Goal: Information Seeking & Learning: Learn about a topic

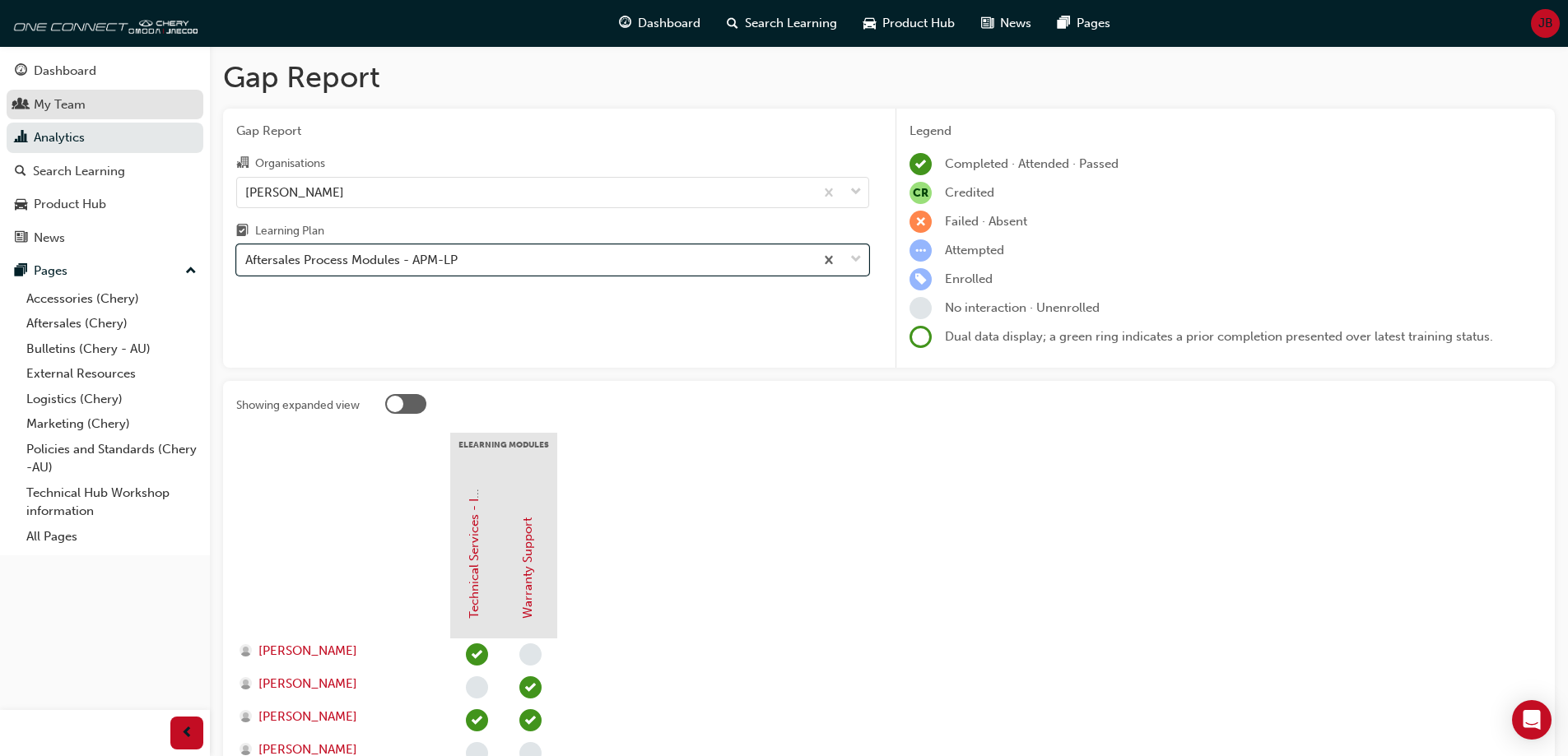
click at [75, 95] on div "My Team" at bounding box center [59, 105] width 52 height 19
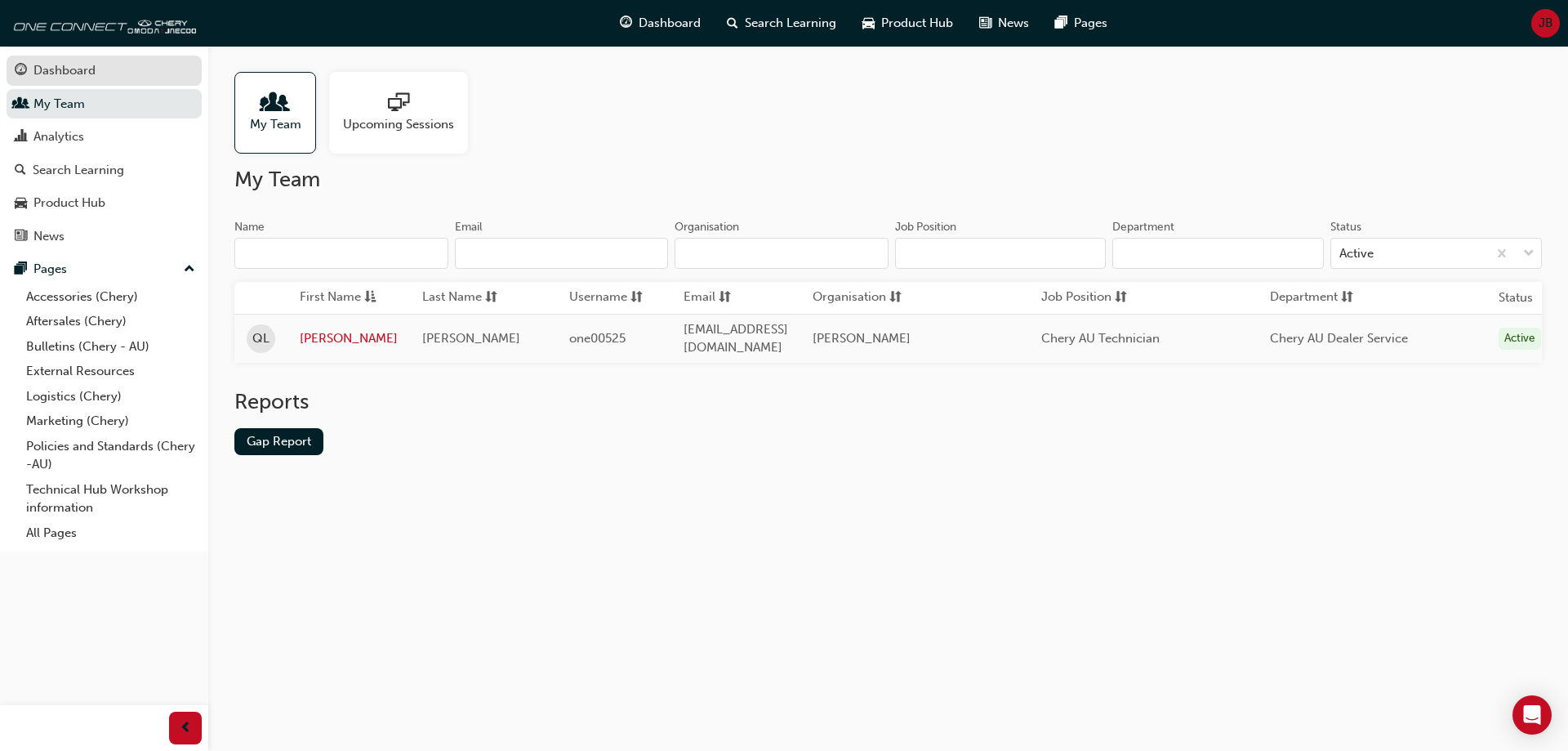
click at [94, 77] on div "Dashboard" at bounding box center [63, 70] width 62 height 19
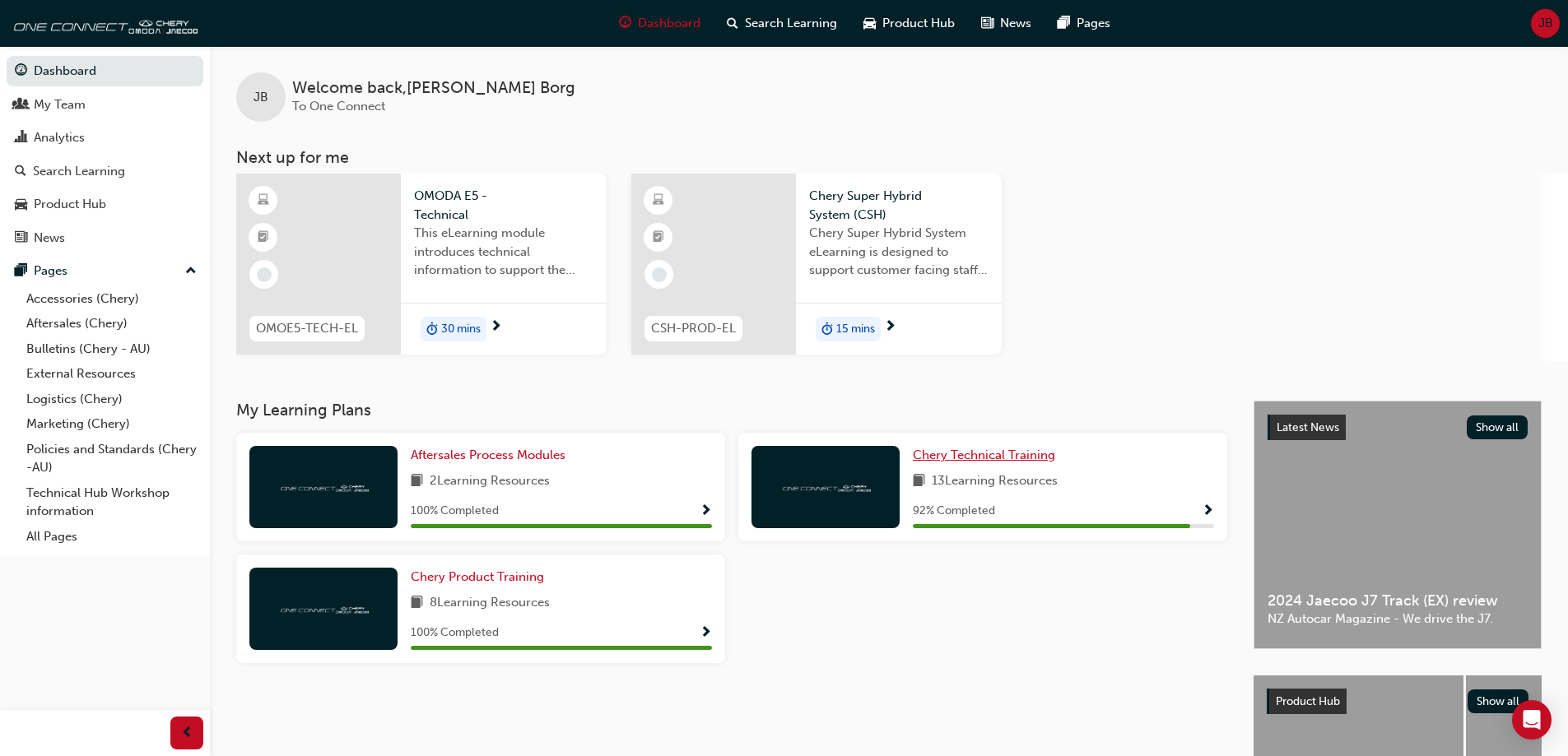
click at [976, 453] on span "Chery Technical Training" at bounding box center [983, 455] width 142 height 15
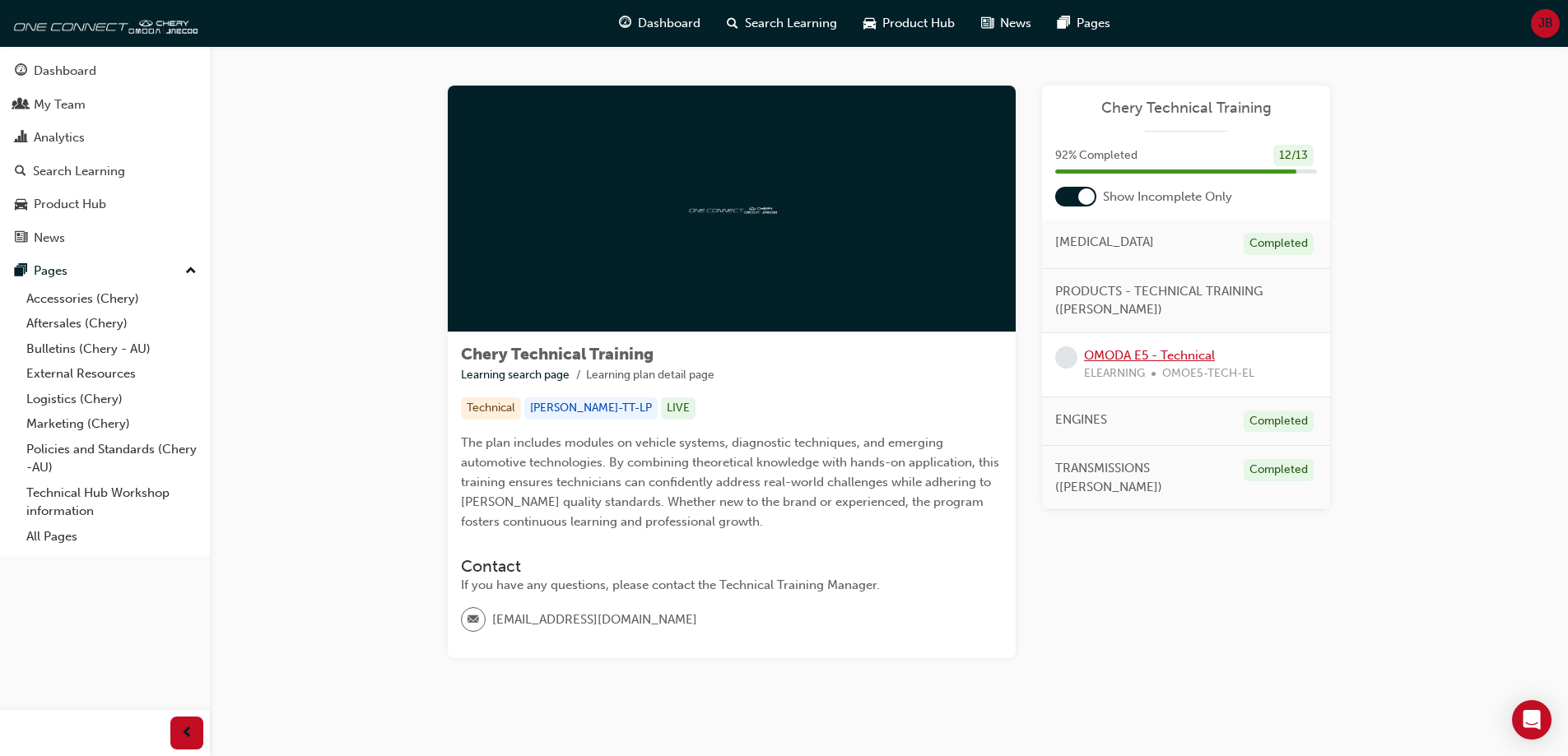
click at [1157, 361] on link "OMODA E5 - Technical" at bounding box center [1149, 355] width 131 height 15
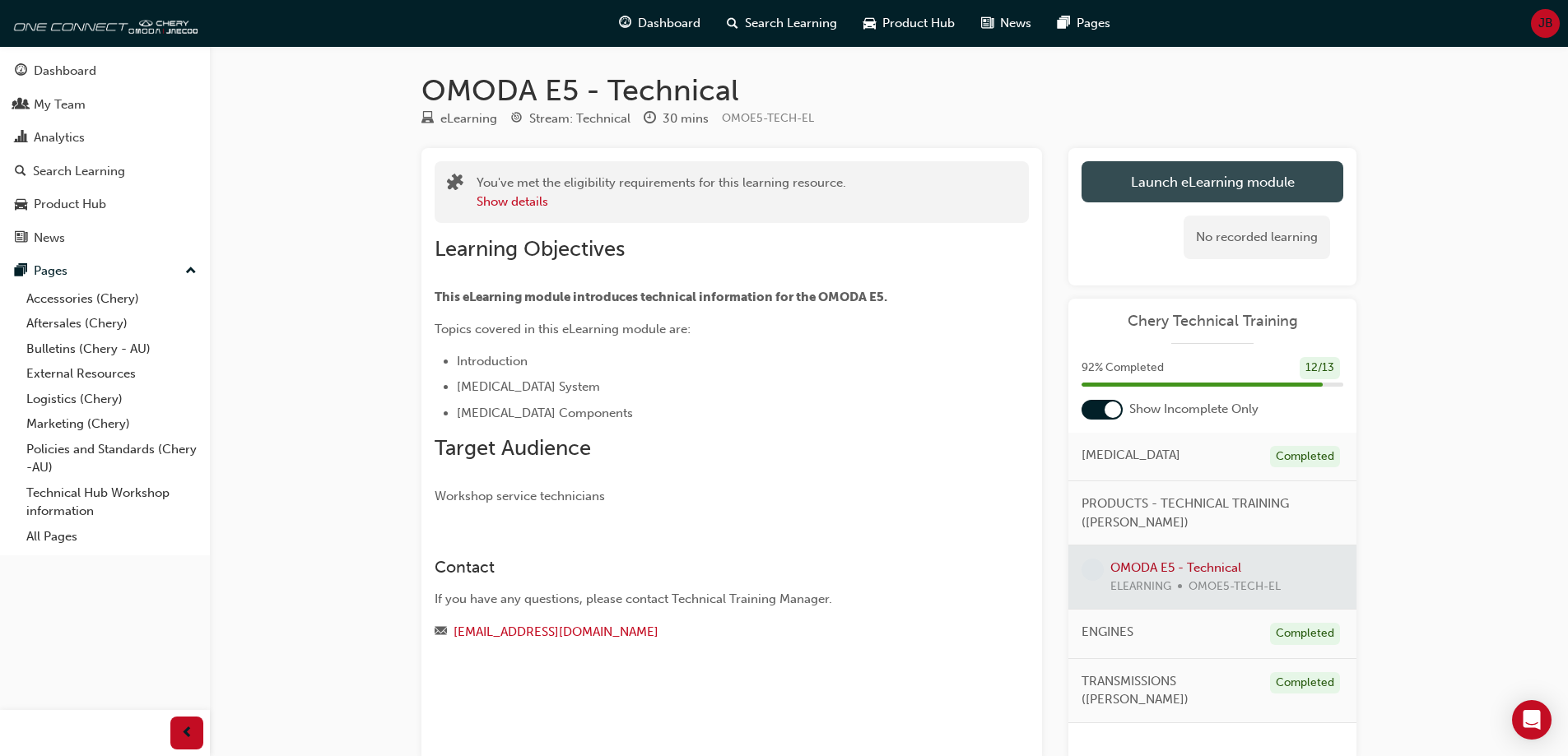
click at [1148, 192] on link "Launch eLearning module" at bounding box center [1212, 181] width 262 height 41
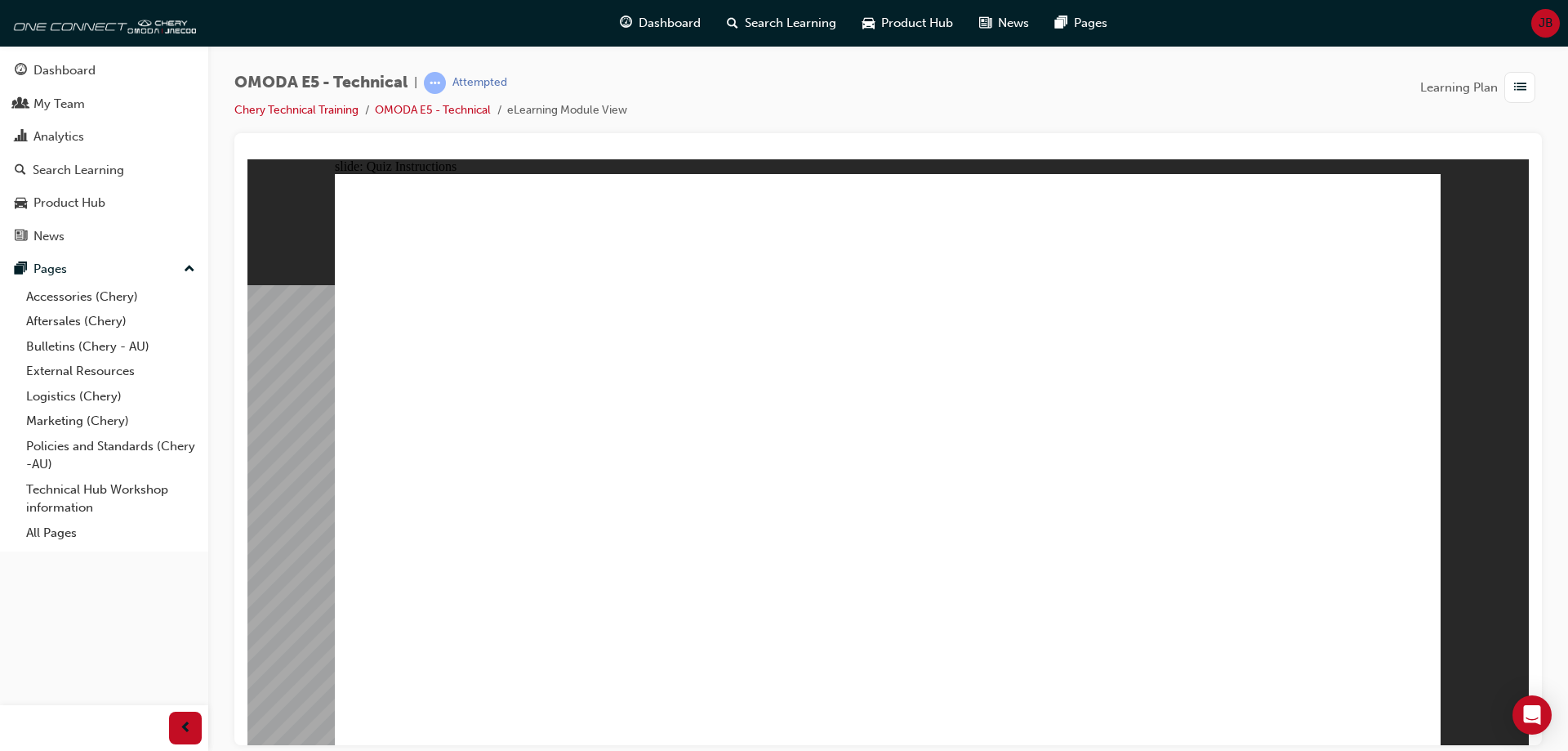
radio input "true"
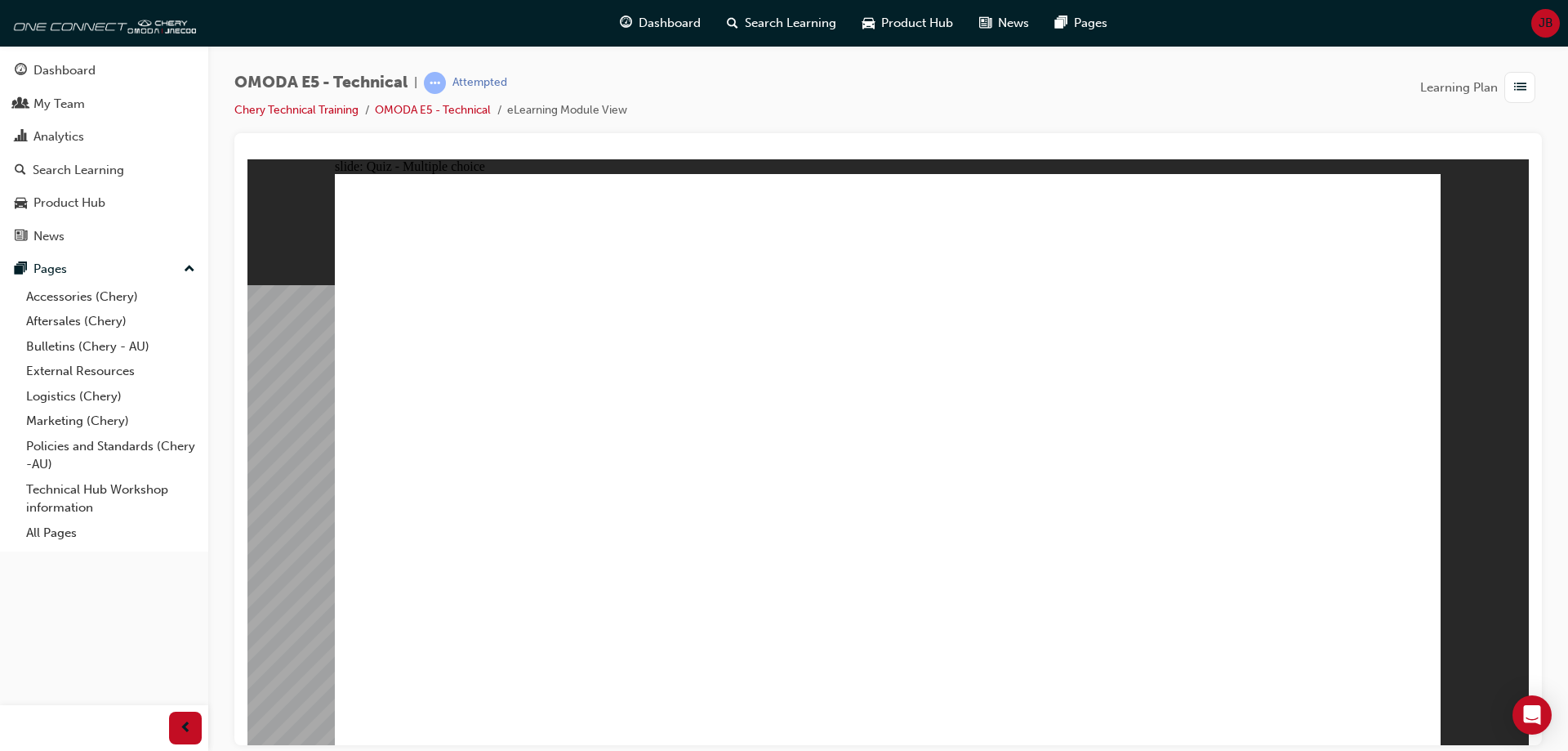
radio input "true"
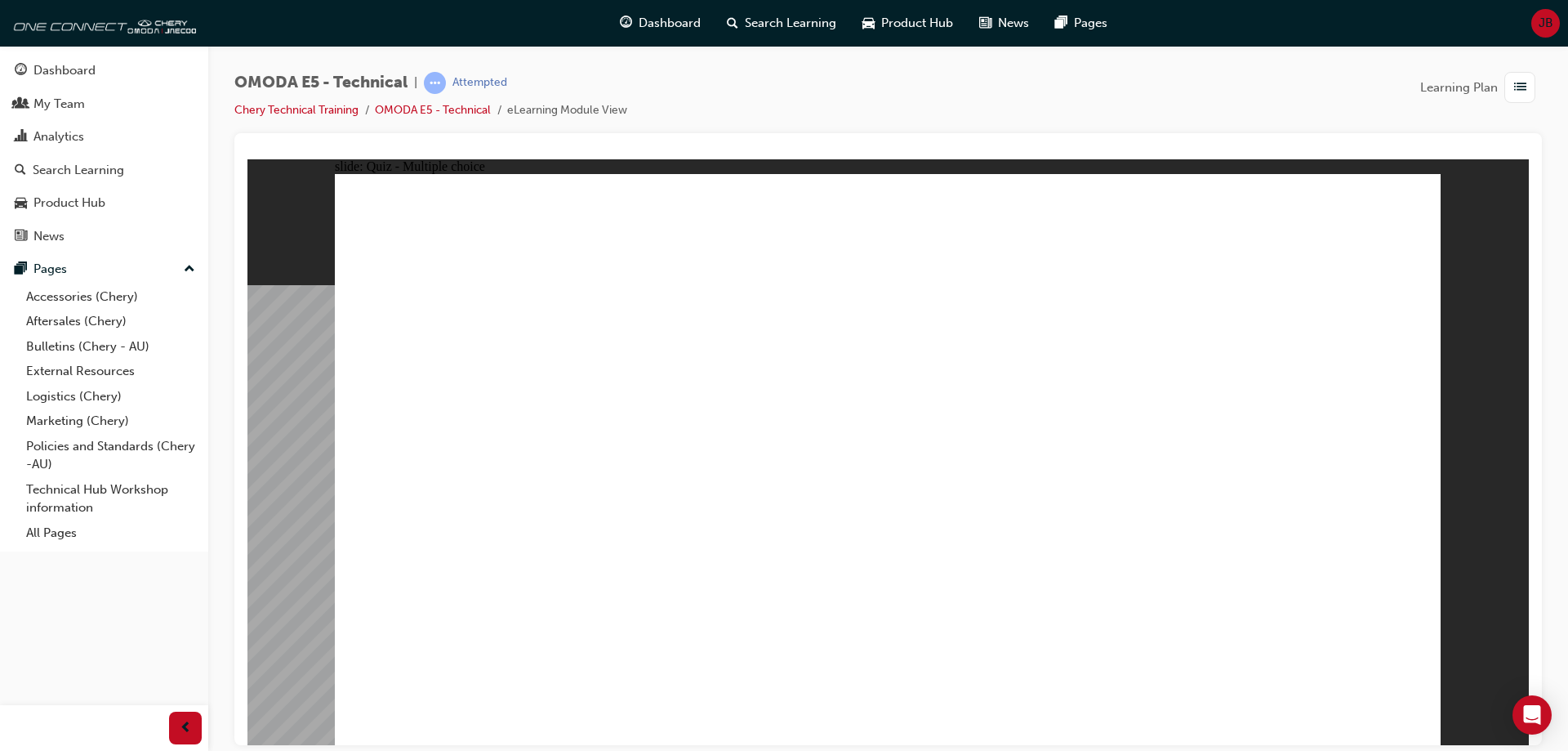
radio input "true"
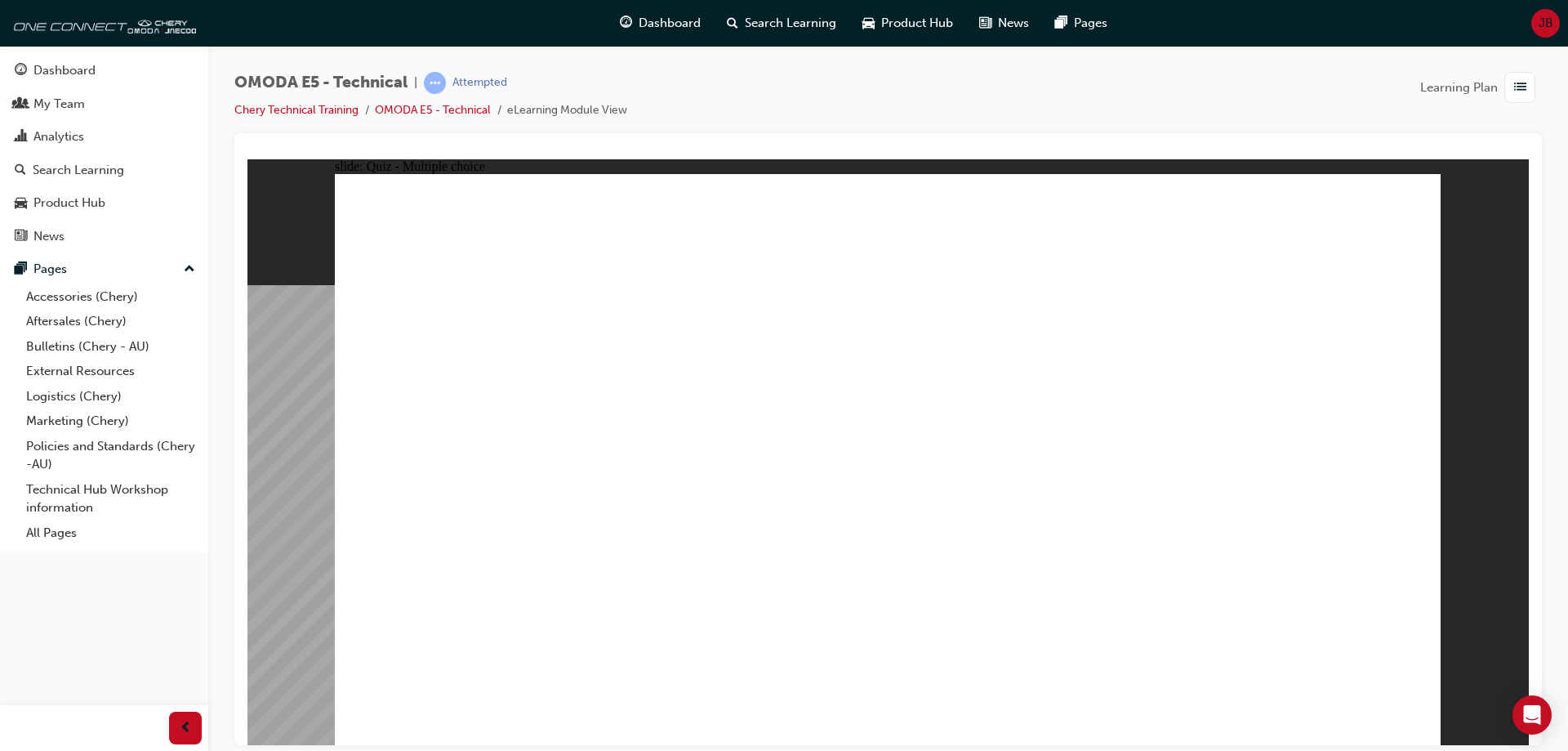
drag, startPoint x: 845, startPoint y: 565, endPoint x: 903, endPoint y: 564, distance: 58.0
radio input "true"
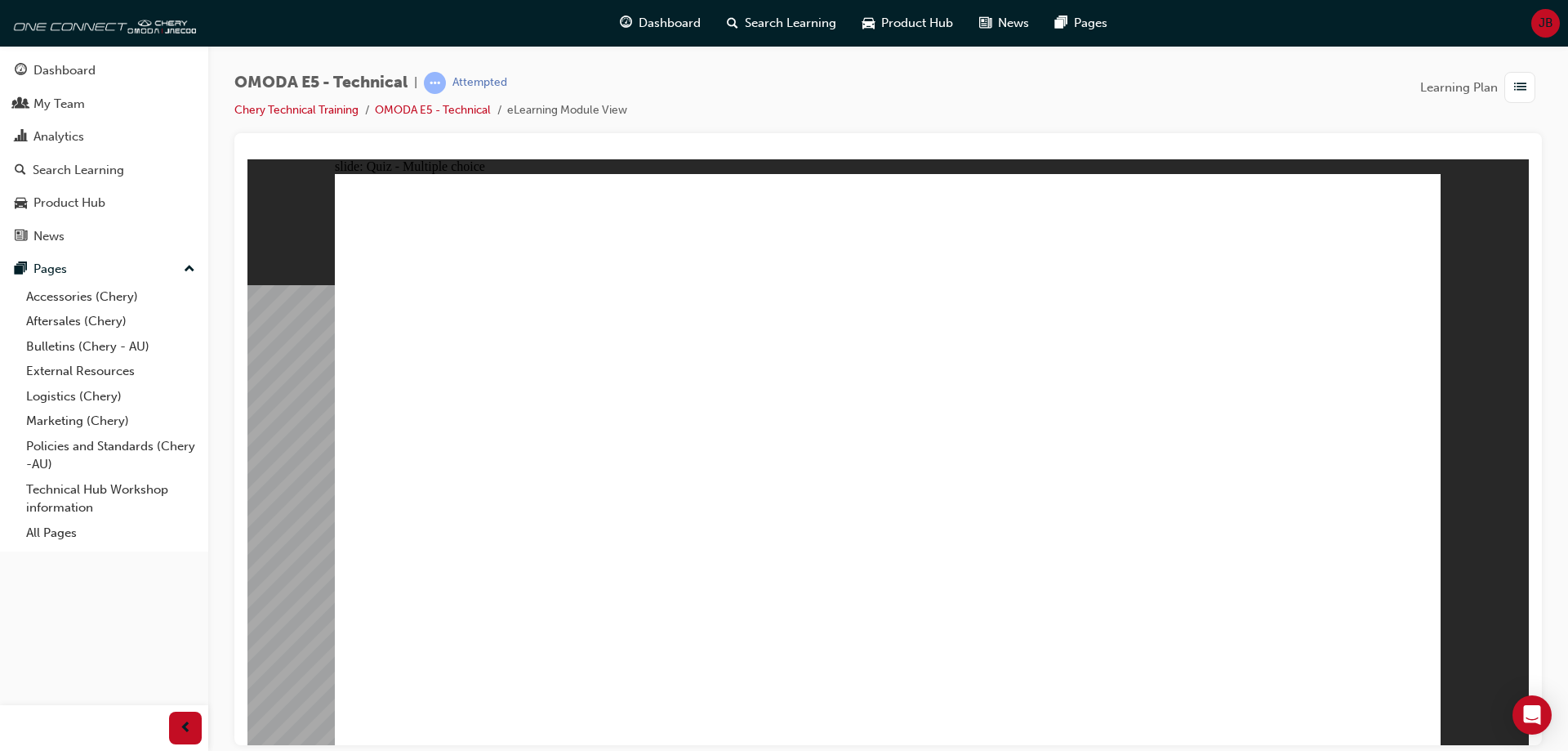
radio input "true"
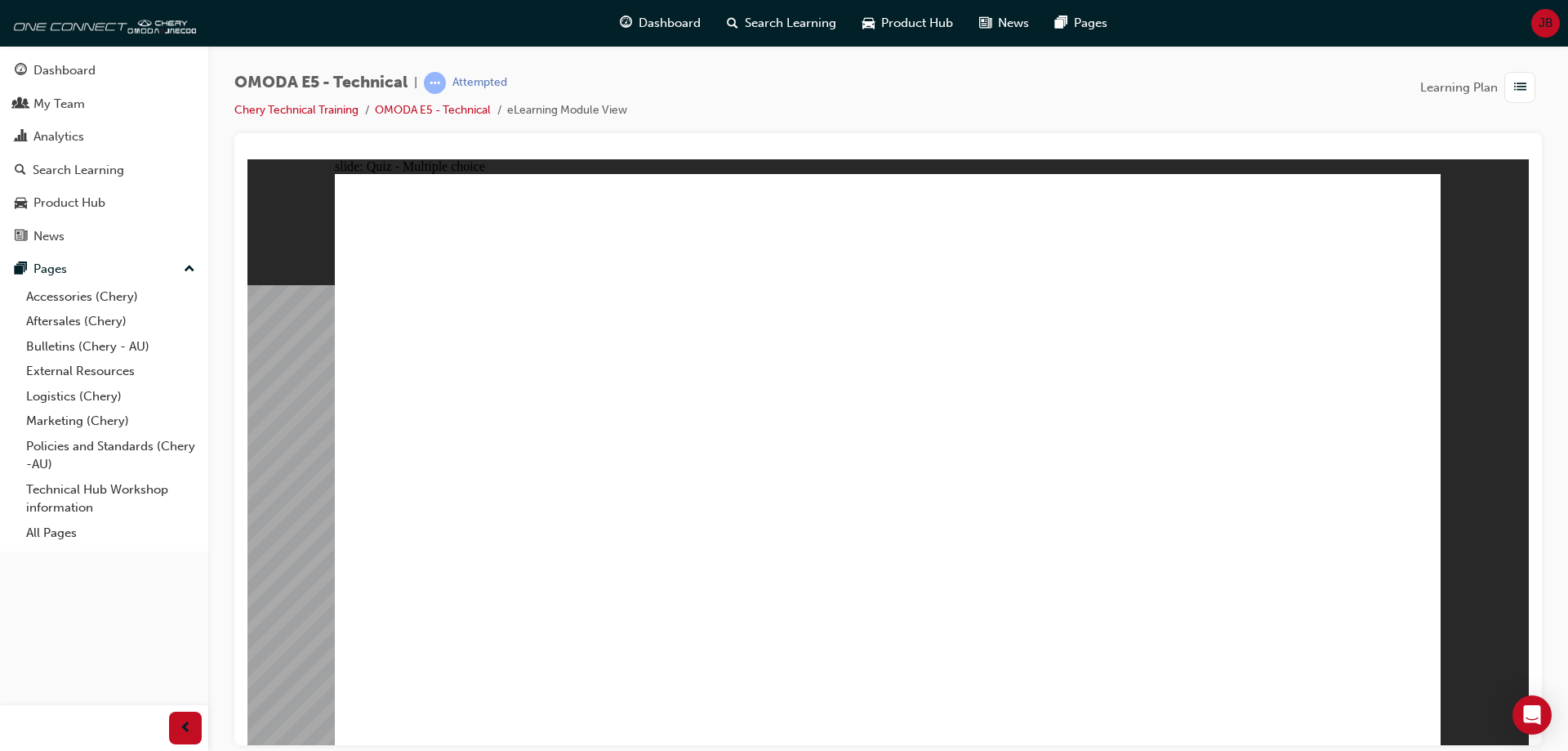
radio input "true"
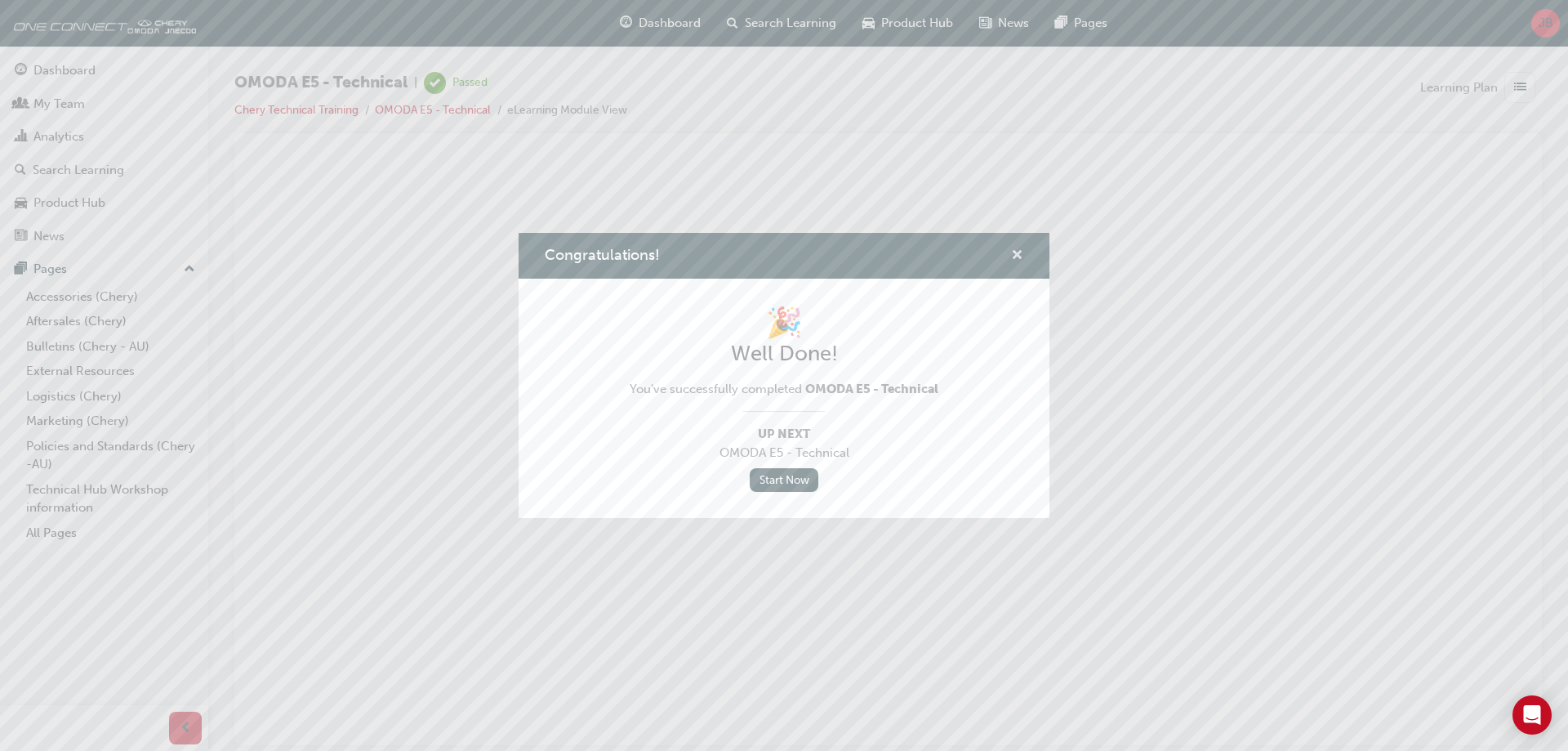
click at [1017, 251] on span "cross-icon" at bounding box center [1017, 256] width 12 height 15
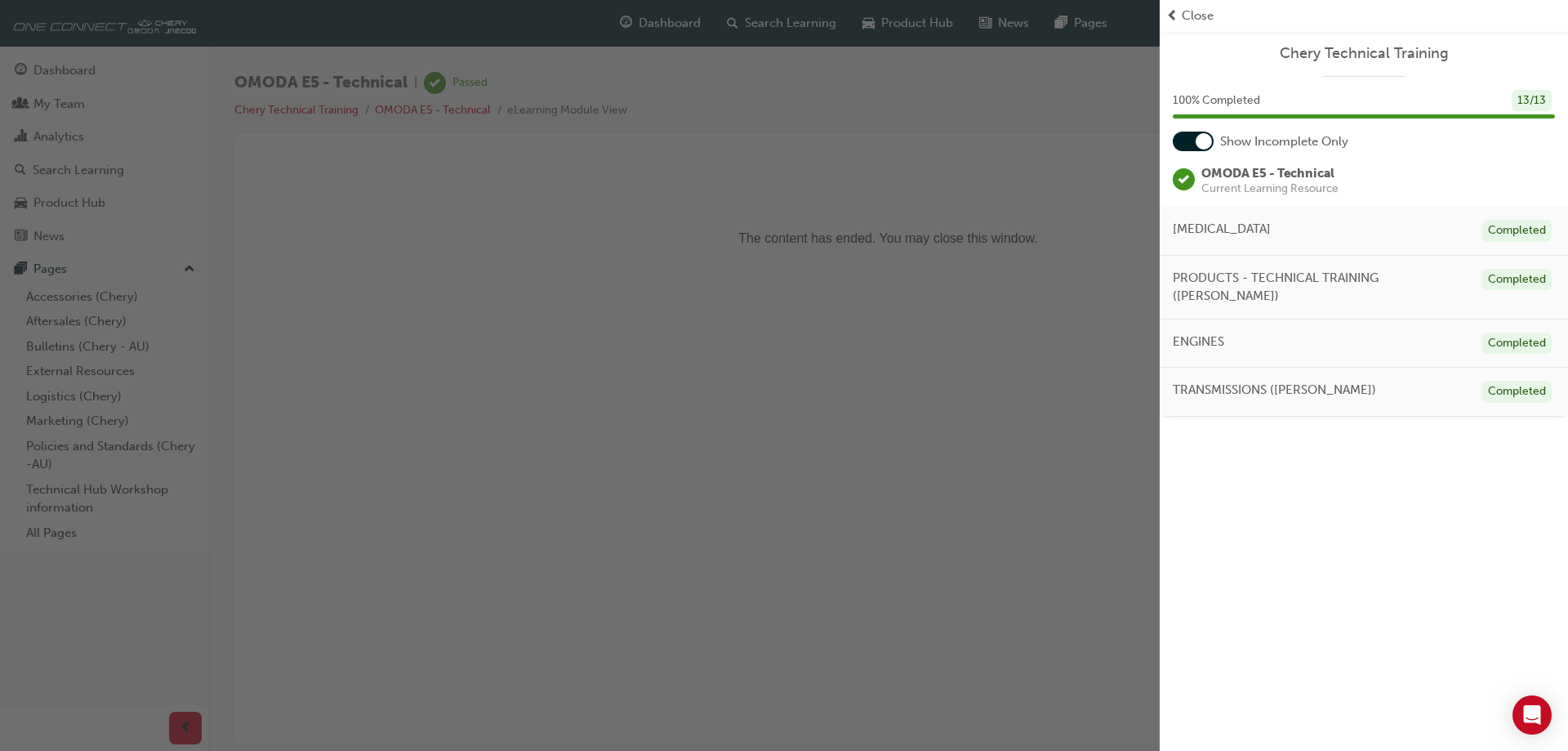
click at [1183, 19] on span "Close" at bounding box center [1198, 17] width 32 height 19
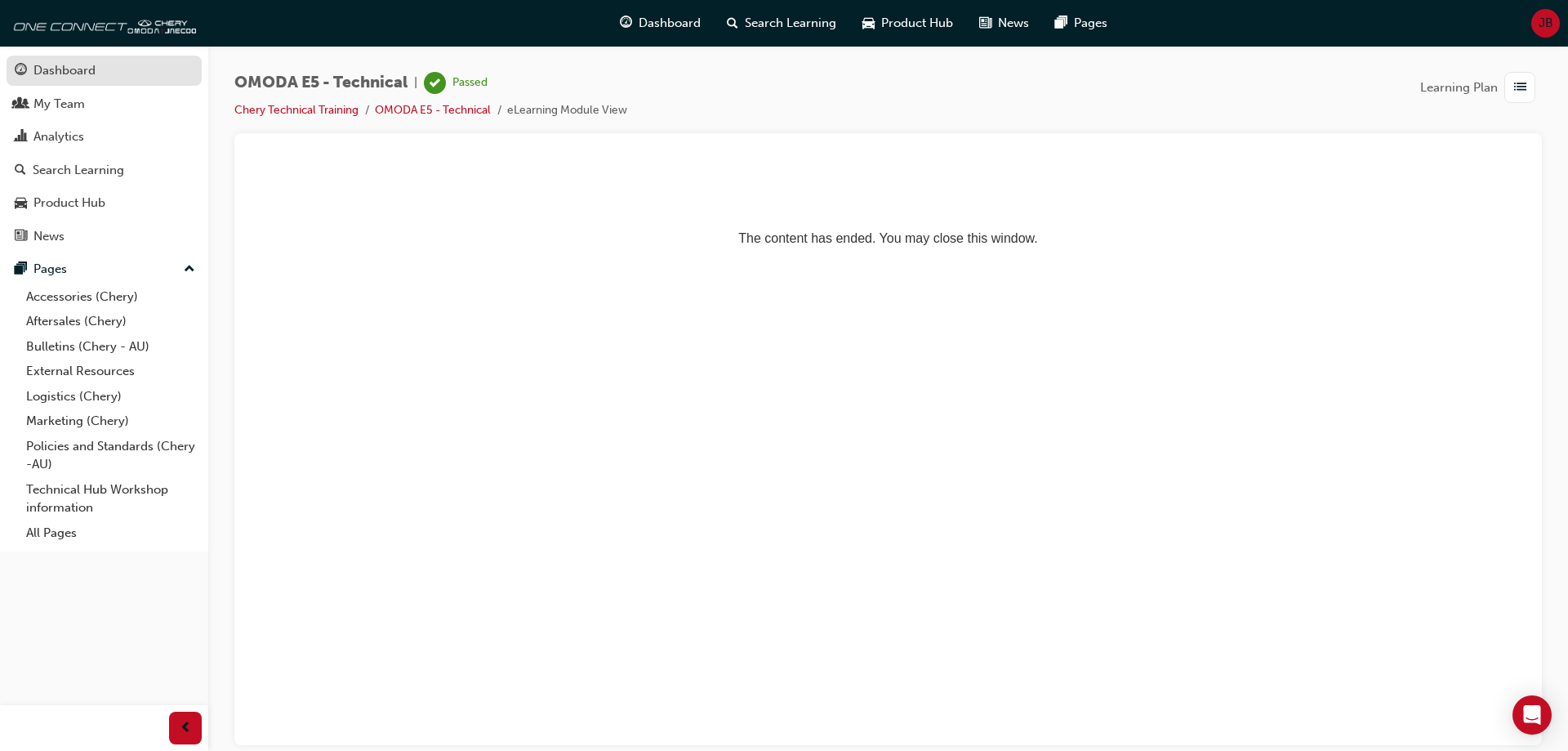
click at [60, 78] on div "Dashboard" at bounding box center [63, 70] width 62 height 19
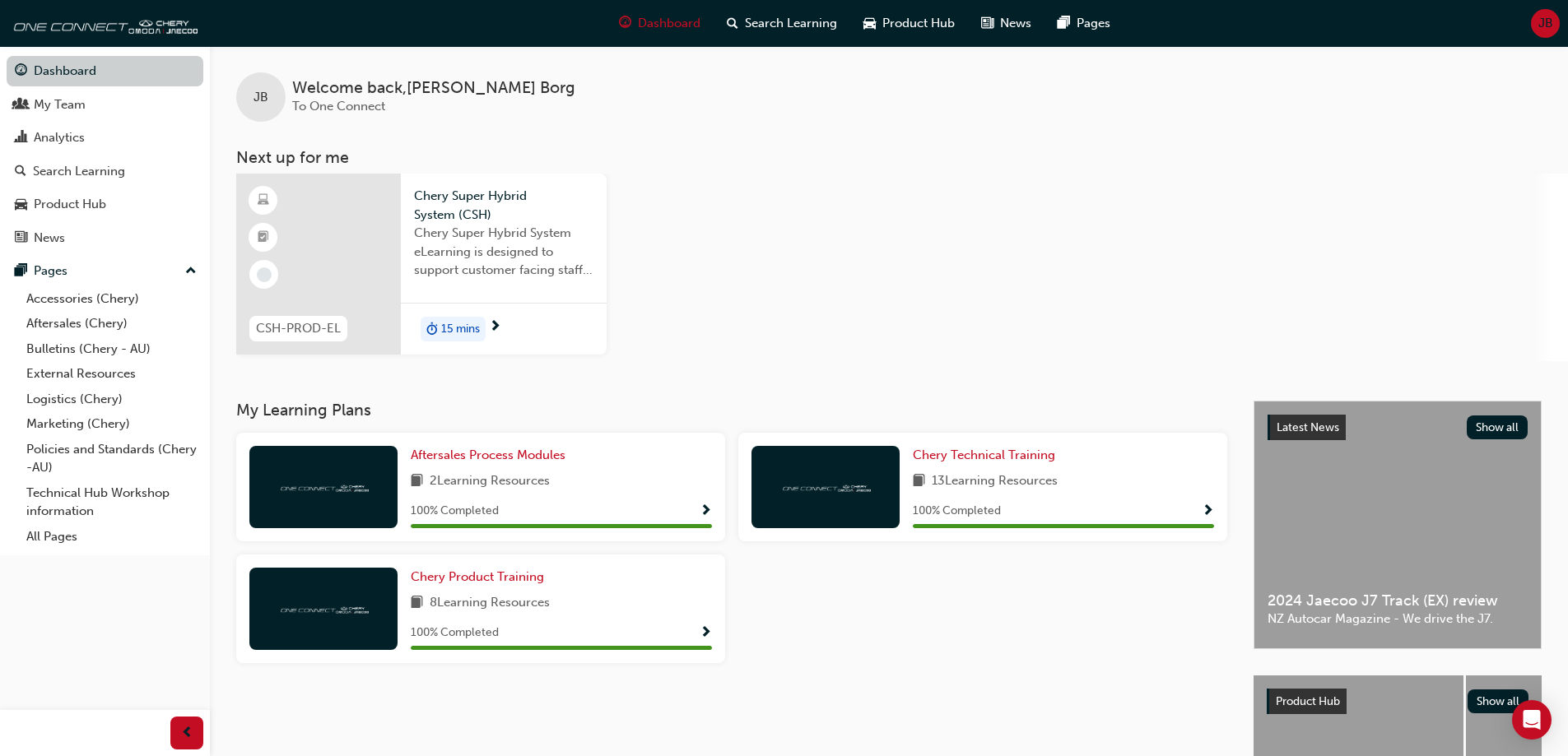
click at [87, 72] on link "Dashboard" at bounding box center [105, 71] width 196 height 31
click at [53, 108] on div "My Team" at bounding box center [59, 105] width 52 height 19
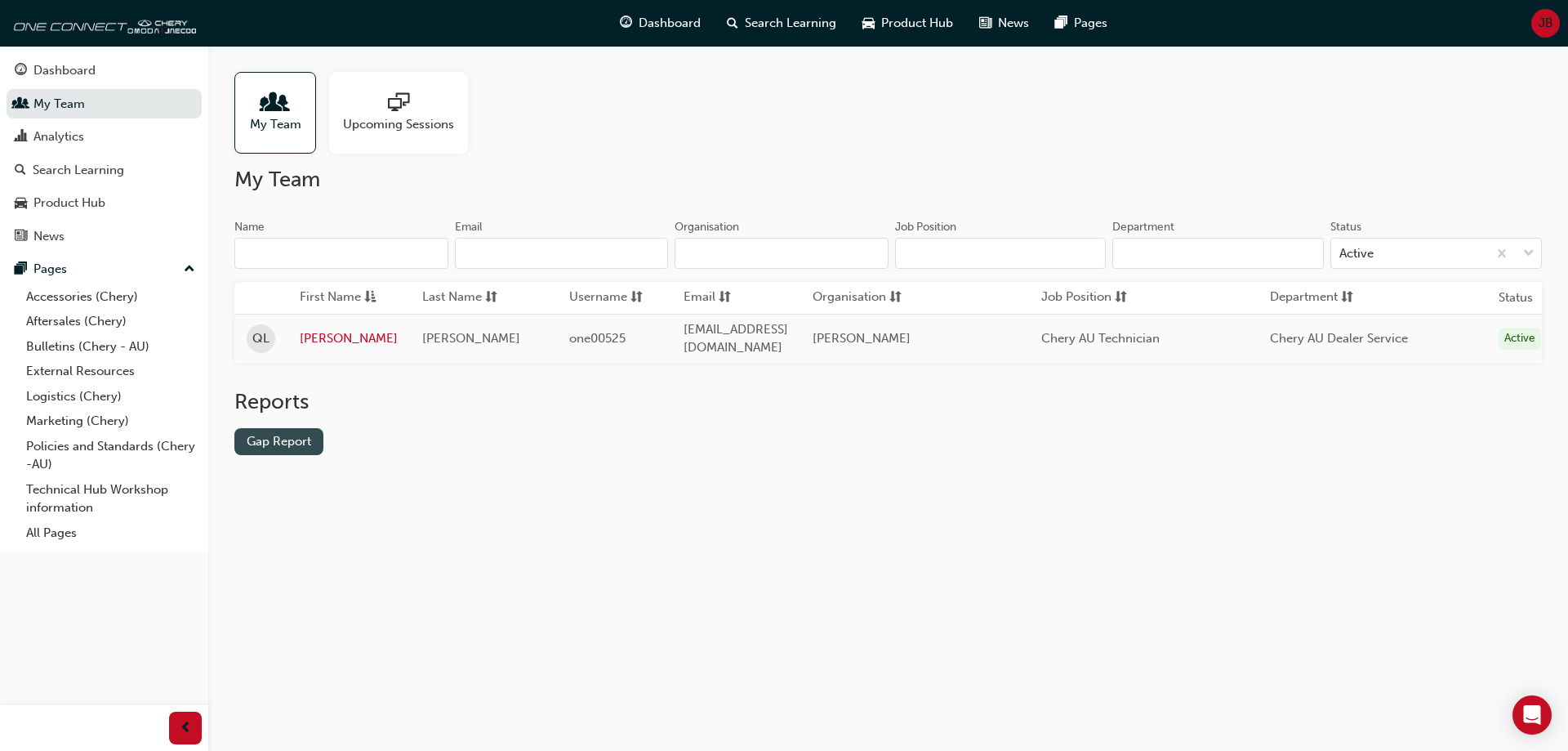
click at [281, 438] on link "Gap Report" at bounding box center [278, 441] width 89 height 27
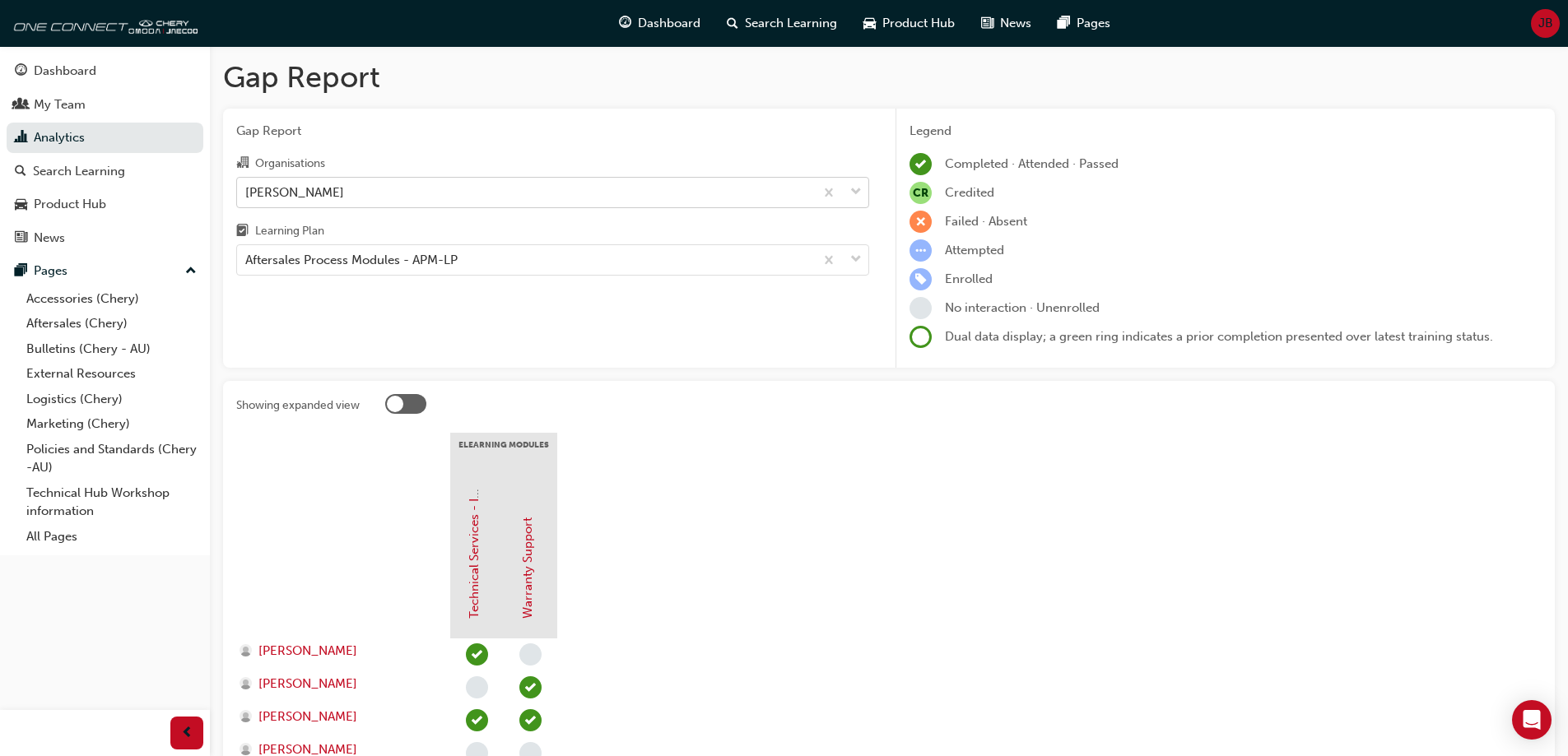
click at [380, 193] on div "[PERSON_NAME]" at bounding box center [525, 192] width 577 height 29
click at [247, 193] on input "Organisations Chery Melton" at bounding box center [246, 191] width 2 height 14
click at [380, 193] on div "[PERSON_NAME]" at bounding box center [525, 192] width 577 height 29
click at [247, 193] on input "Organisations 0 results available. Select is focused ,type to refine list, pres…" at bounding box center [246, 191] width 2 height 14
click at [467, 263] on div "Aftersales Process Modules - APM-LP" at bounding box center [525, 260] width 577 height 29
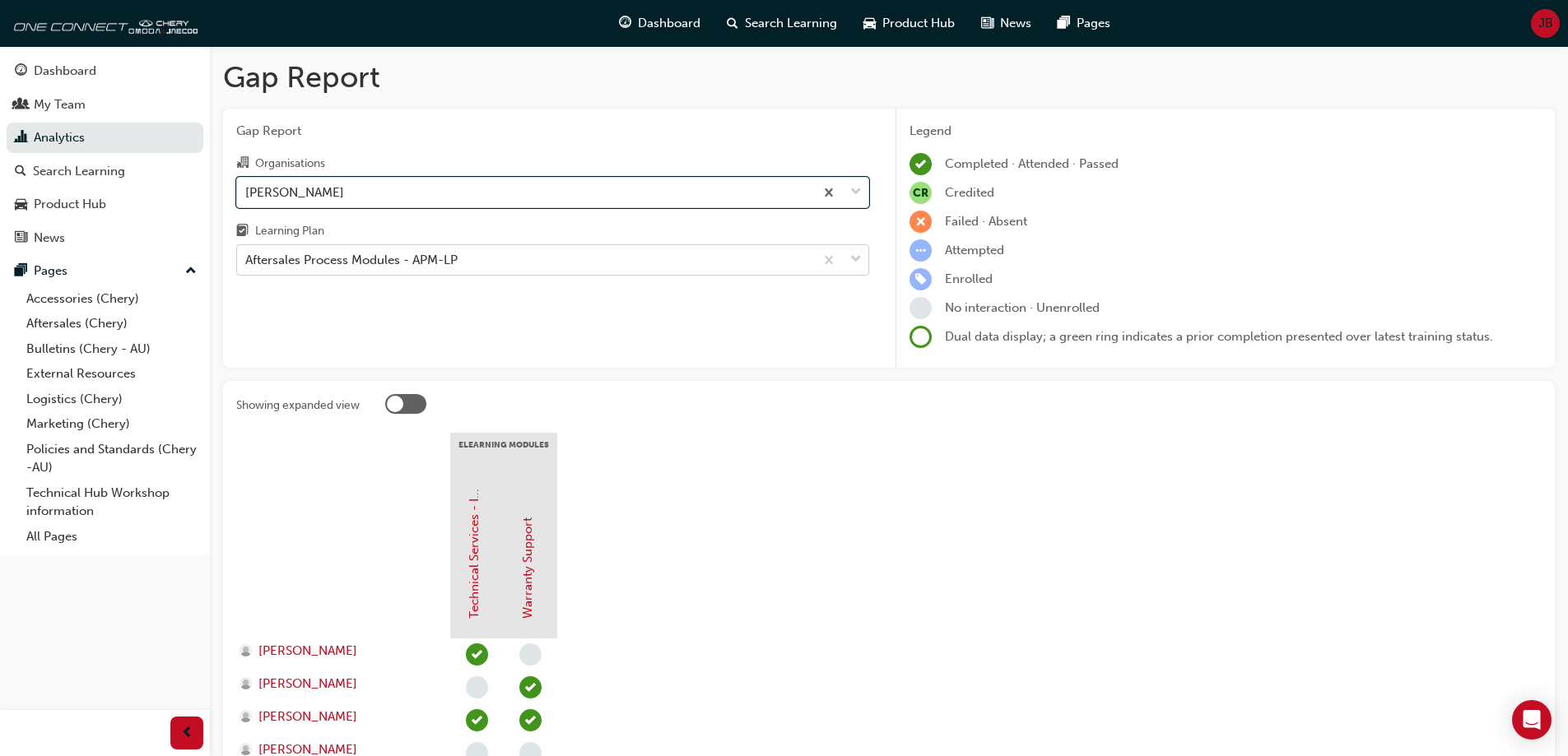
click at [247, 263] on input "Learning Plan Aftersales Process Modules - APM-LP" at bounding box center [246, 259] width 2 height 14
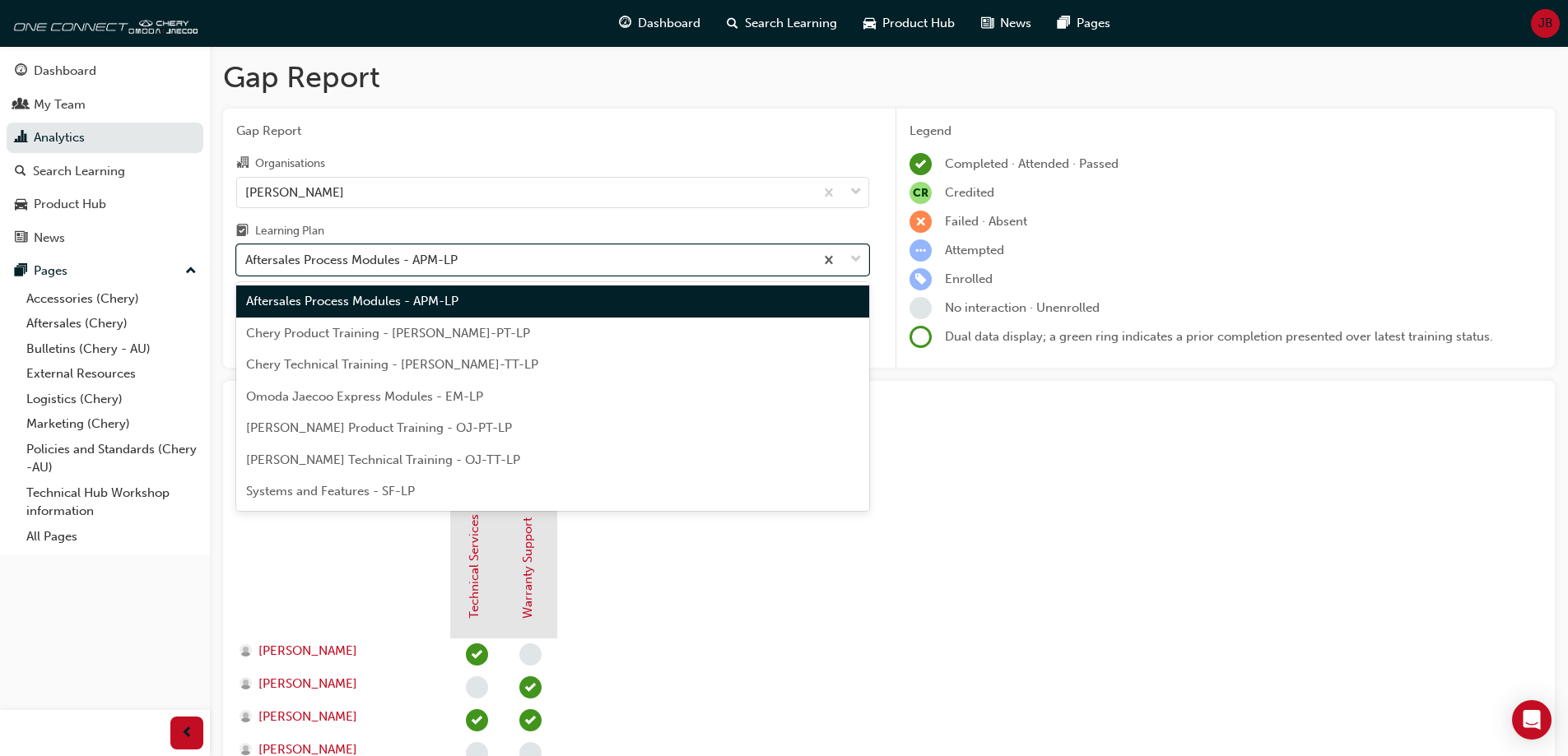
click at [444, 334] on span "Chery Product Training - [PERSON_NAME]-PT-LP" at bounding box center [388, 333] width 284 height 15
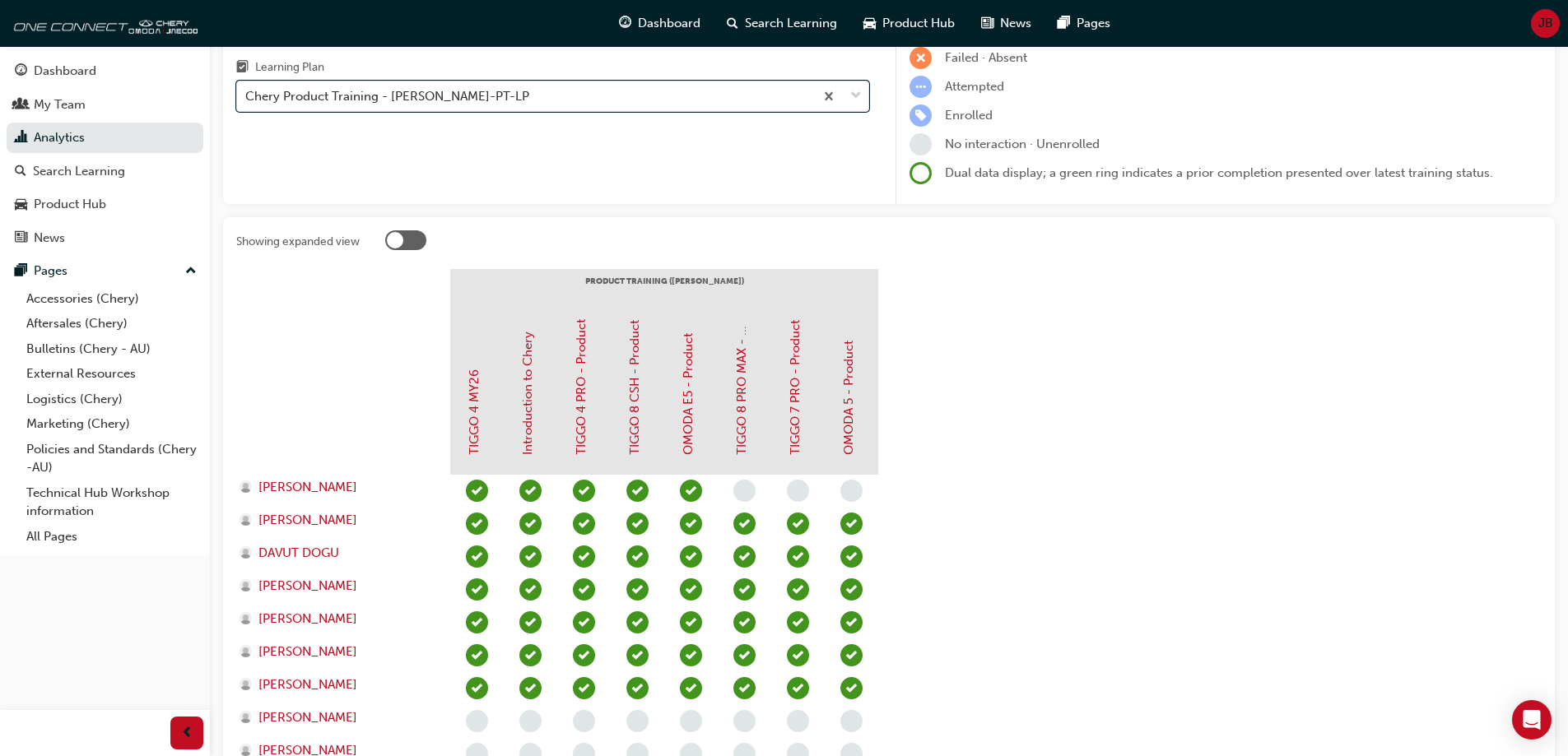
scroll to position [481, 0]
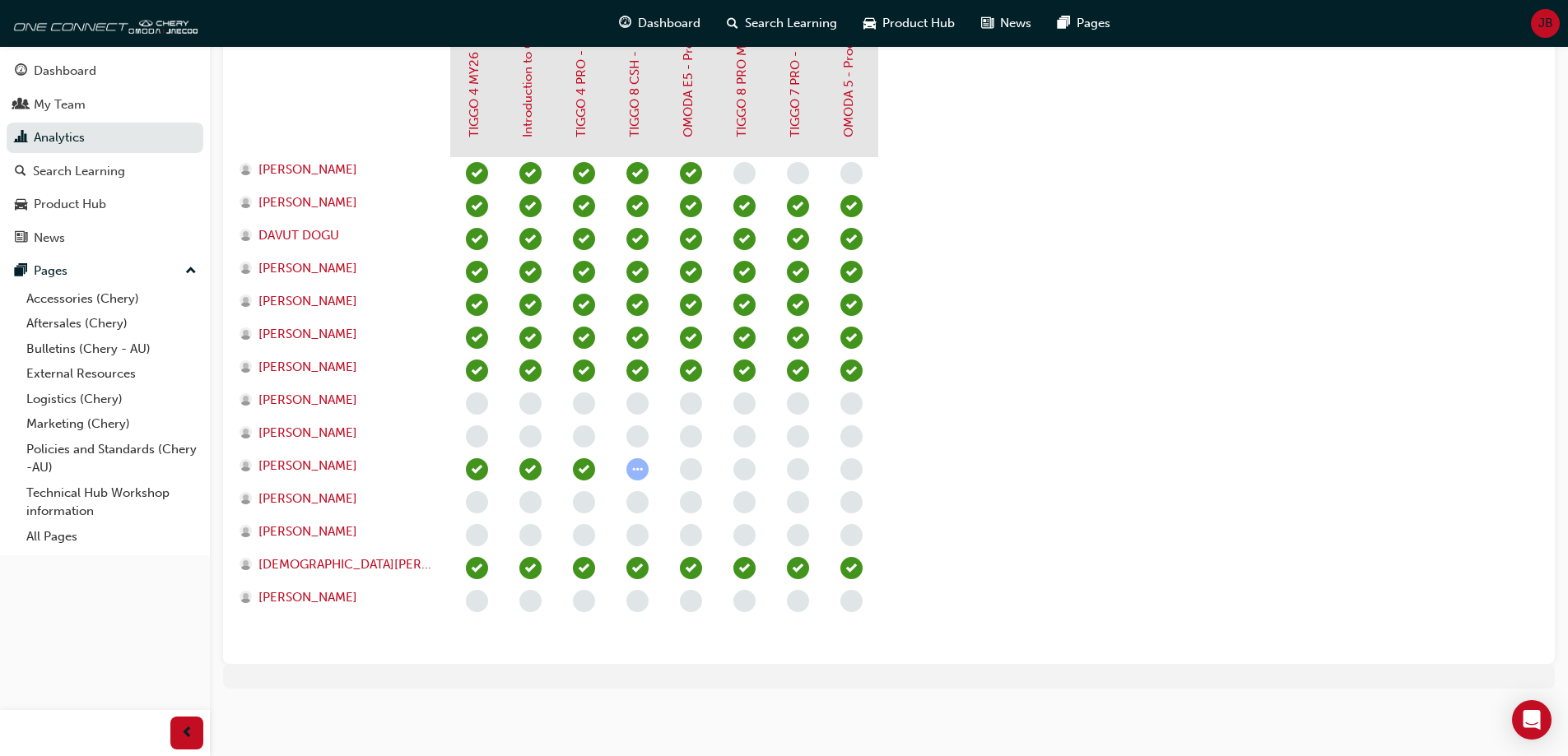
click at [638, 476] on span "learningRecordVerb_ATTEMPT-icon" at bounding box center [637, 469] width 22 height 22
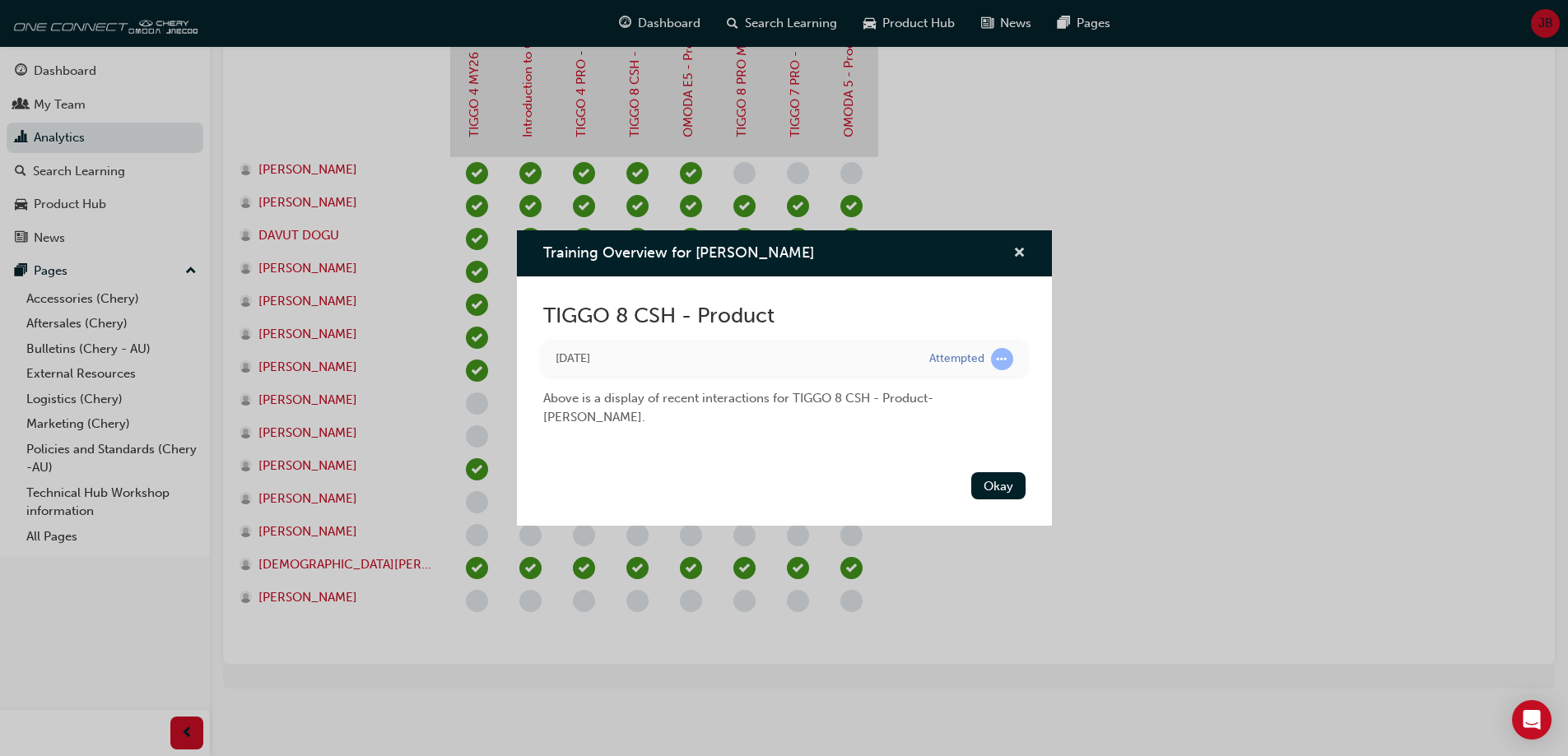
click at [1018, 255] on span "cross-icon" at bounding box center [1019, 254] width 12 height 15
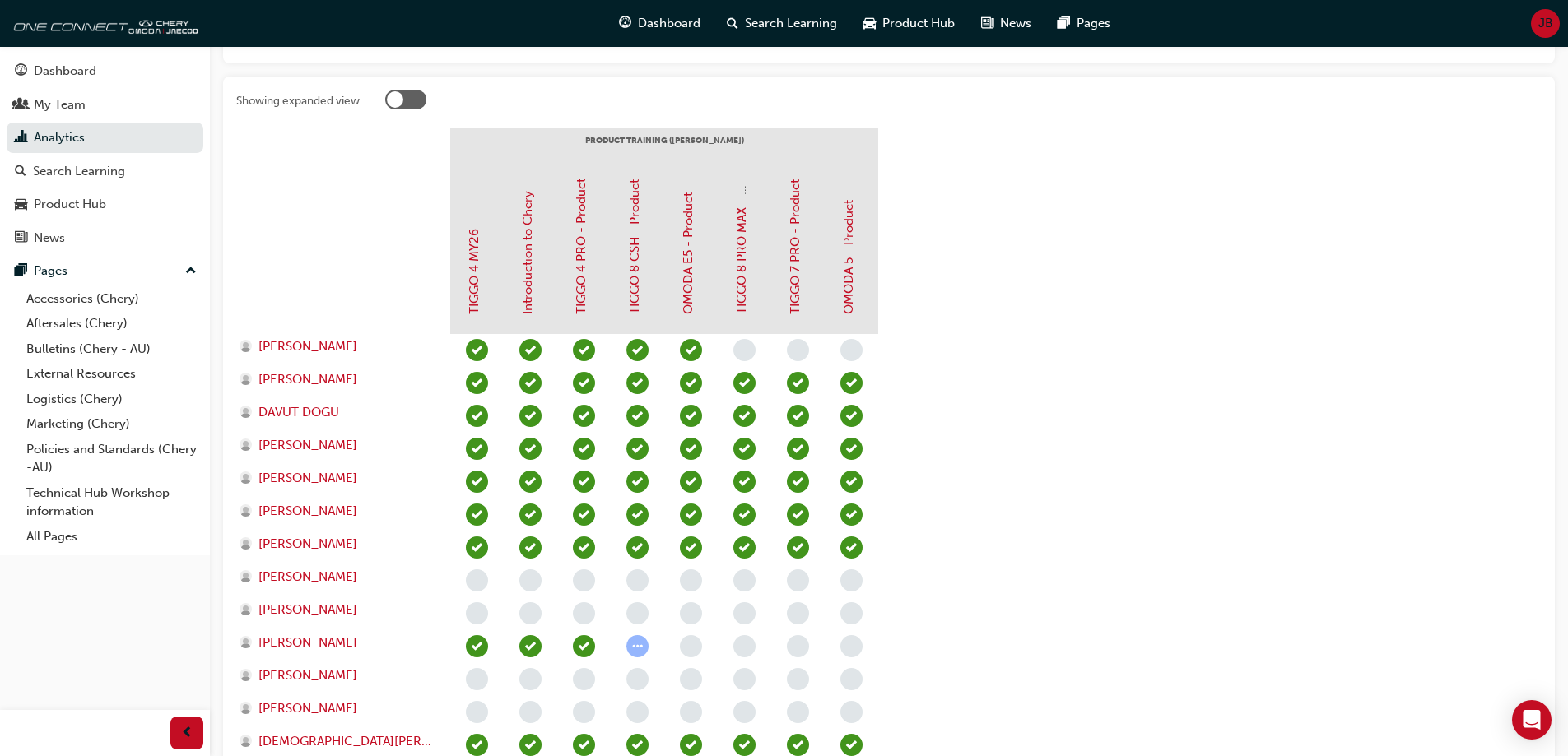
scroll to position [411, 0]
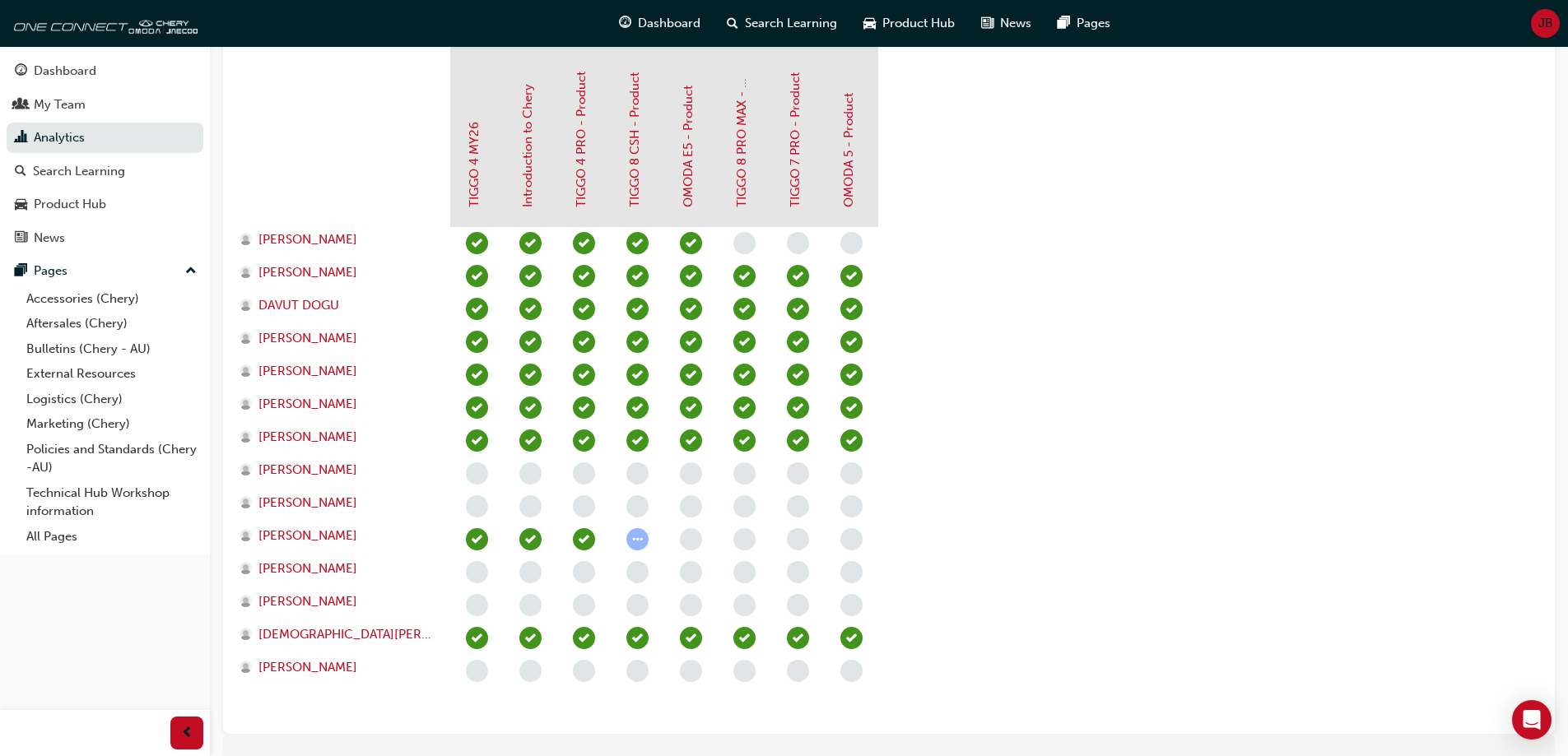
click at [640, 537] on span "learningRecordVerb_ATTEMPT-icon" at bounding box center [637, 539] width 22 height 22
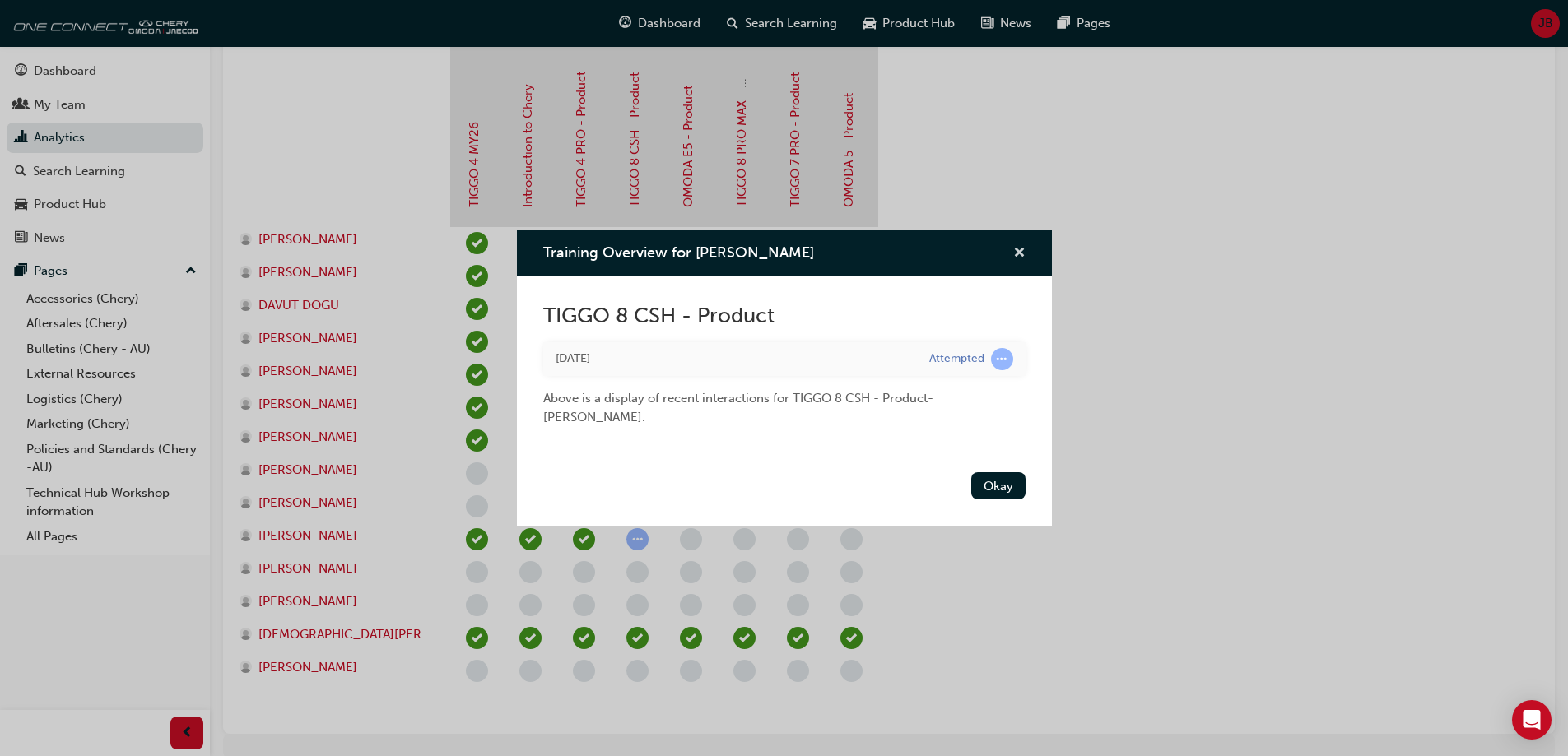
click at [1015, 248] on span "cross-icon" at bounding box center [1019, 254] width 12 height 15
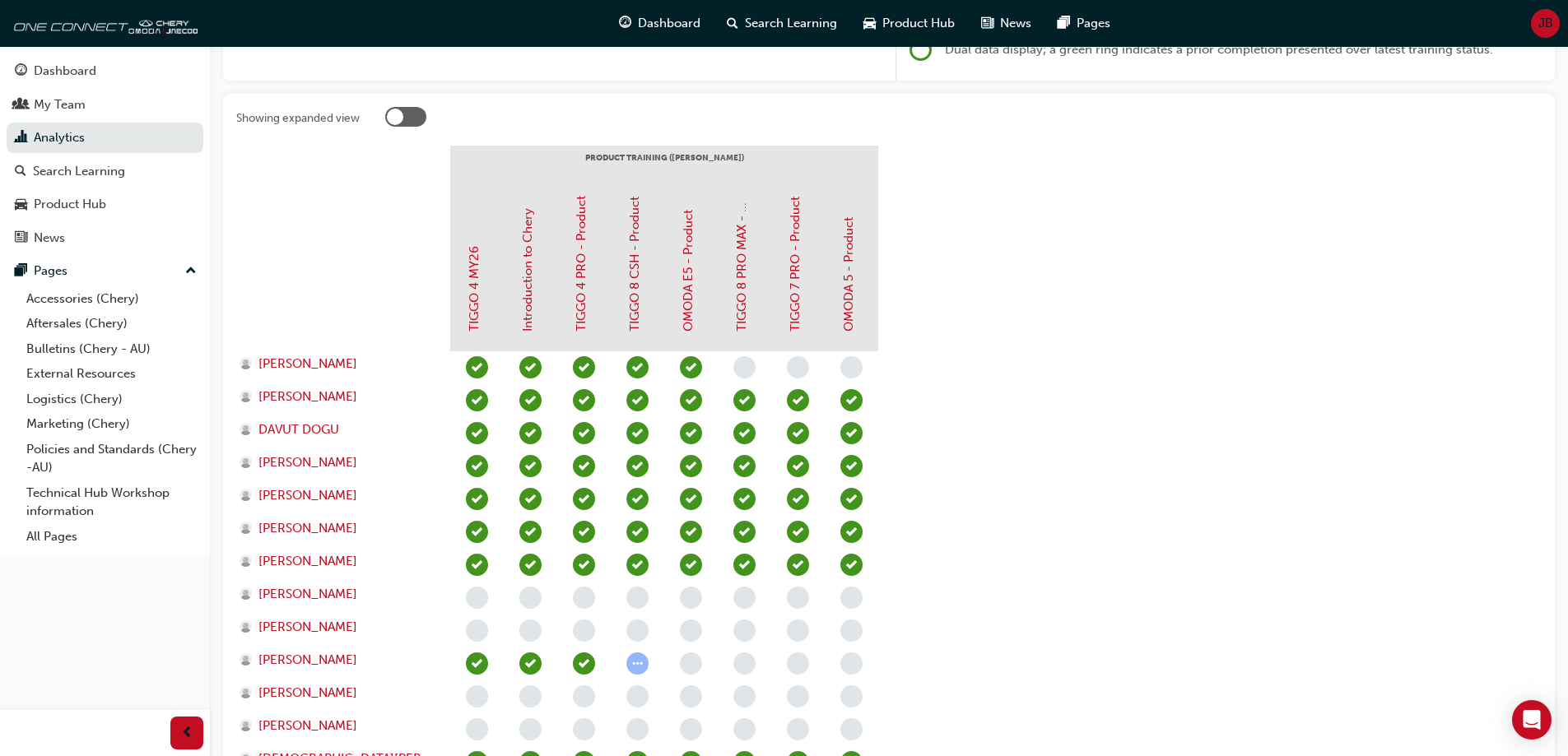
scroll to position [0, 0]
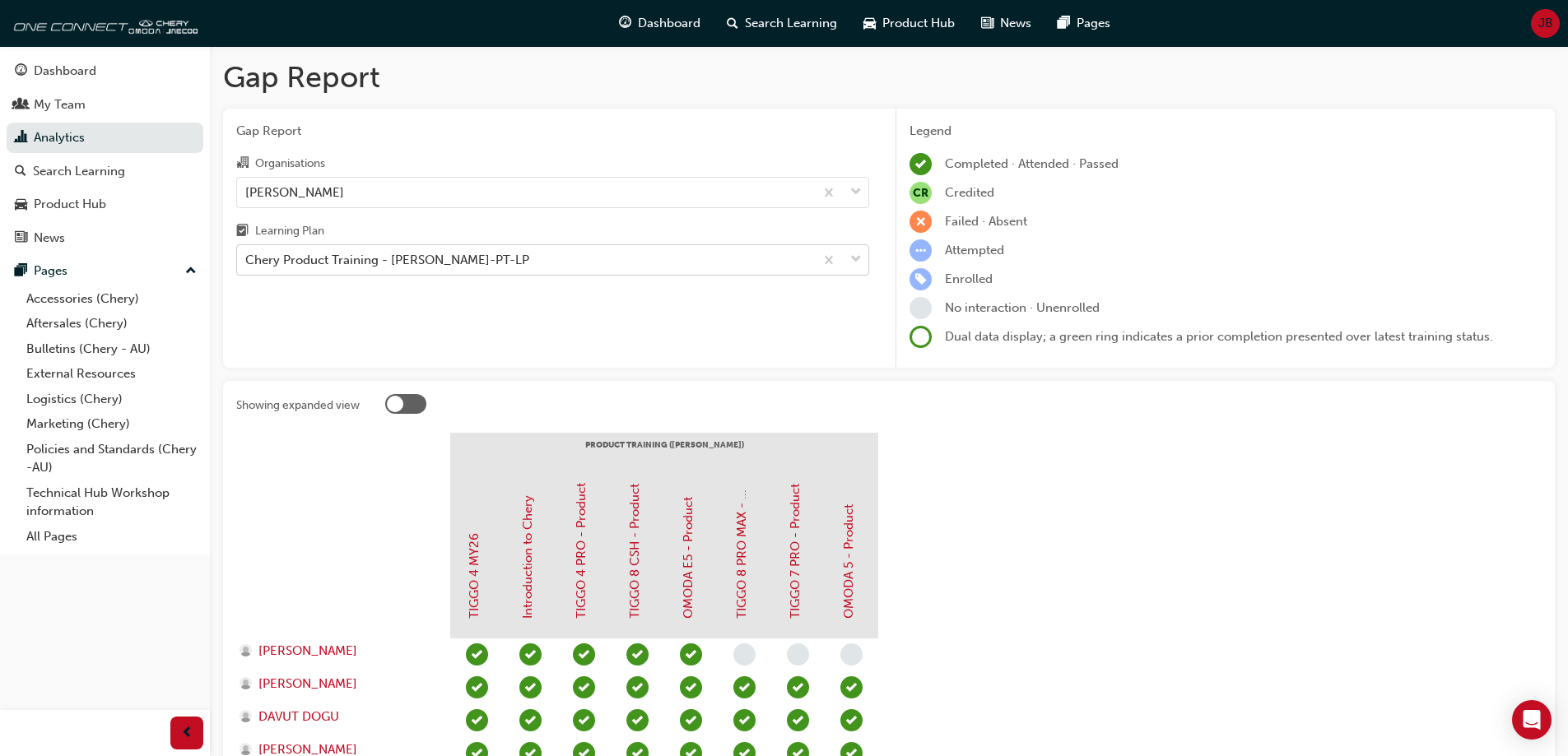
click at [364, 259] on div "Chery Product Training - [PERSON_NAME]-PT-LP" at bounding box center [387, 260] width 284 height 19
click at [247, 259] on input "Learning Plan Chery Product Training - CHAU-PT-LP" at bounding box center [246, 259] width 2 height 14
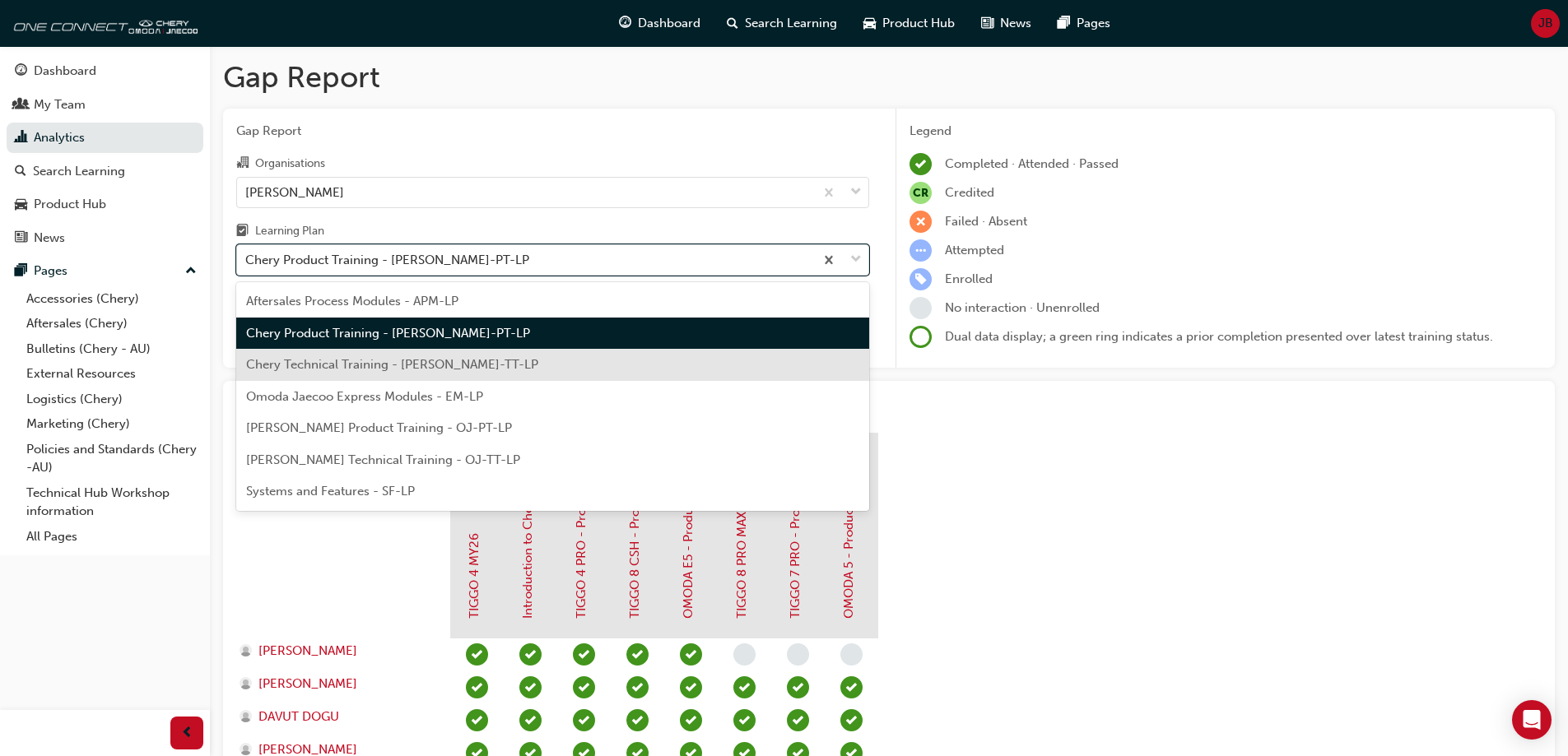
click at [401, 368] on span "Chery Technical Training - [PERSON_NAME]-TT-LP" at bounding box center [392, 364] width 292 height 15
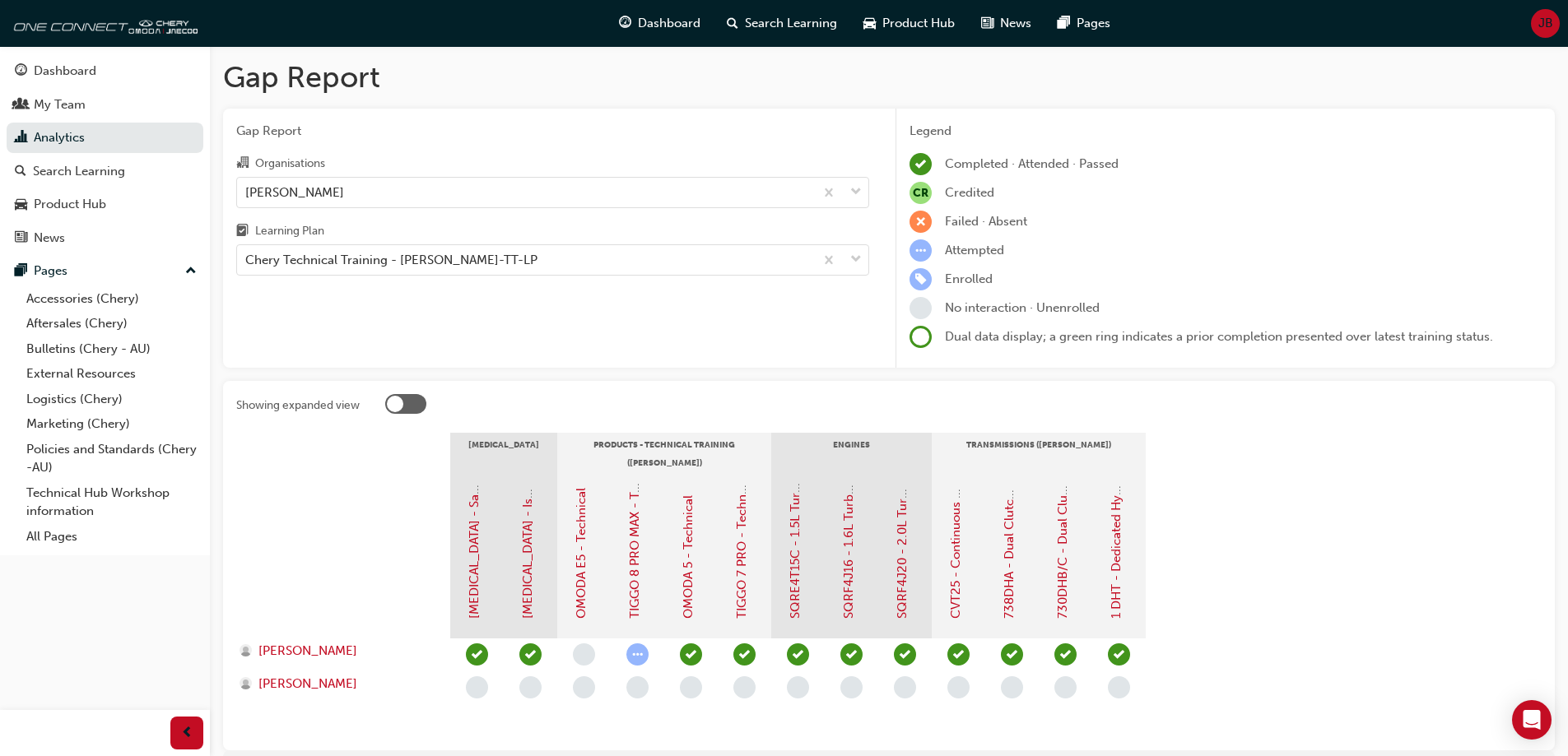
click at [345, 555] on div at bounding box center [343, 556] width 214 height 165
click at [633, 653] on span "learningRecordVerb_ATTEMPT-icon" at bounding box center [637, 654] width 22 height 22
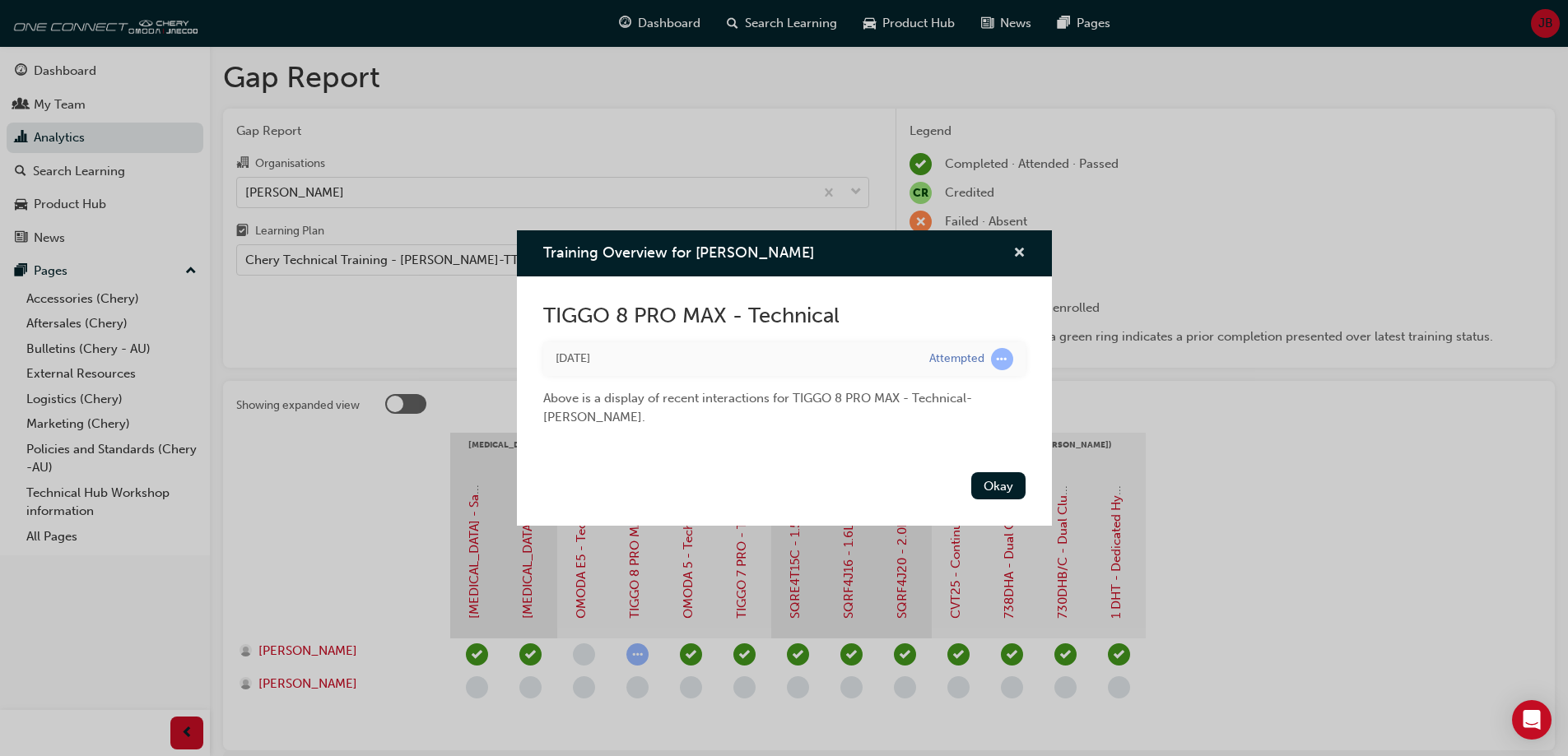
click at [1018, 249] on span "cross-icon" at bounding box center [1019, 254] width 12 height 15
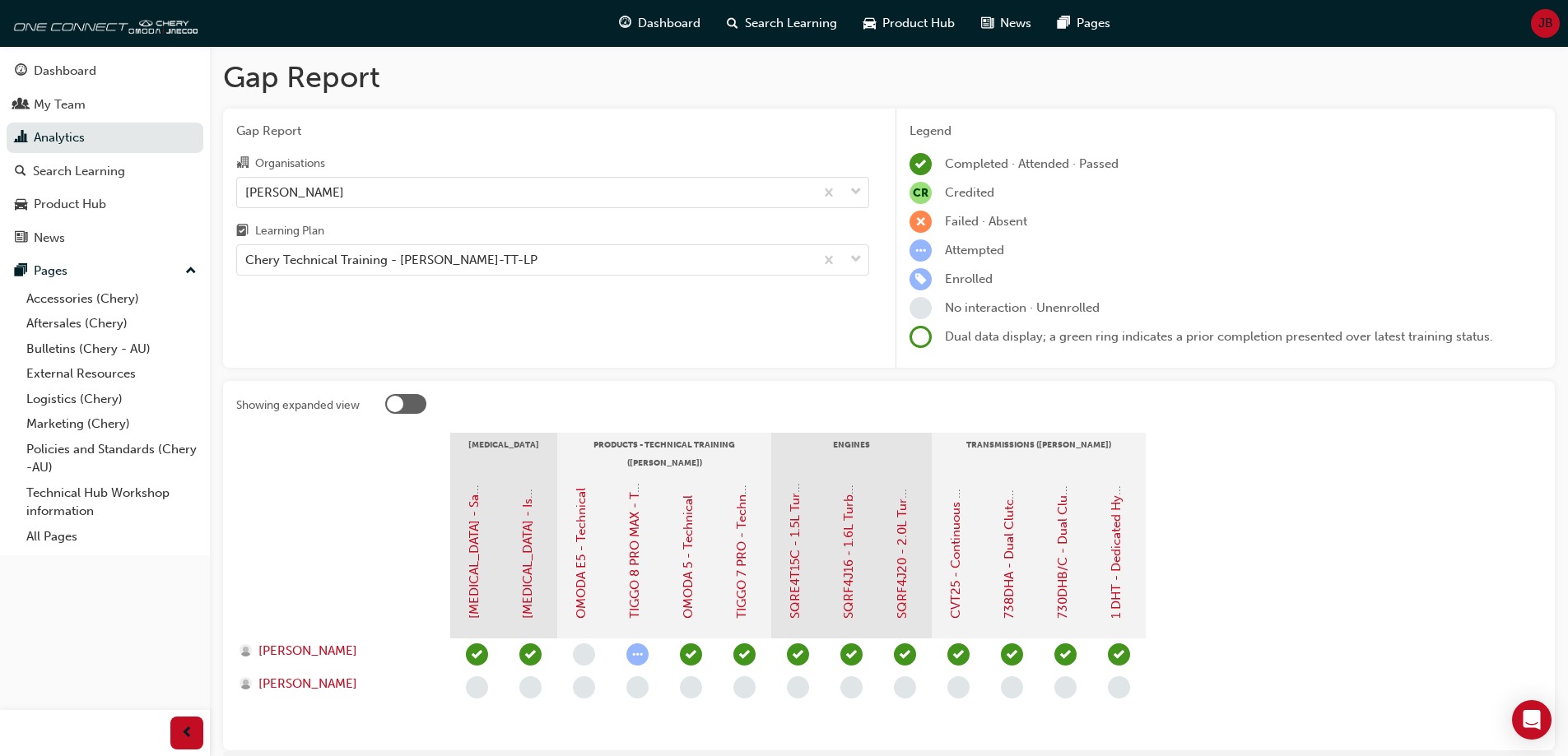
click at [404, 398] on div at bounding box center [405, 404] width 41 height 20
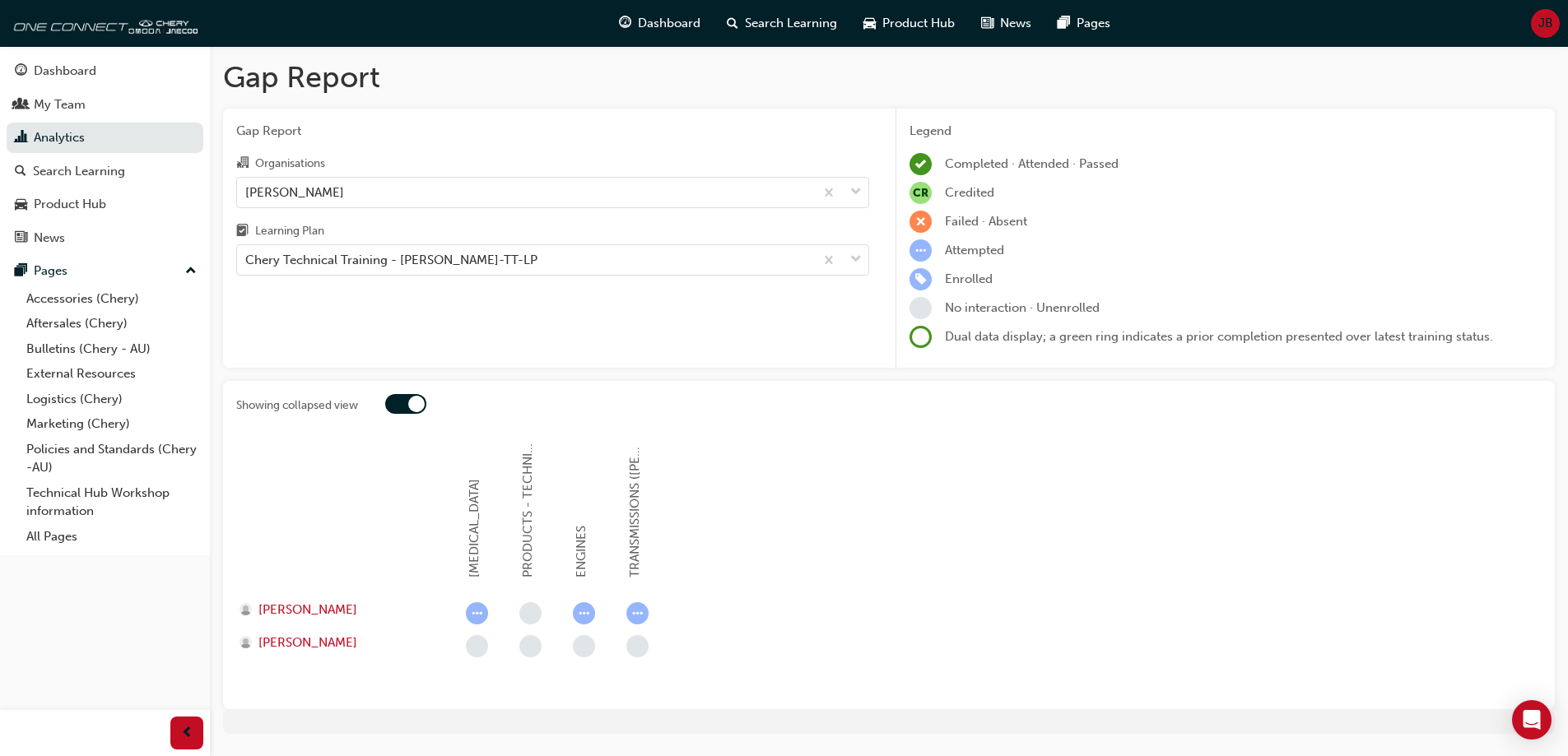
click at [404, 398] on div at bounding box center [405, 404] width 41 height 20
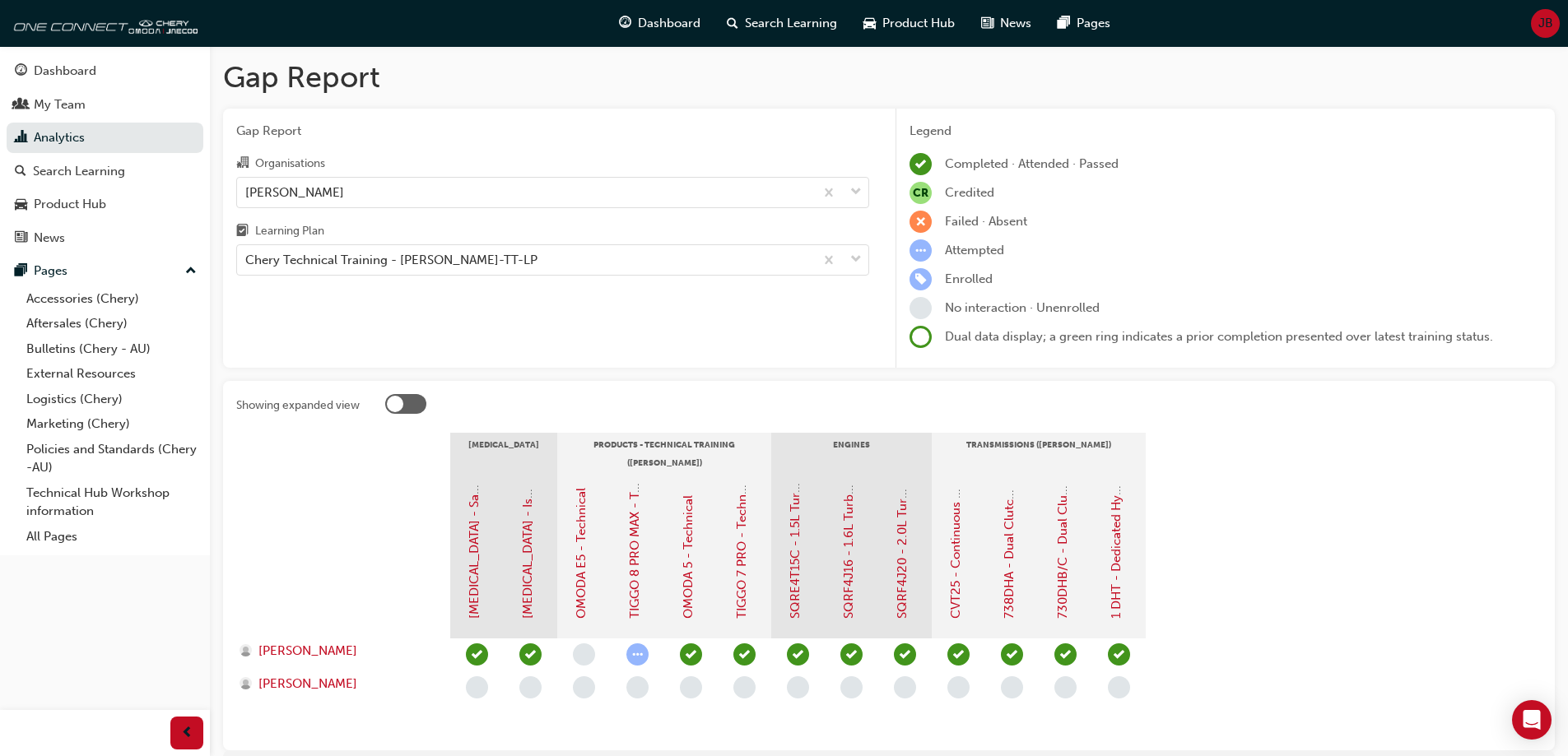
click at [404, 398] on div at bounding box center [405, 404] width 41 height 20
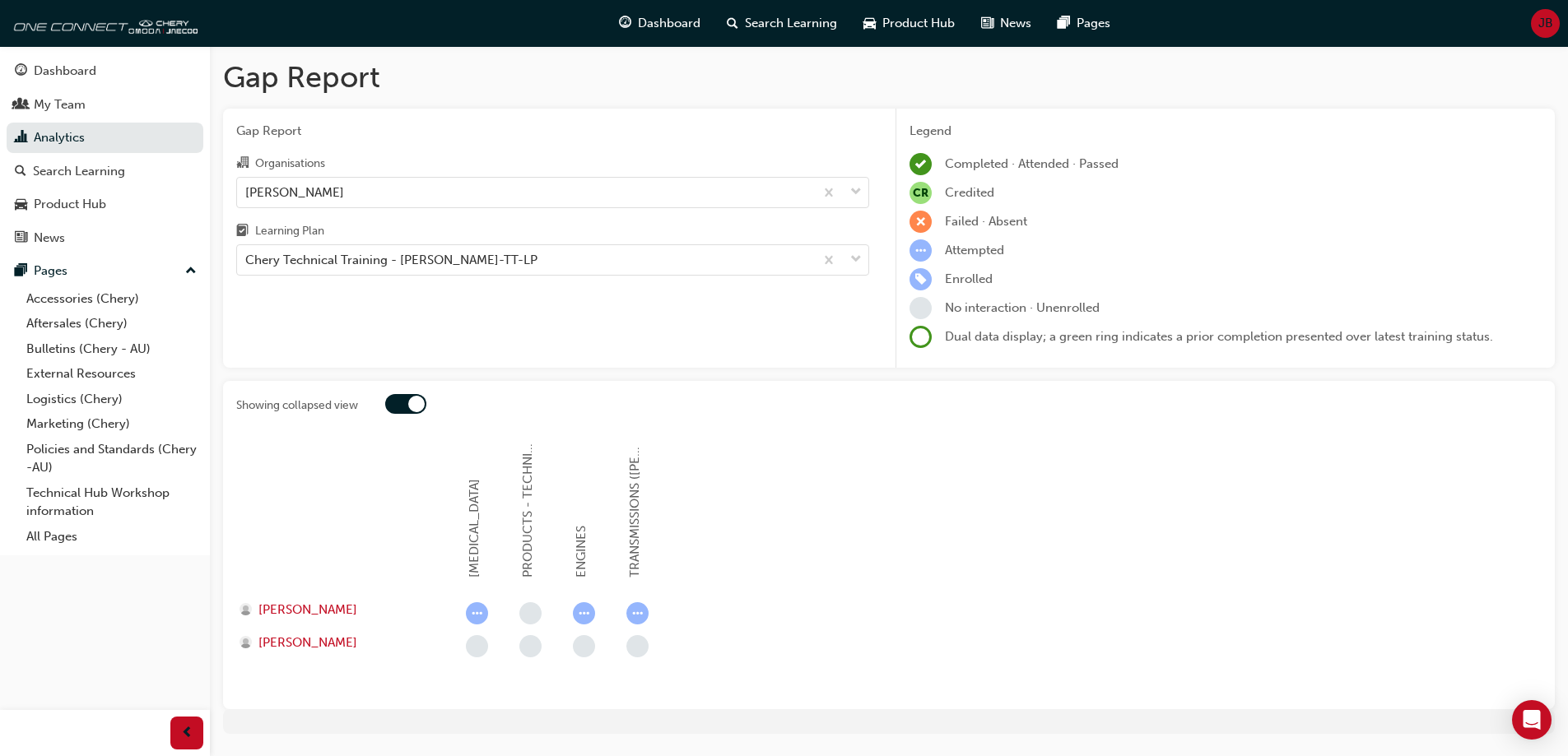
click at [404, 398] on div at bounding box center [405, 404] width 41 height 20
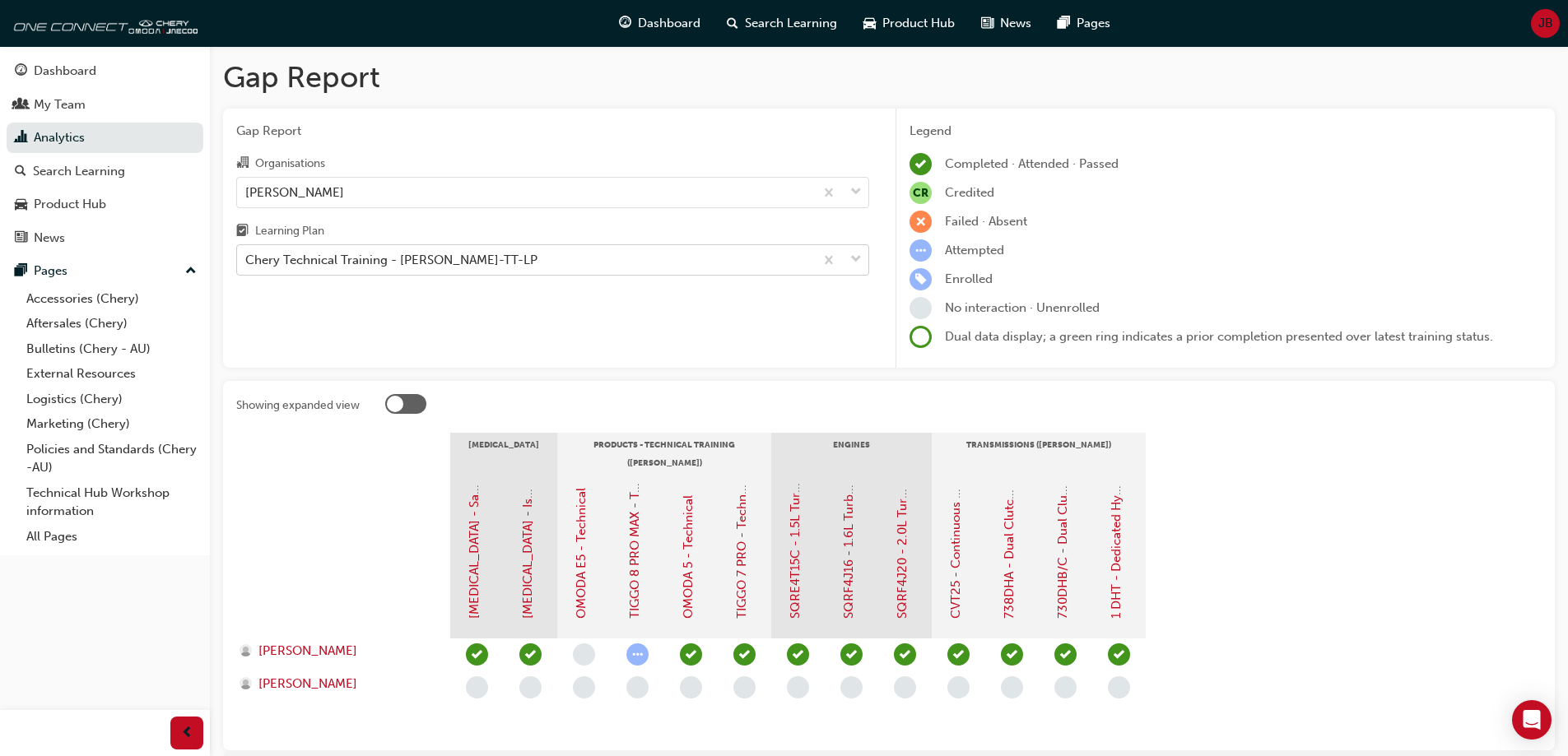
click at [380, 268] on div "Chery Technical Training - [PERSON_NAME]-TT-LP" at bounding box center [391, 260] width 292 height 19
click at [247, 266] on input "Learning Plan Chery Technical Training - CHAU-TT-LP" at bounding box center [246, 259] width 2 height 14
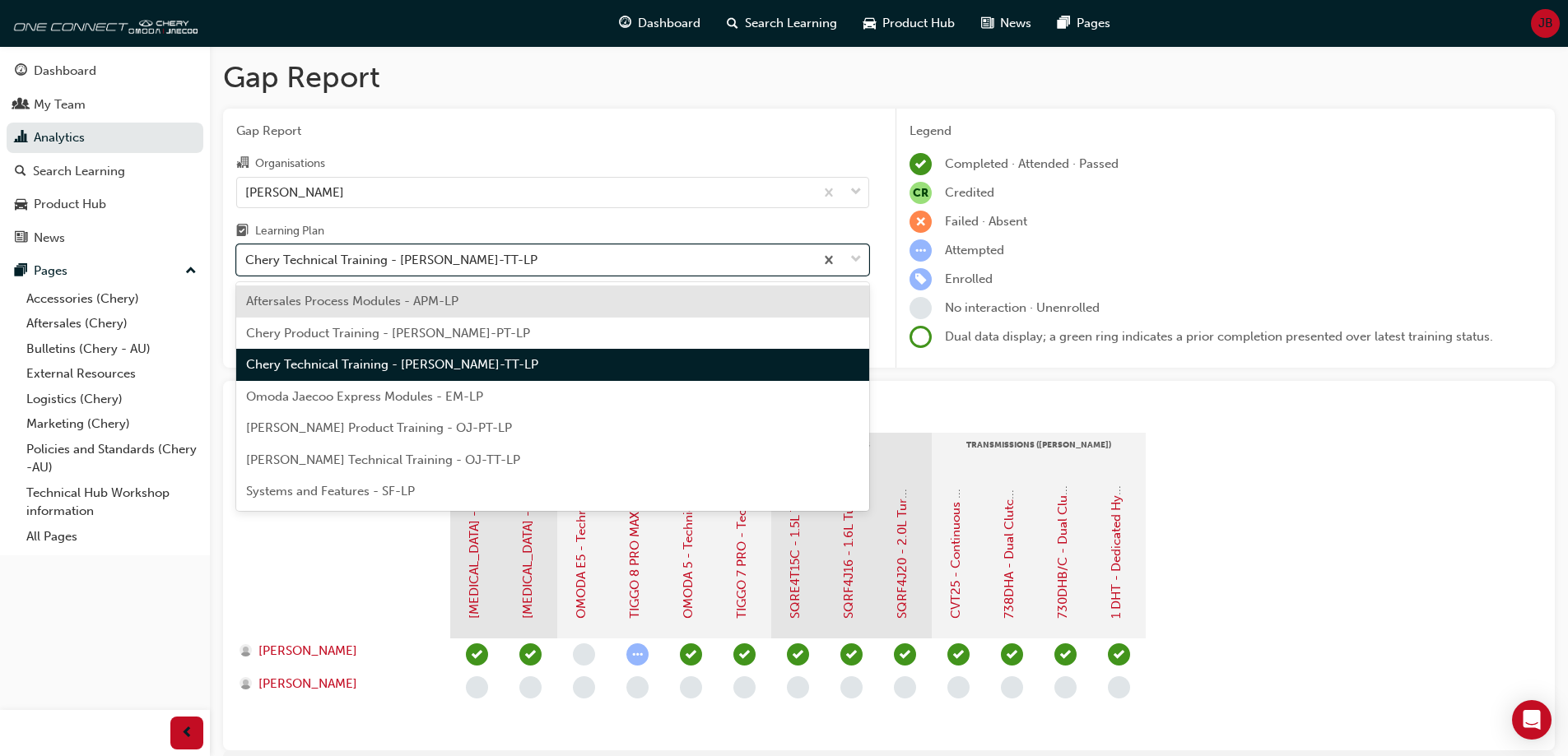
click at [385, 301] on span "Aftersales Process Modules - APM-LP" at bounding box center [352, 300] width 212 height 15
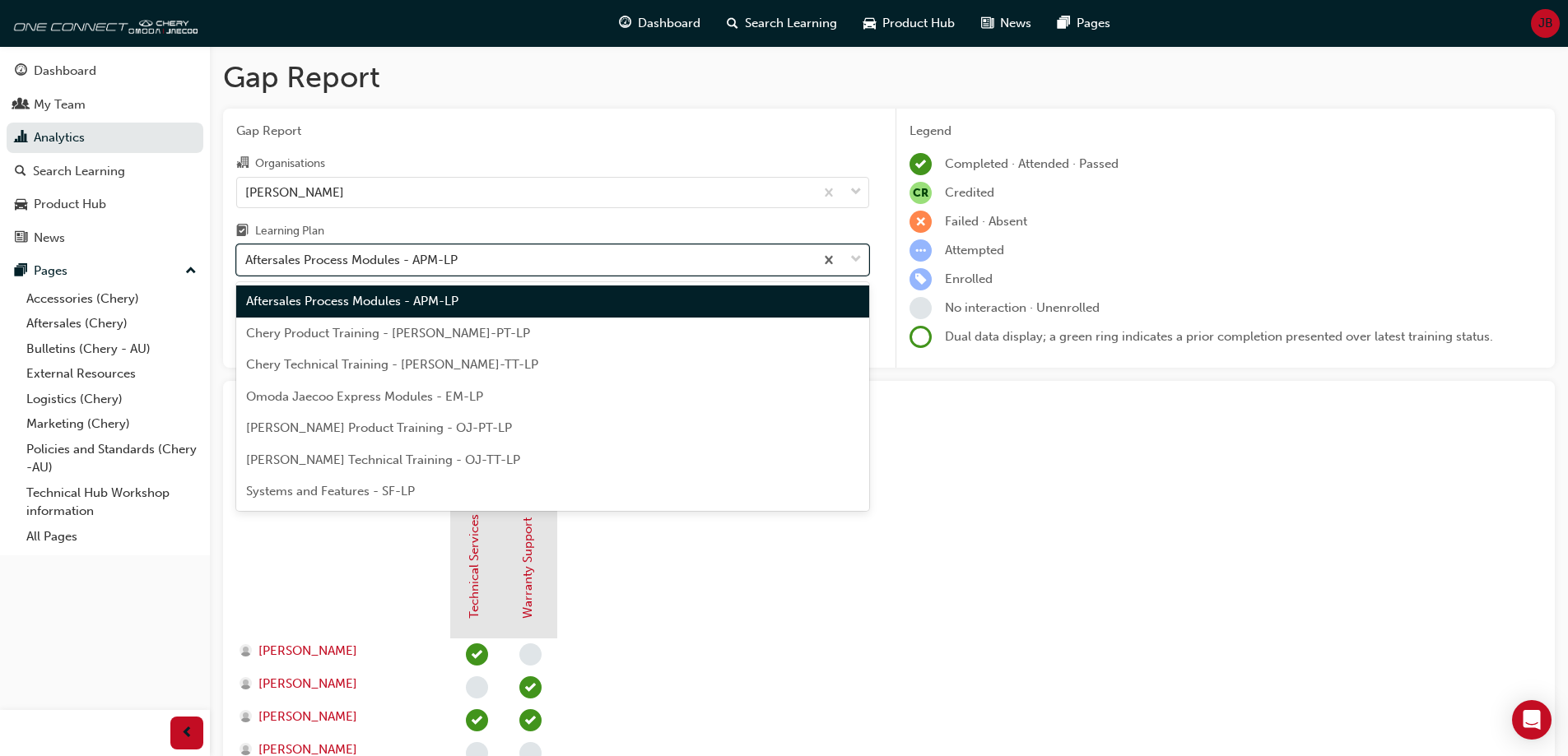
click at [408, 258] on div "Aftersales Process Modules - APM-LP" at bounding box center [351, 260] width 212 height 19
click at [247, 258] on input "Learning Plan option Aftersales Process Modules - APM-LP, selected. option Afte…" at bounding box center [246, 259] width 2 height 14
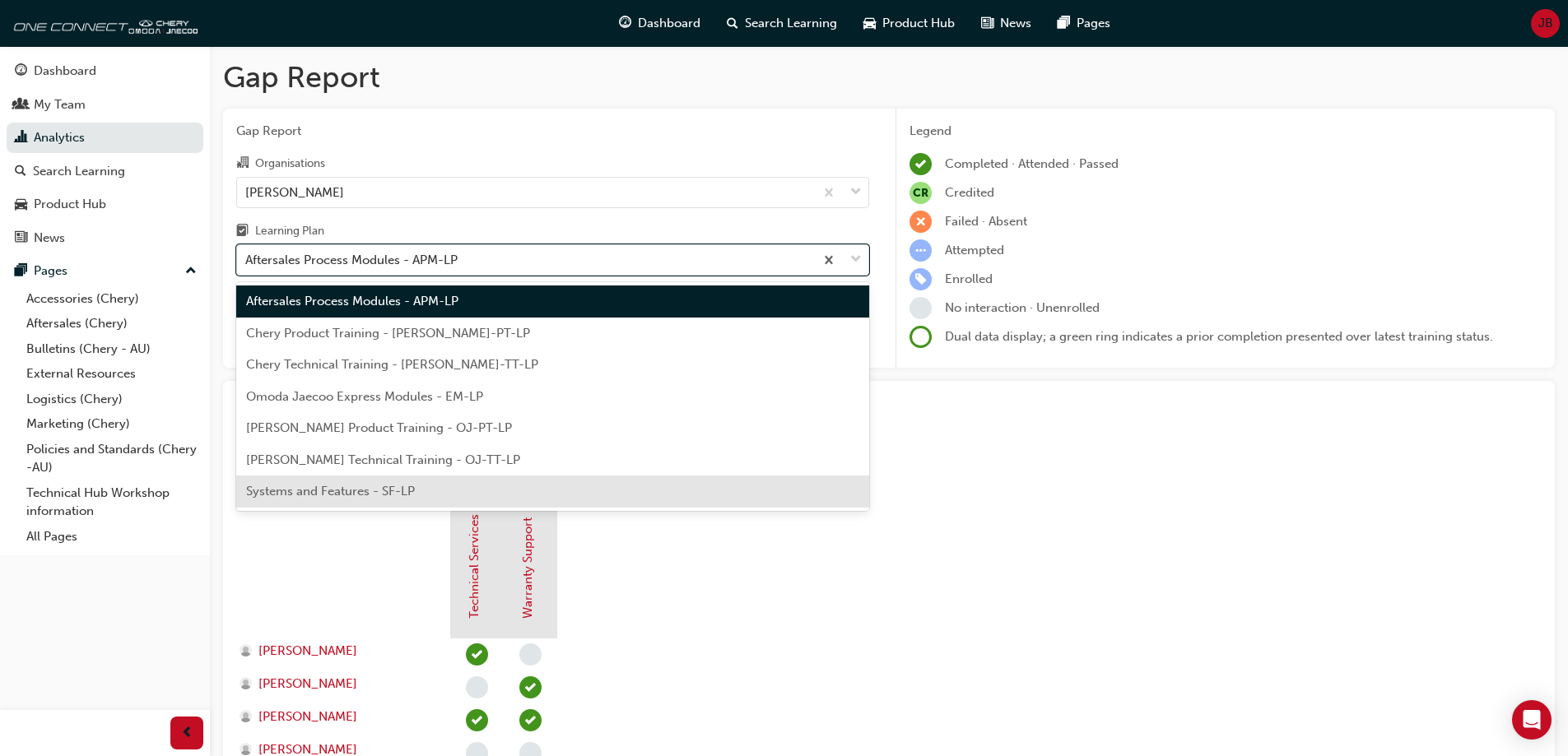
click at [395, 487] on span "Systems and Features - SF-LP" at bounding box center [330, 491] width 168 height 15
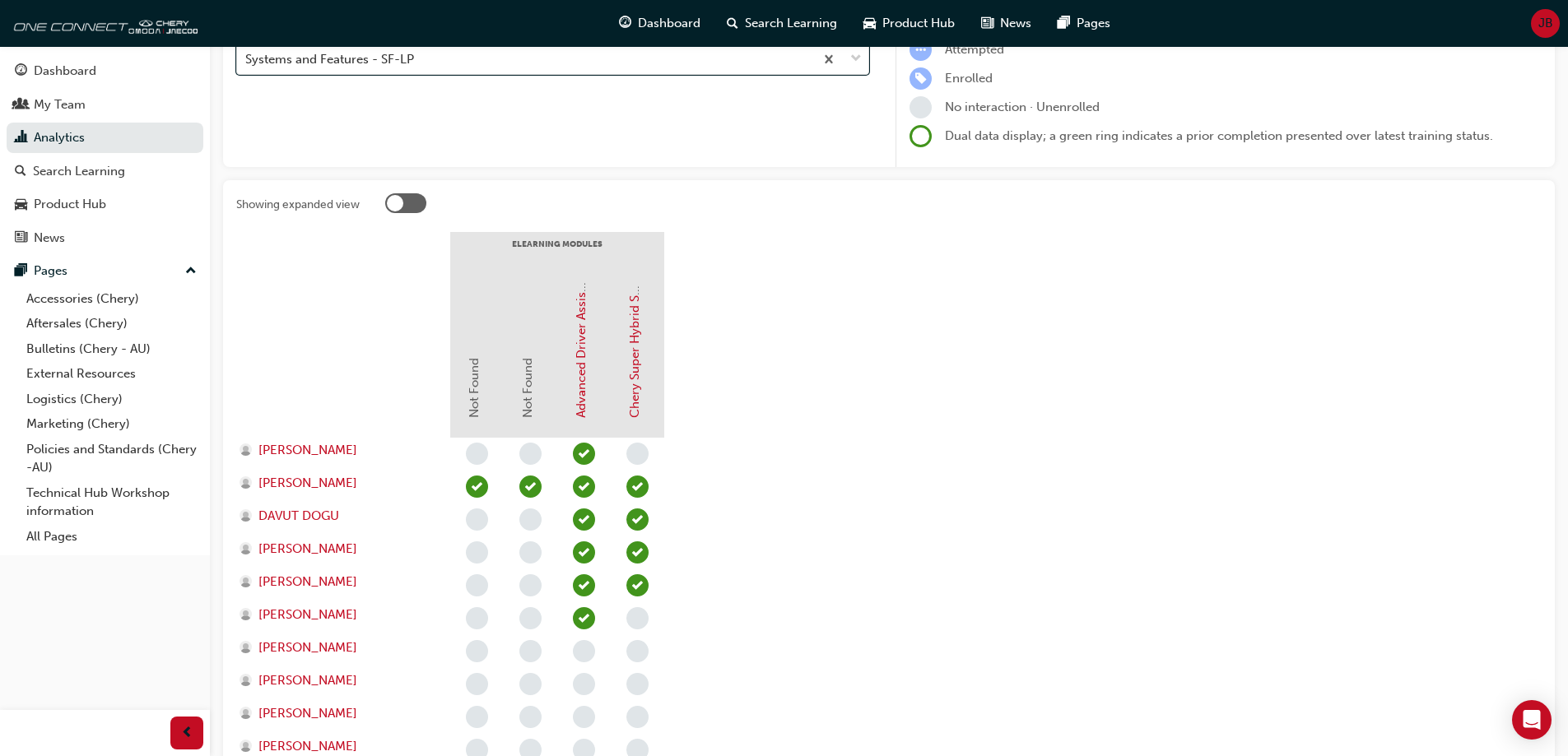
scroll to position [247, 0]
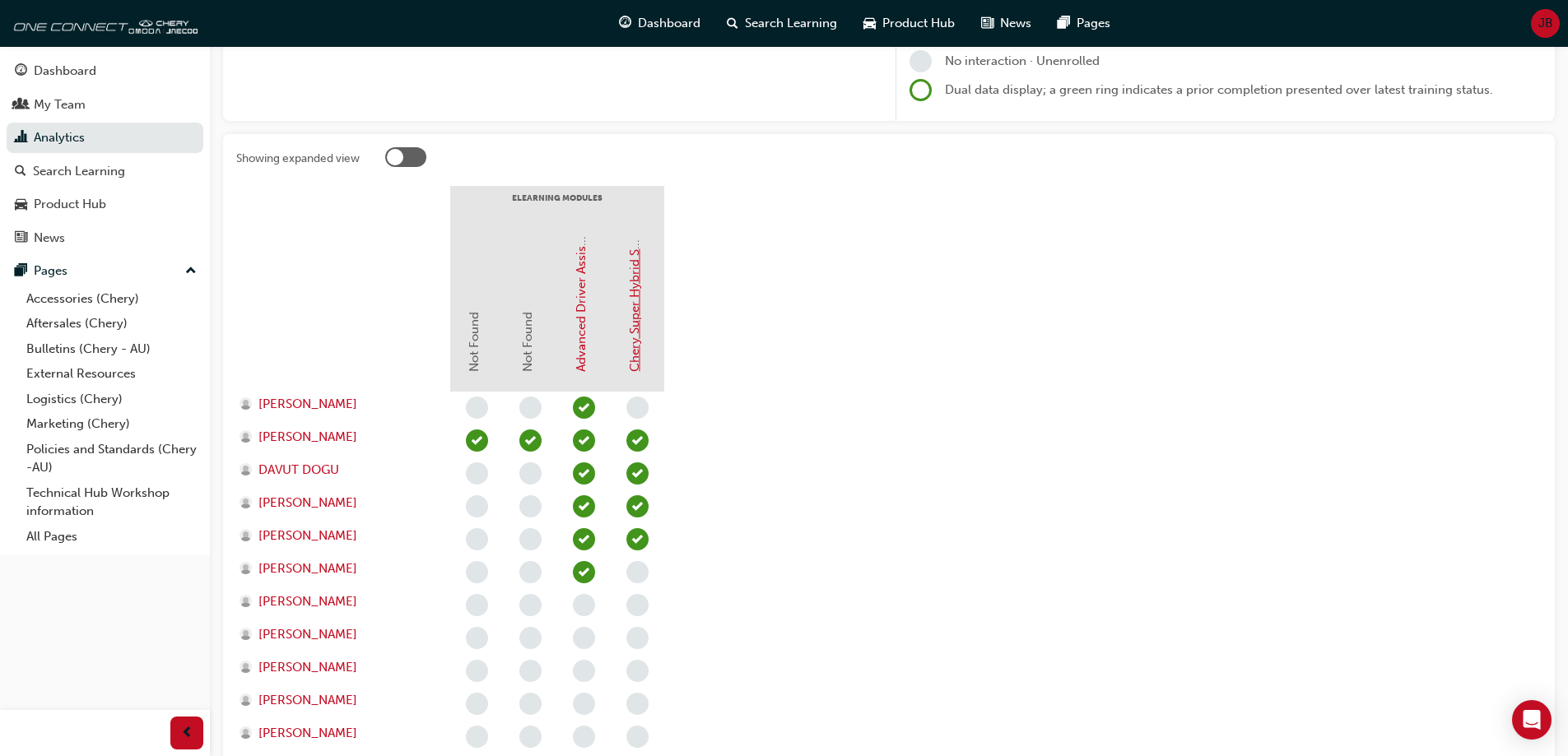
click at [634, 323] on link "Chery Super Hybrid System (CSH)" at bounding box center [635, 275] width 15 height 194
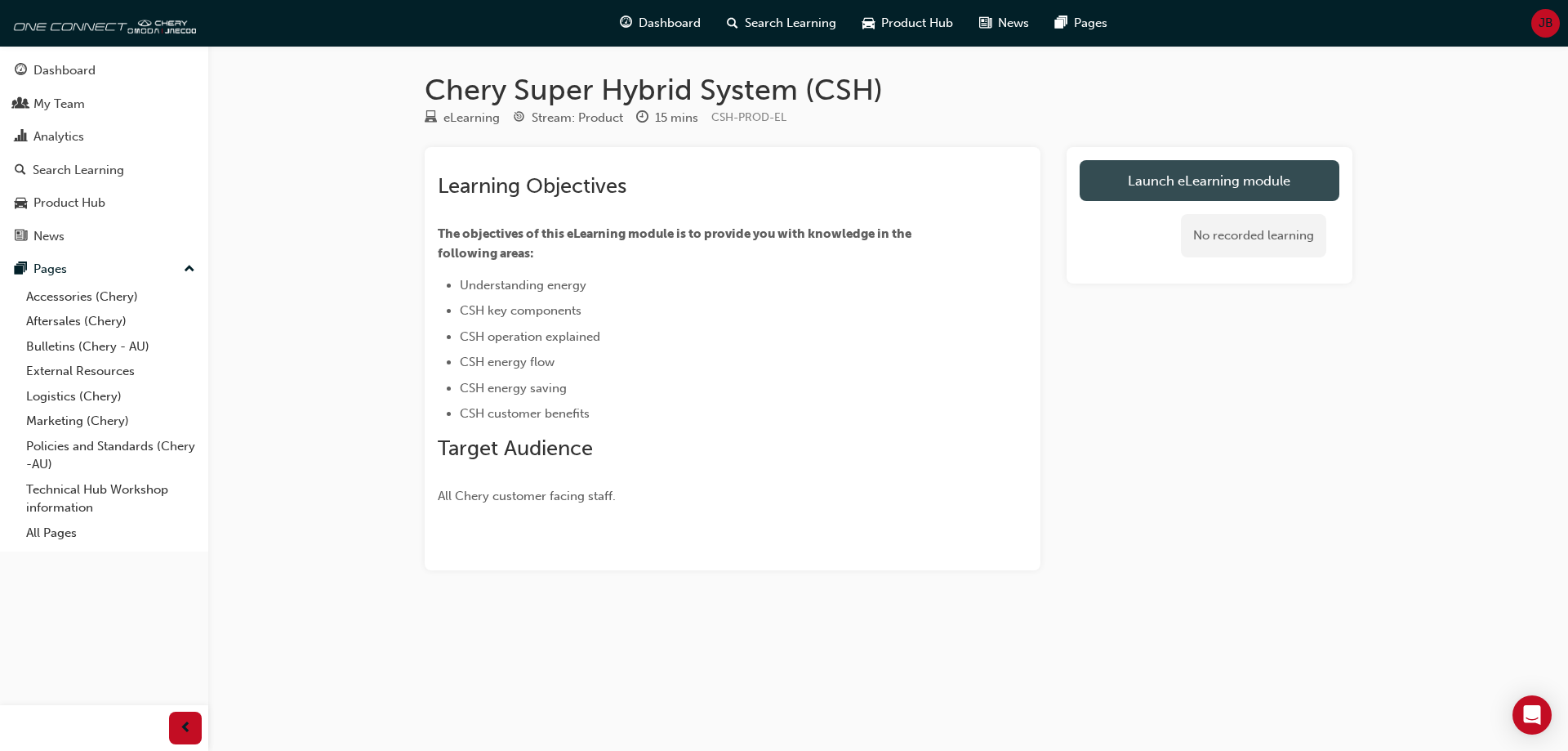
click at [1130, 167] on link "Launch eLearning module" at bounding box center [1209, 180] width 260 height 41
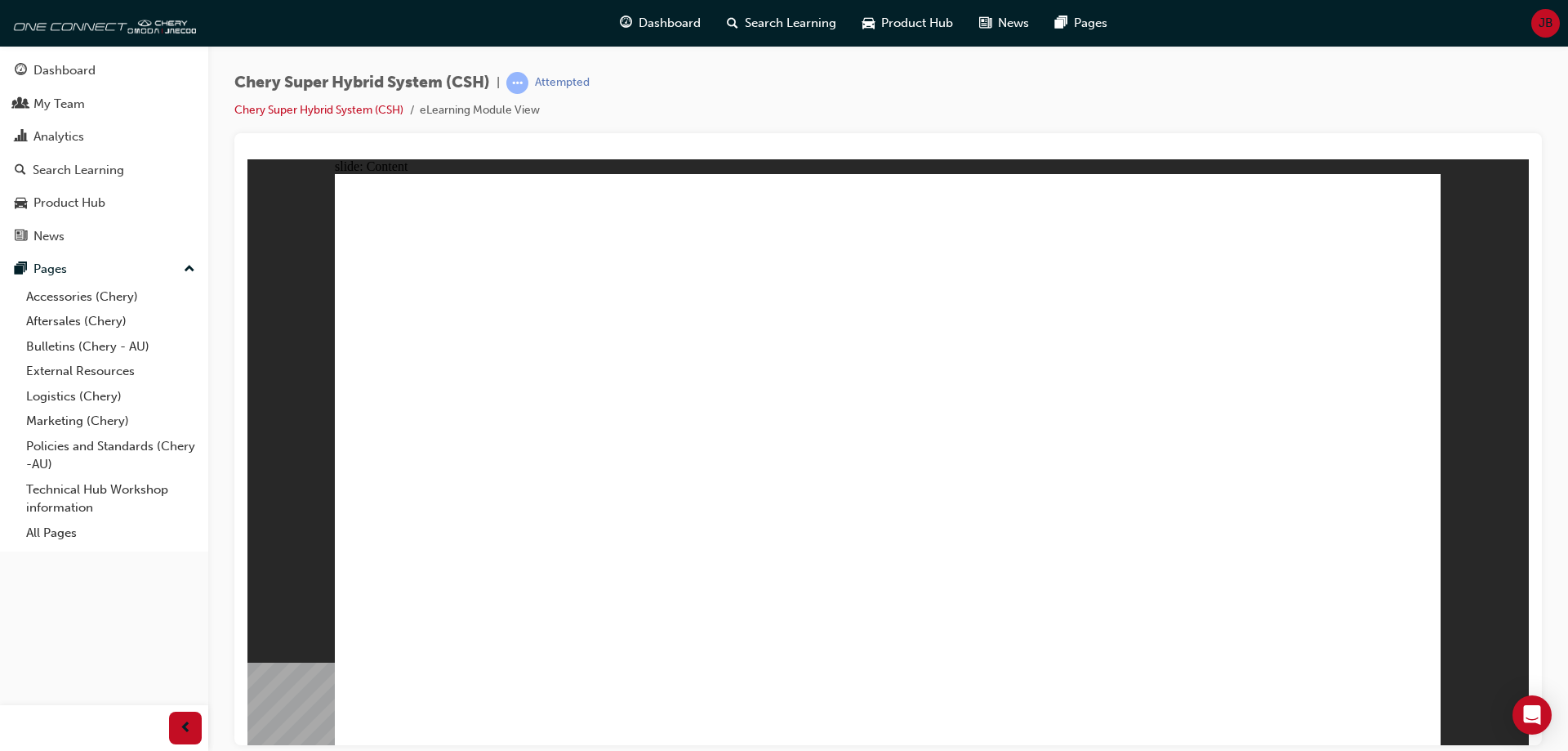
drag, startPoint x: 1425, startPoint y: 728, endPoint x: 1407, endPoint y: 725, distance: 18.2
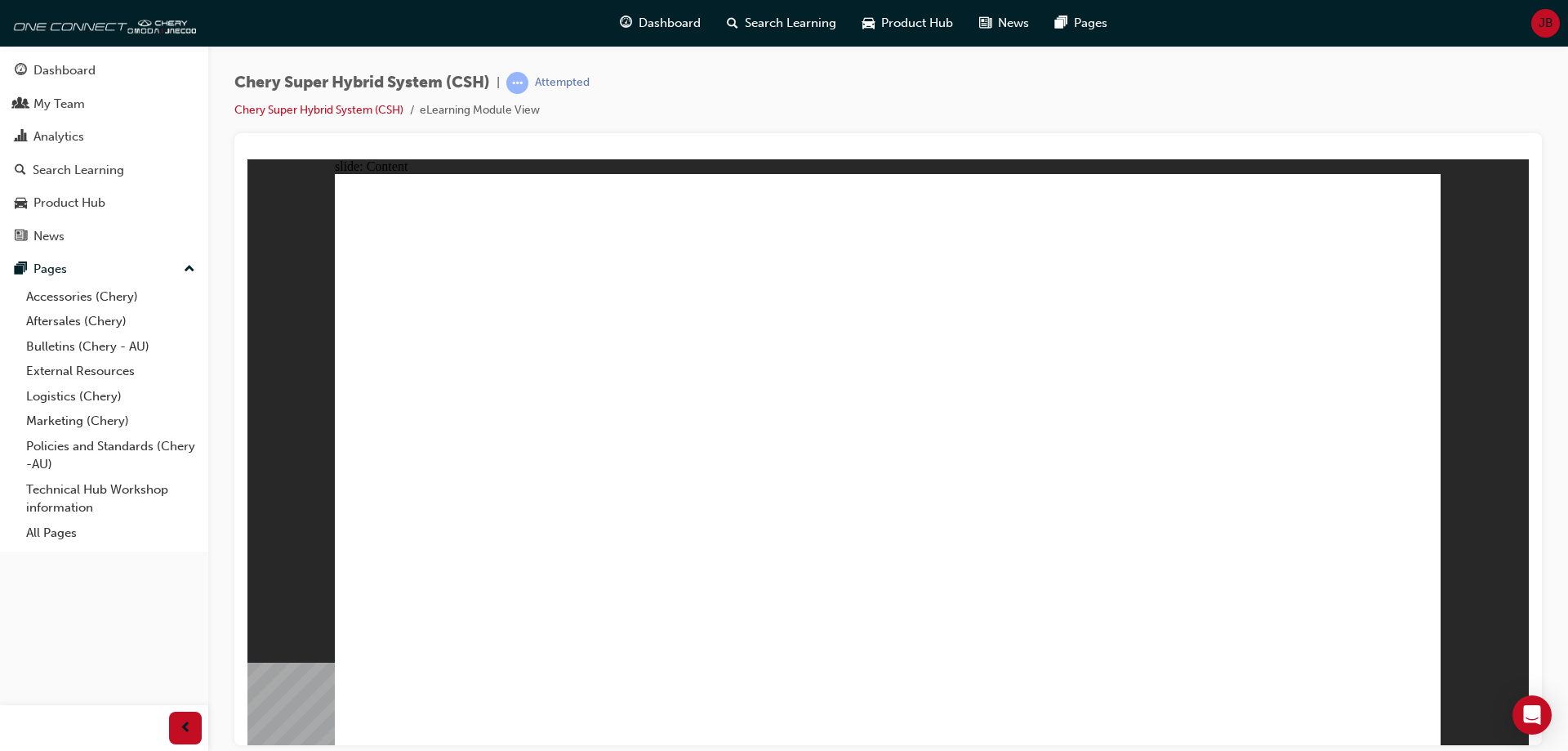
drag, startPoint x: 564, startPoint y: 362, endPoint x: 566, endPoint y: 370, distance: 8.2
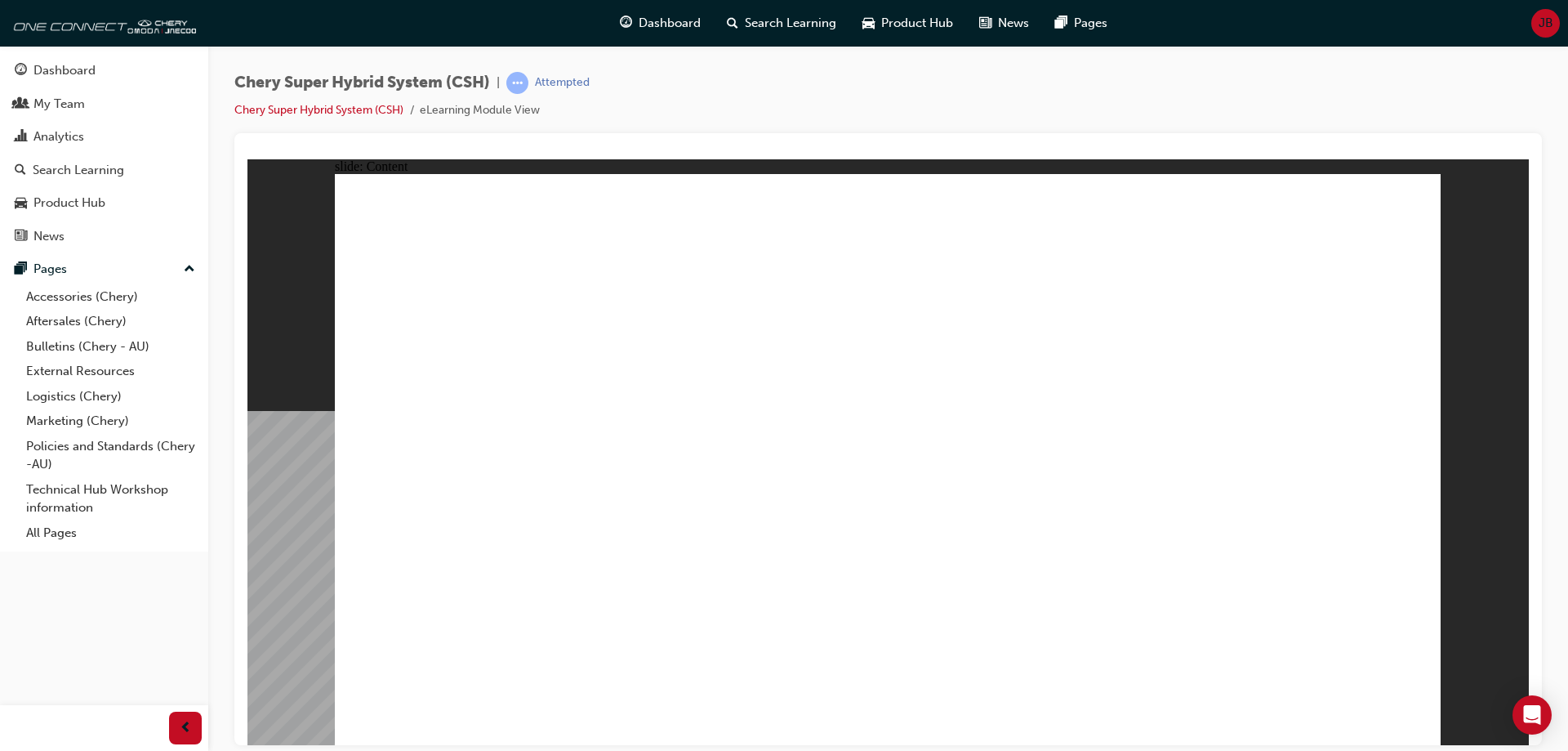
drag, startPoint x: 811, startPoint y: 584, endPoint x: 862, endPoint y: 578, distance: 51.4
drag, startPoint x: 1026, startPoint y: 558, endPoint x: 1275, endPoint y: 576, distance: 249.6
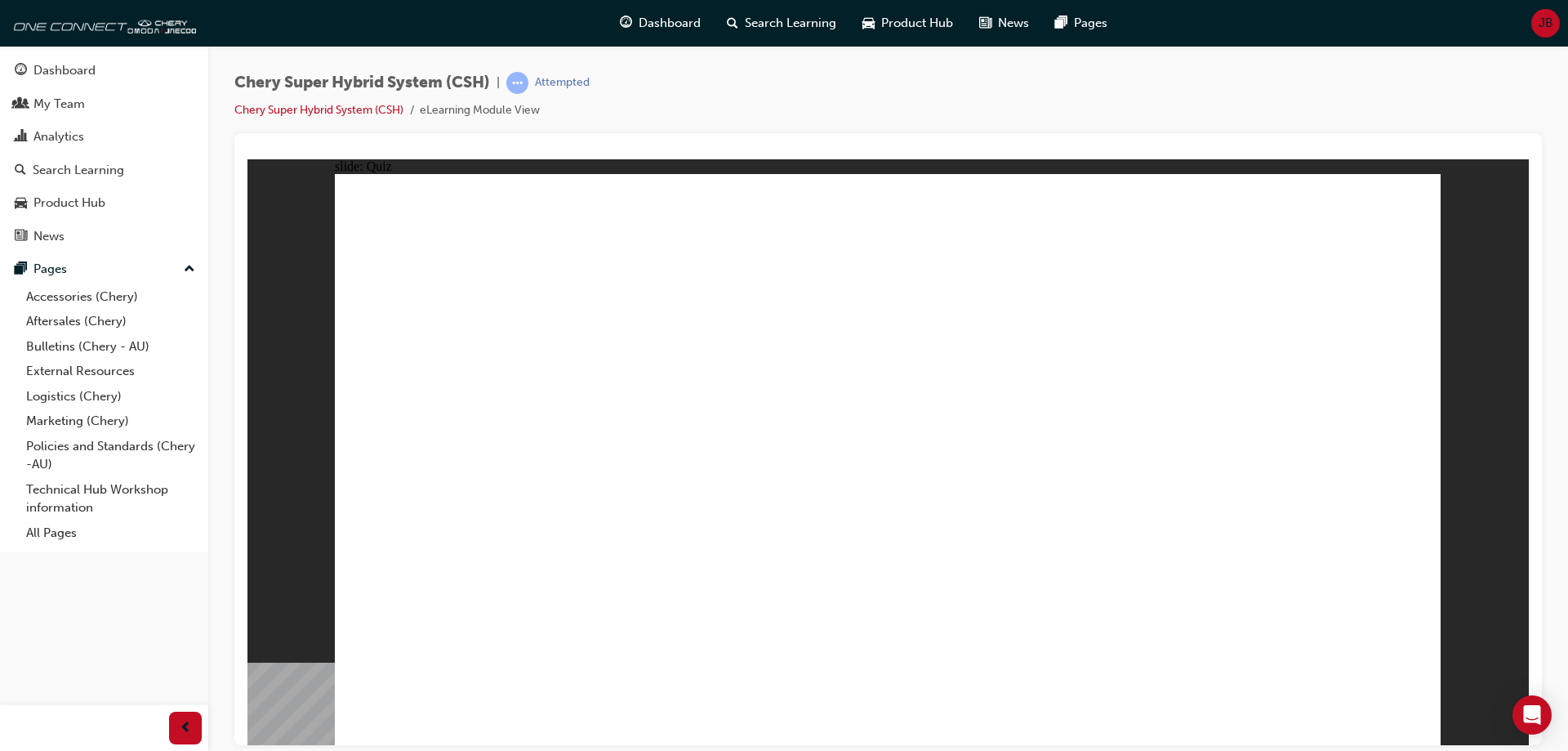
radio input "true"
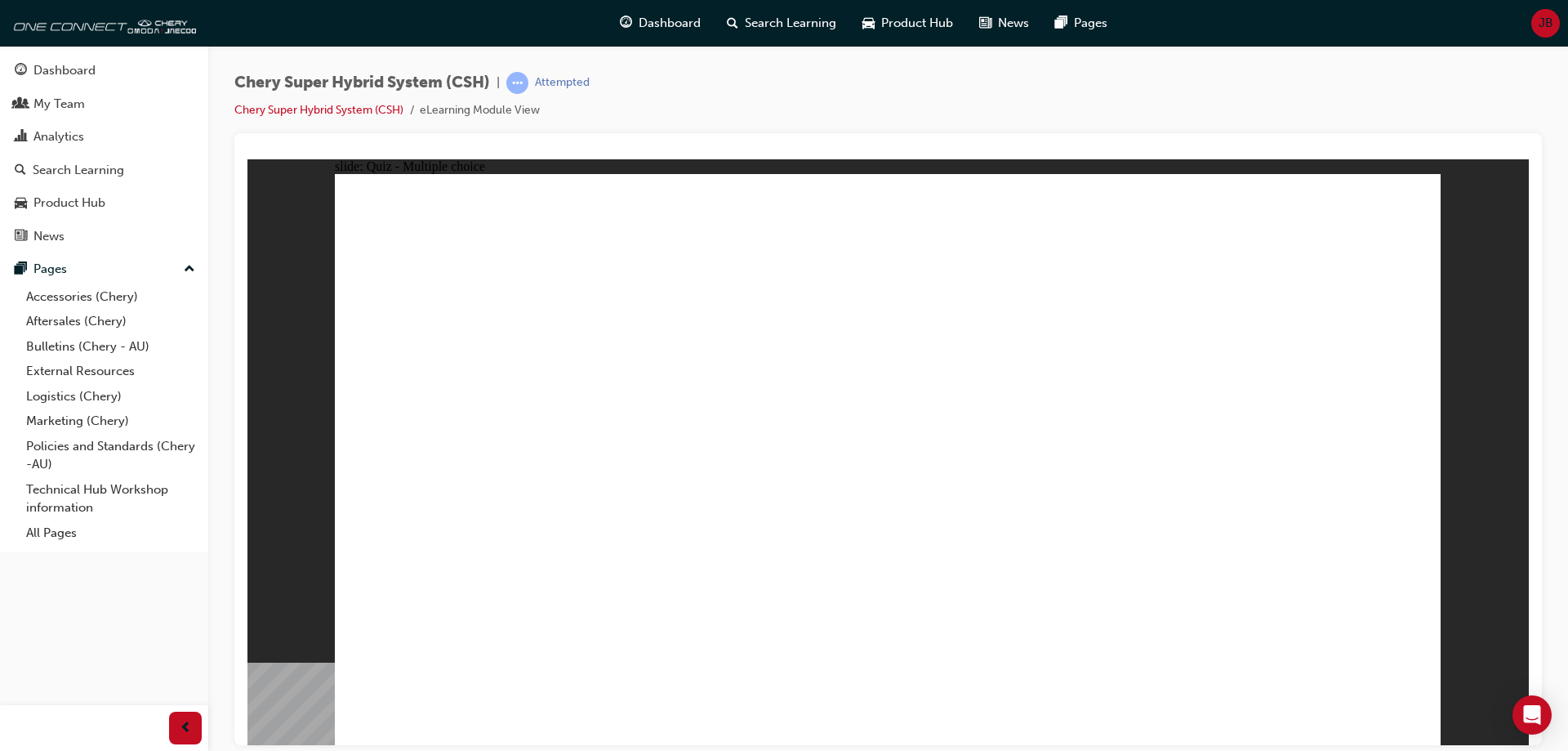
radio input "true"
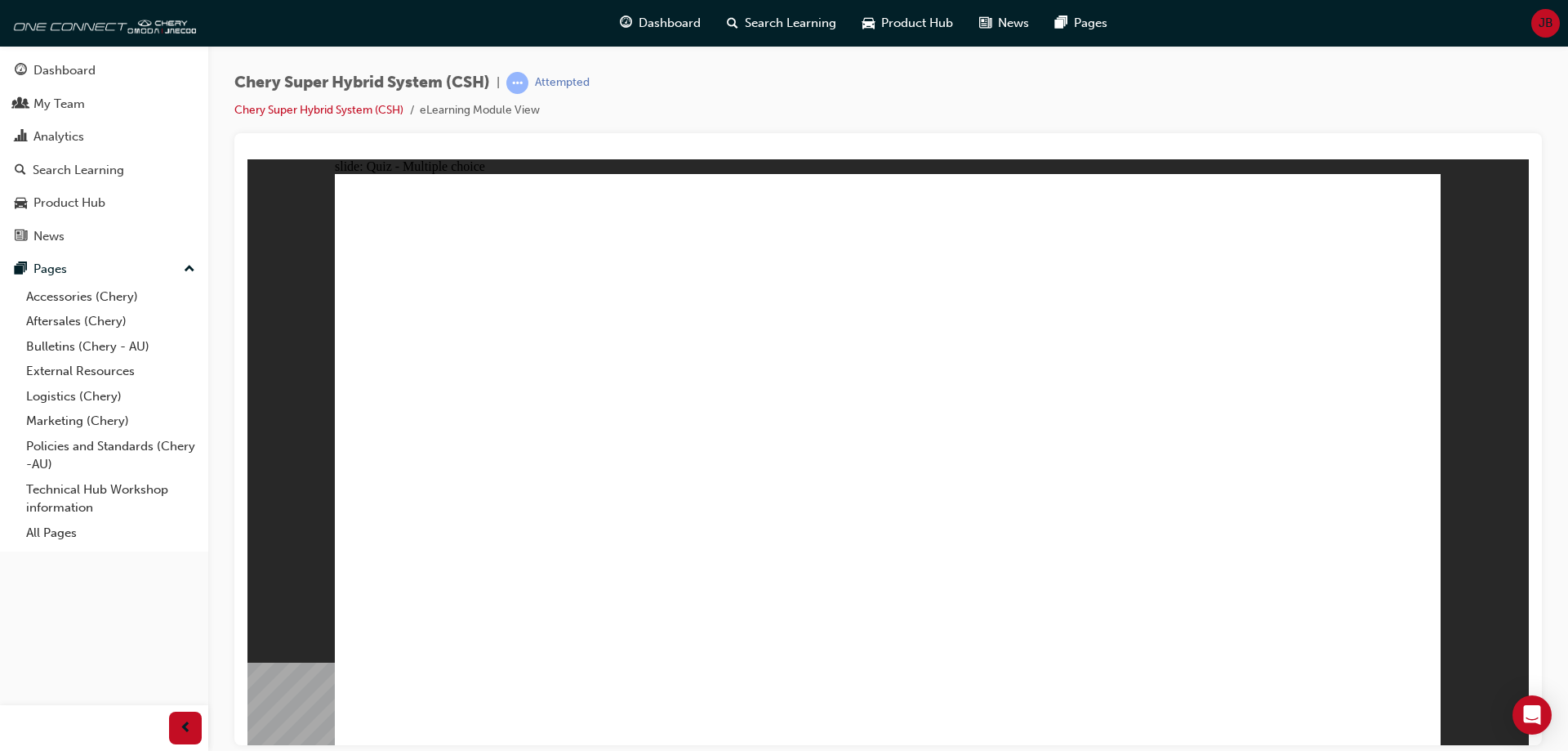
radio input "true"
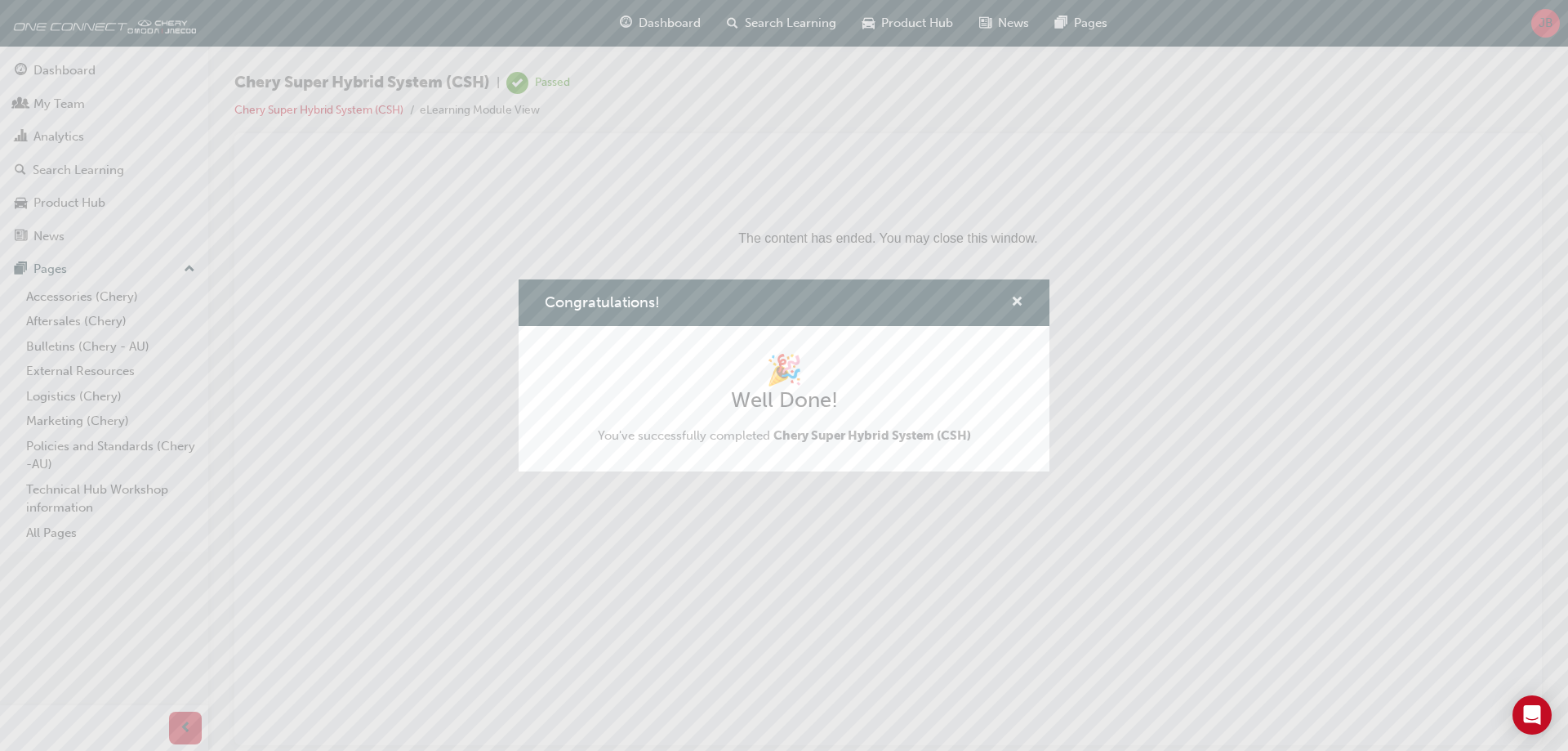
click at [1018, 301] on span "cross-icon" at bounding box center [1017, 303] width 12 height 15
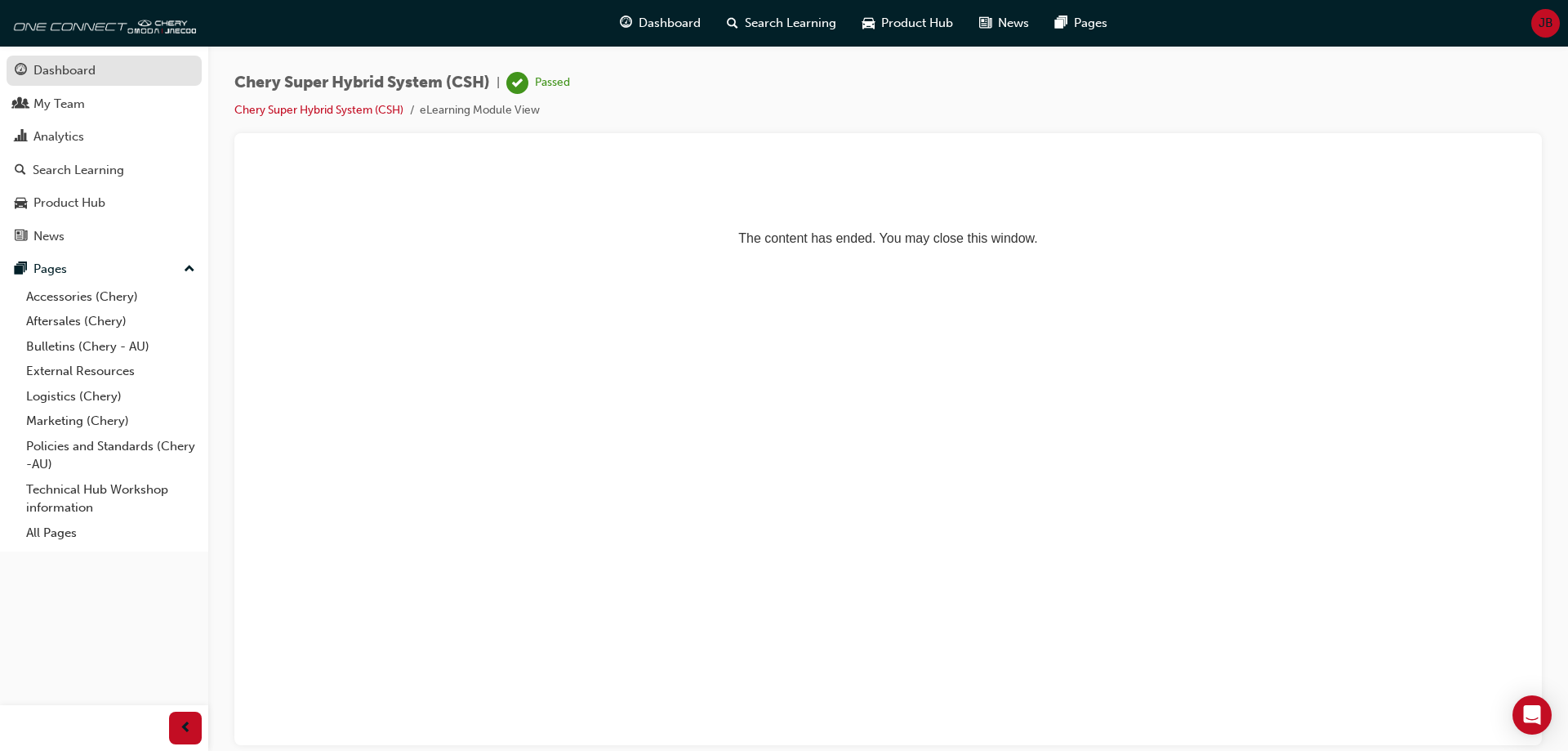
click at [47, 67] on div "Dashboard" at bounding box center [63, 70] width 62 height 19
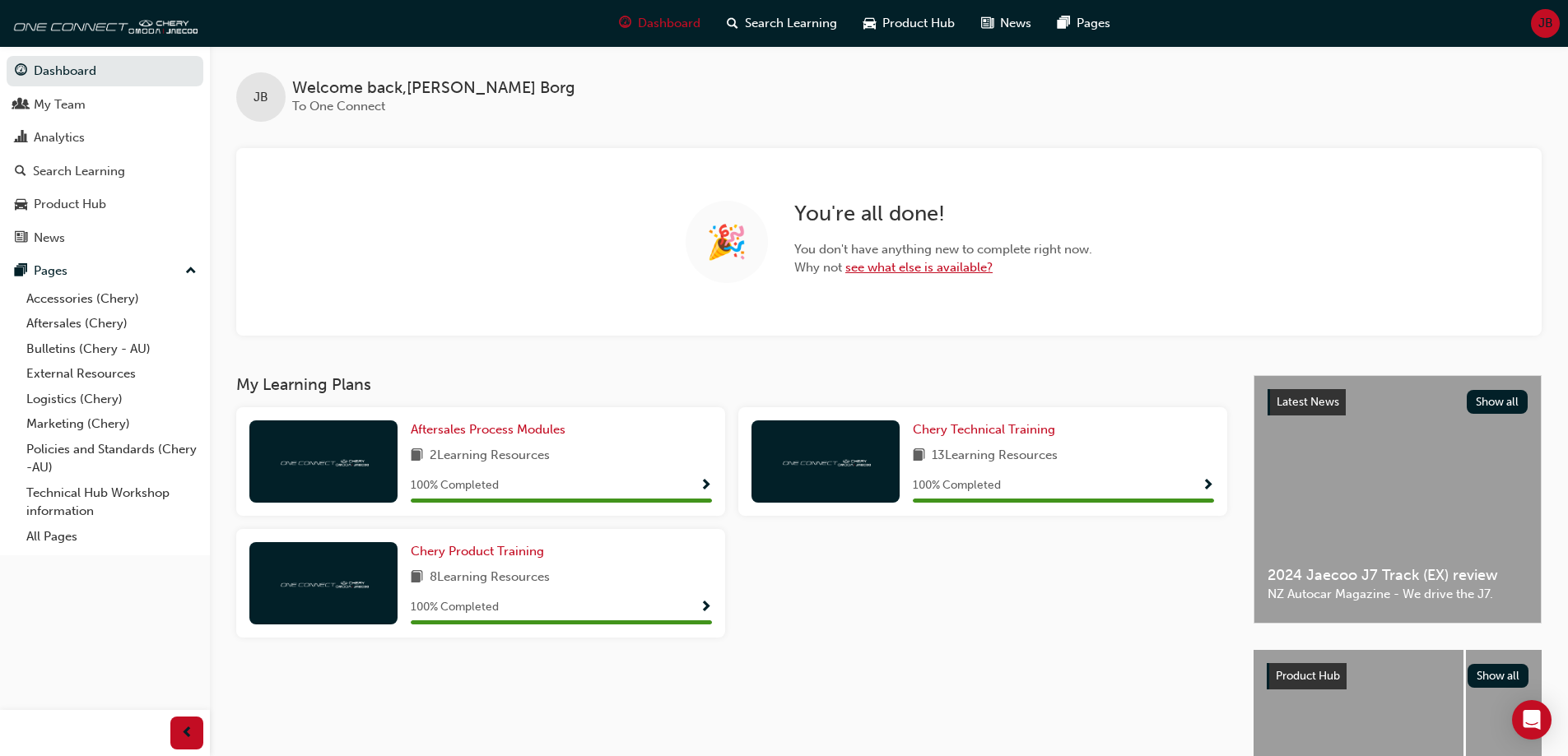
click at [940, 274] on link "see what else is available?" at bounding box center [919, 267] width 147 height 15
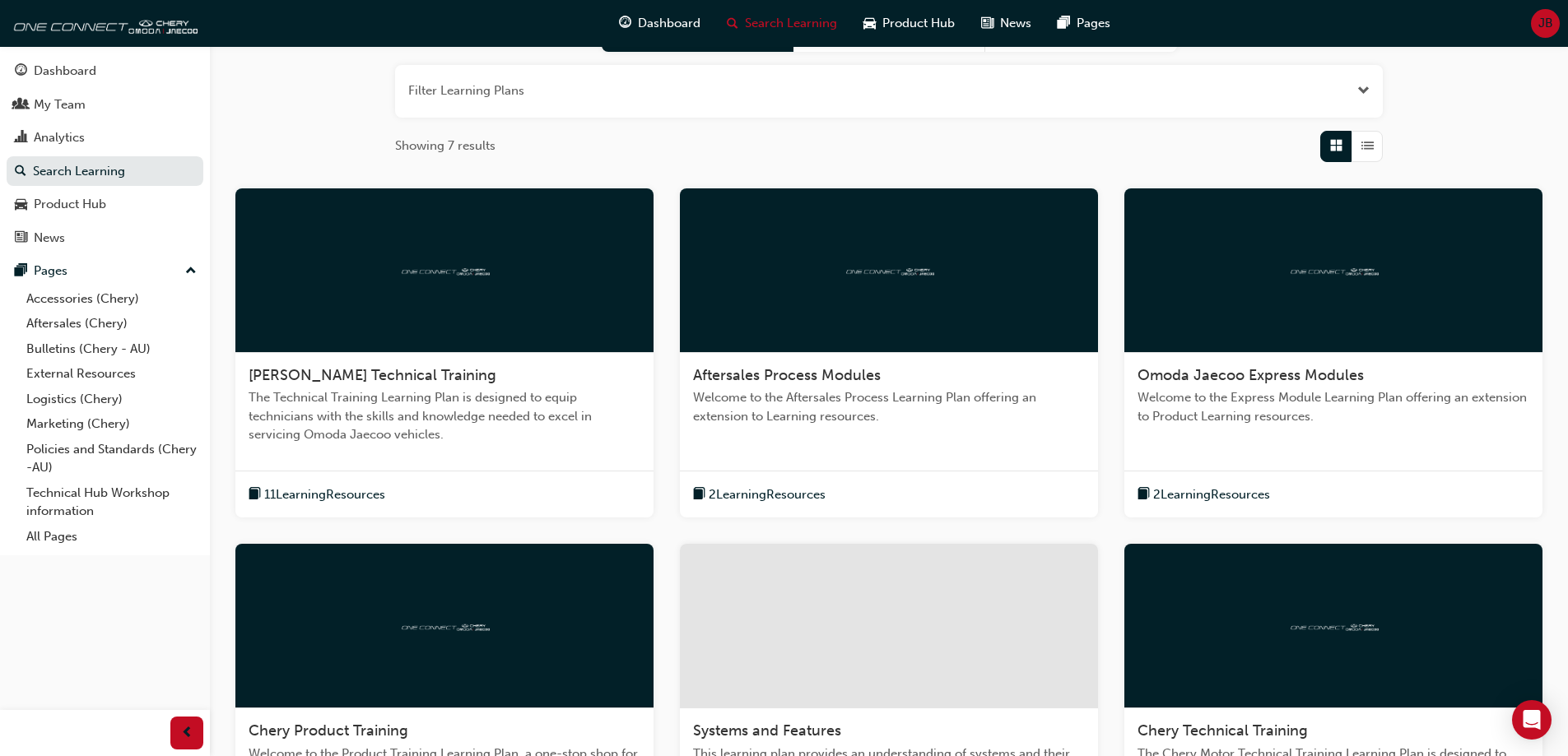
scroll to position [247, 0]
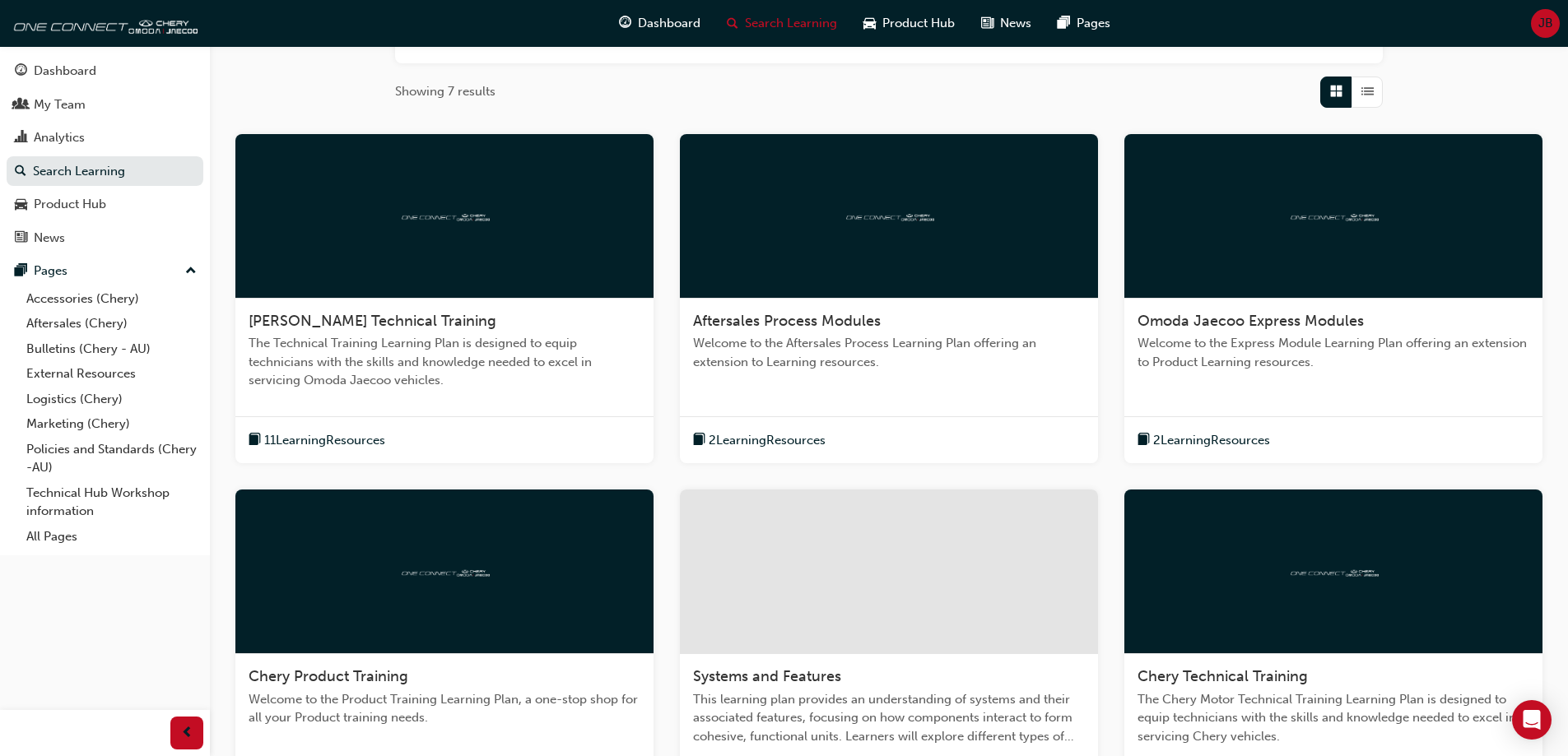
click at [344, 439] on span "11 Learning Resources" at bounding box center [324, 441] width 121 height 19
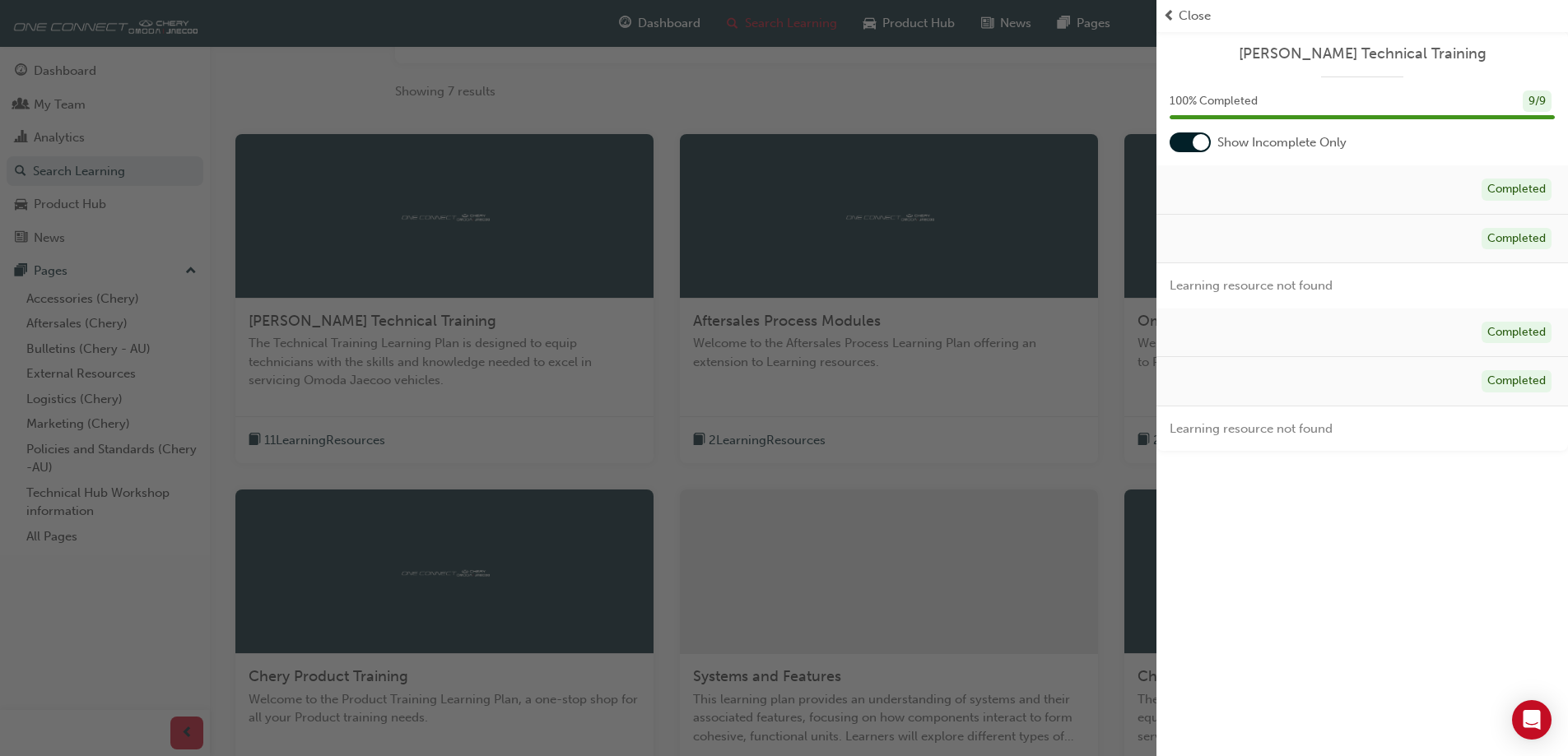
click at [1196, 17] on span "Close" at bounding box center [1195, 17] width 32 height 19
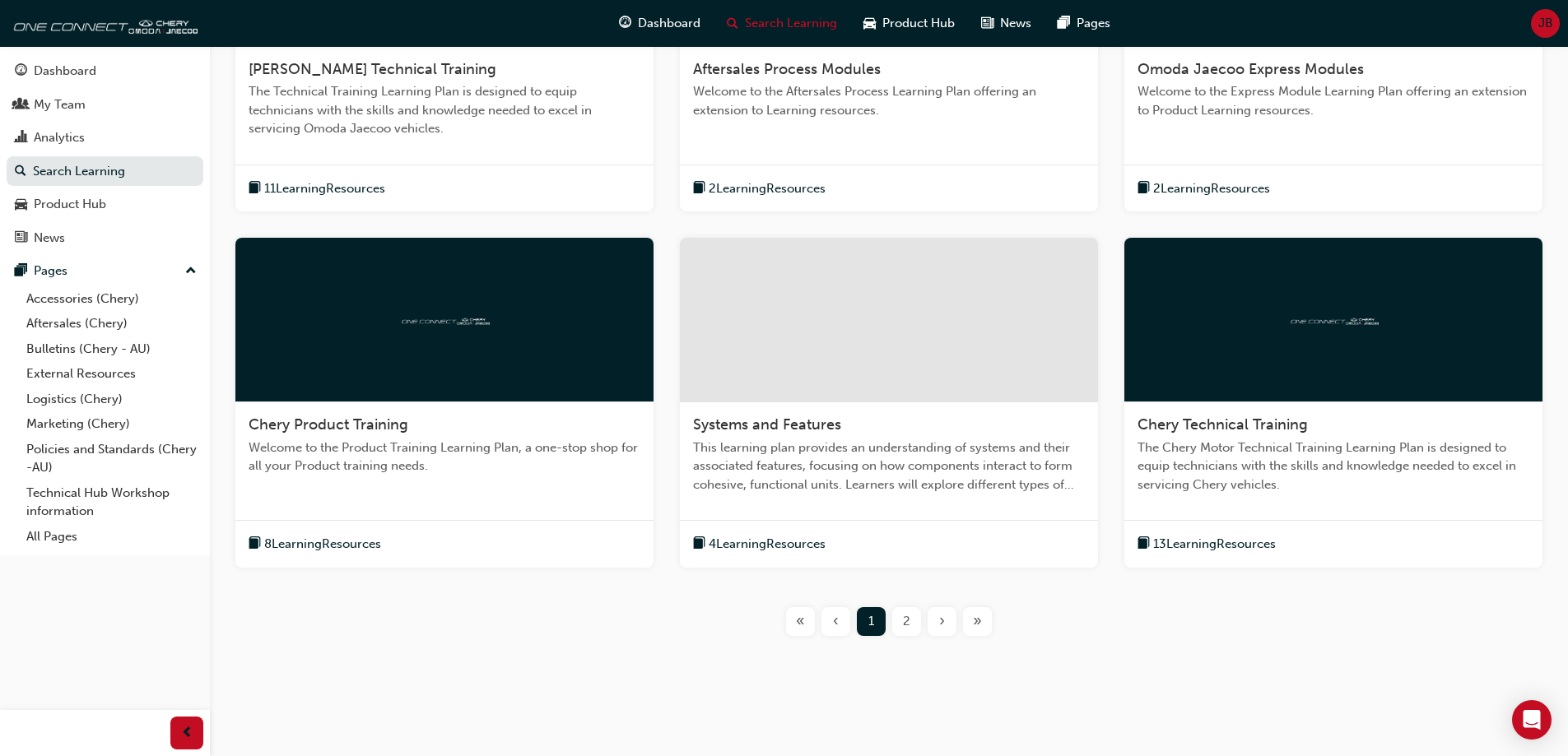
scroll to position [512, 0]
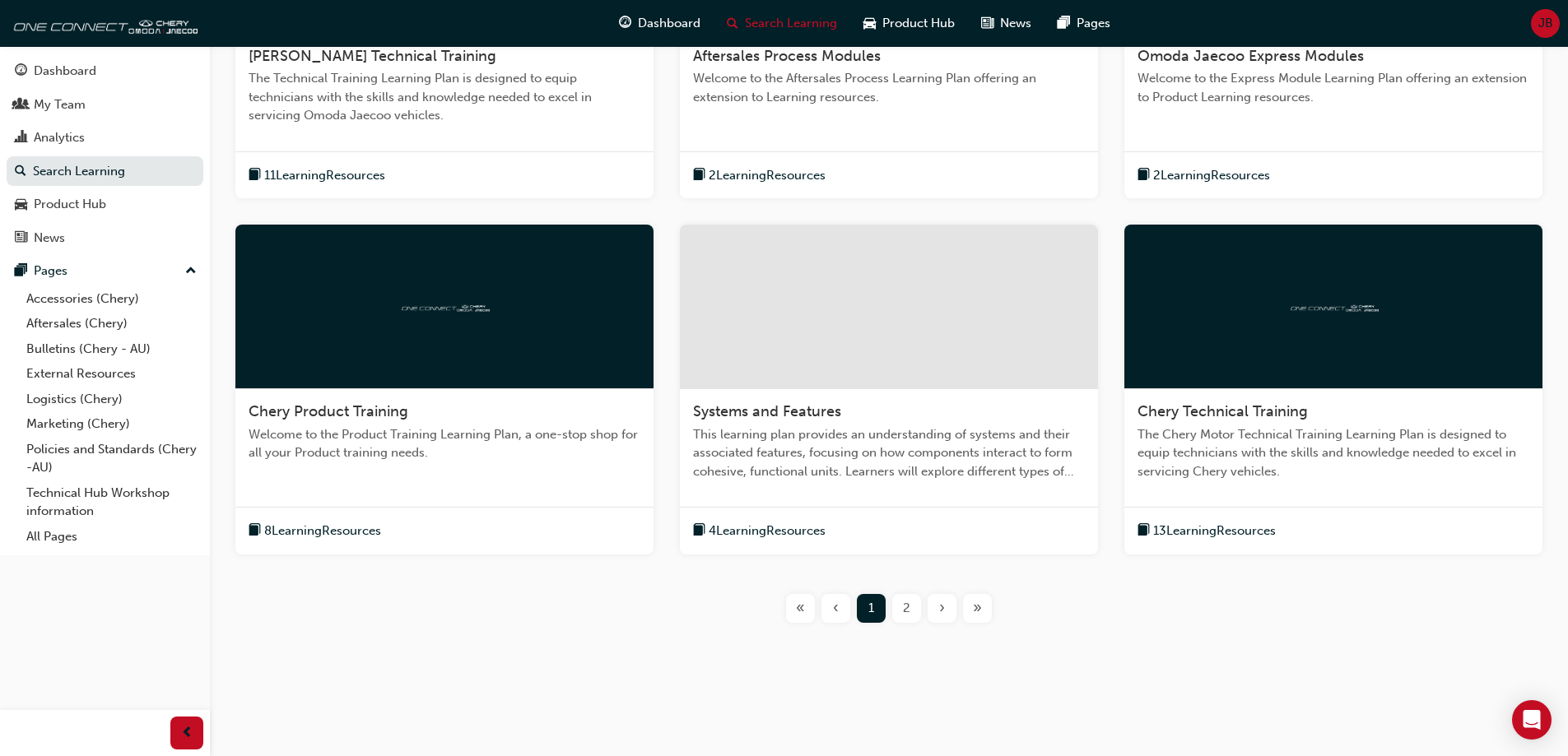
click at [924, 613] on button "2" at bounding box center [906, 608] width 35 height 29
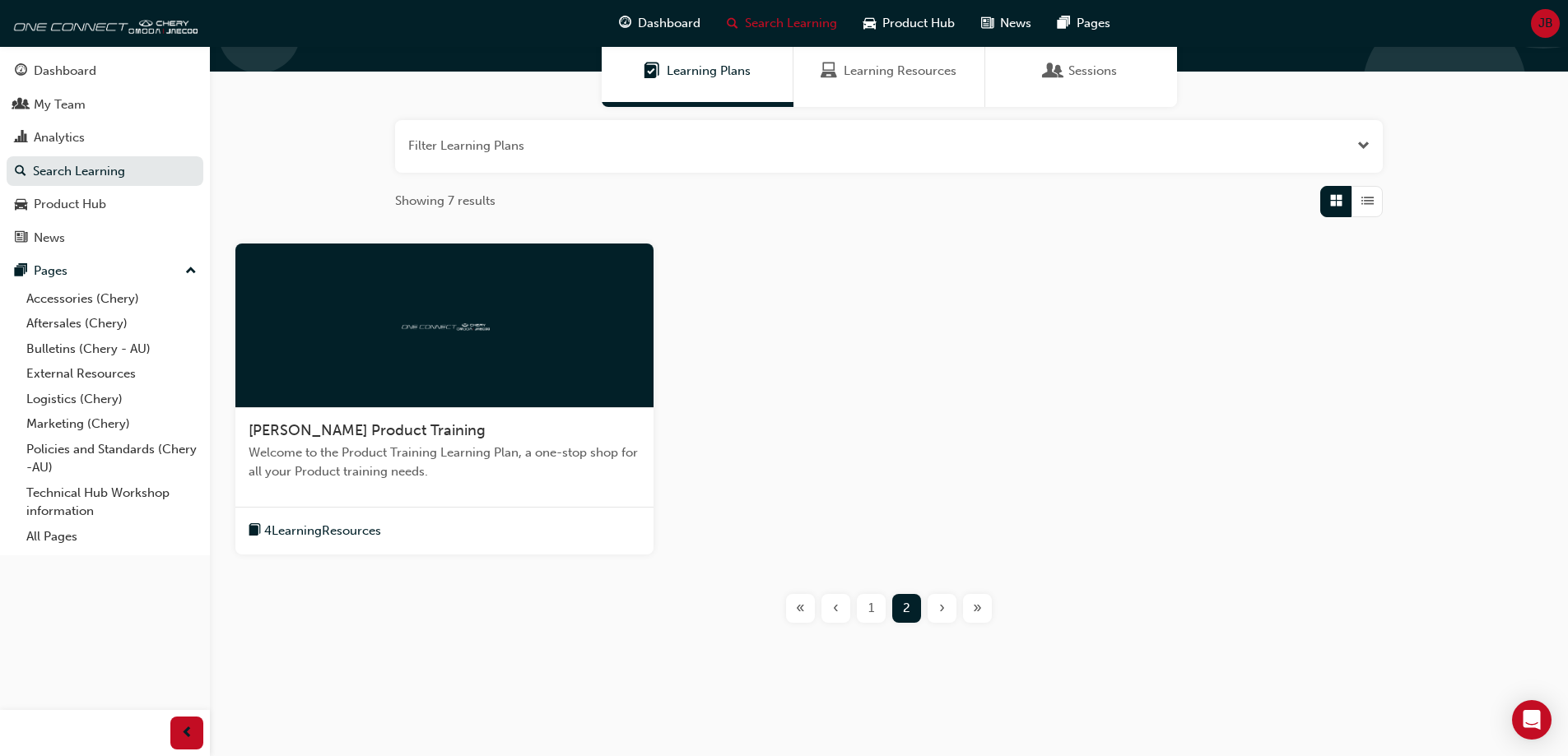
scroll to position [138, 0]
click at [883, 613] on div "1" at bounding box center [870, 608] width 29 height 29
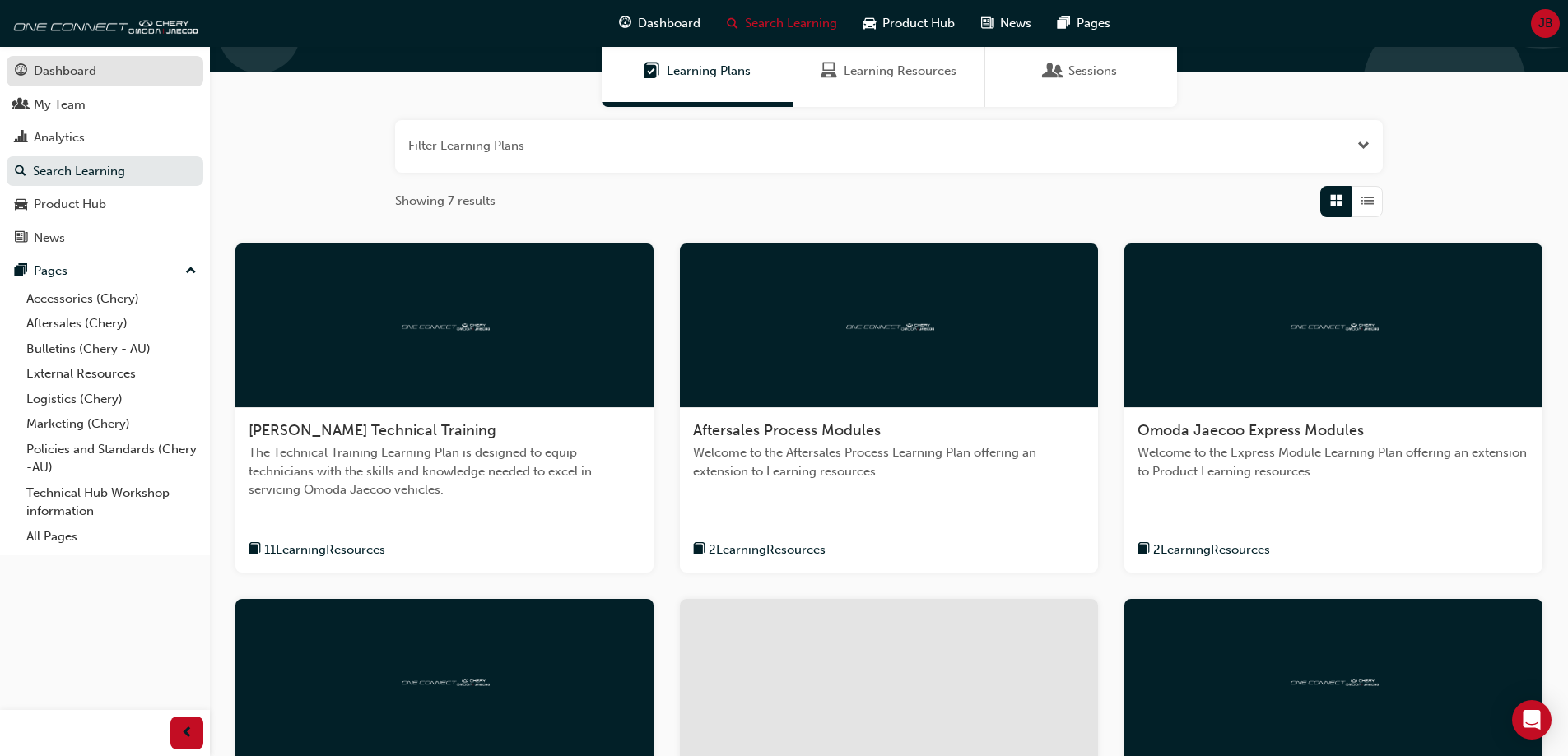
click at [20, 56] on link "Dashboard" at bounding box center [105, 71] width 196 height 31
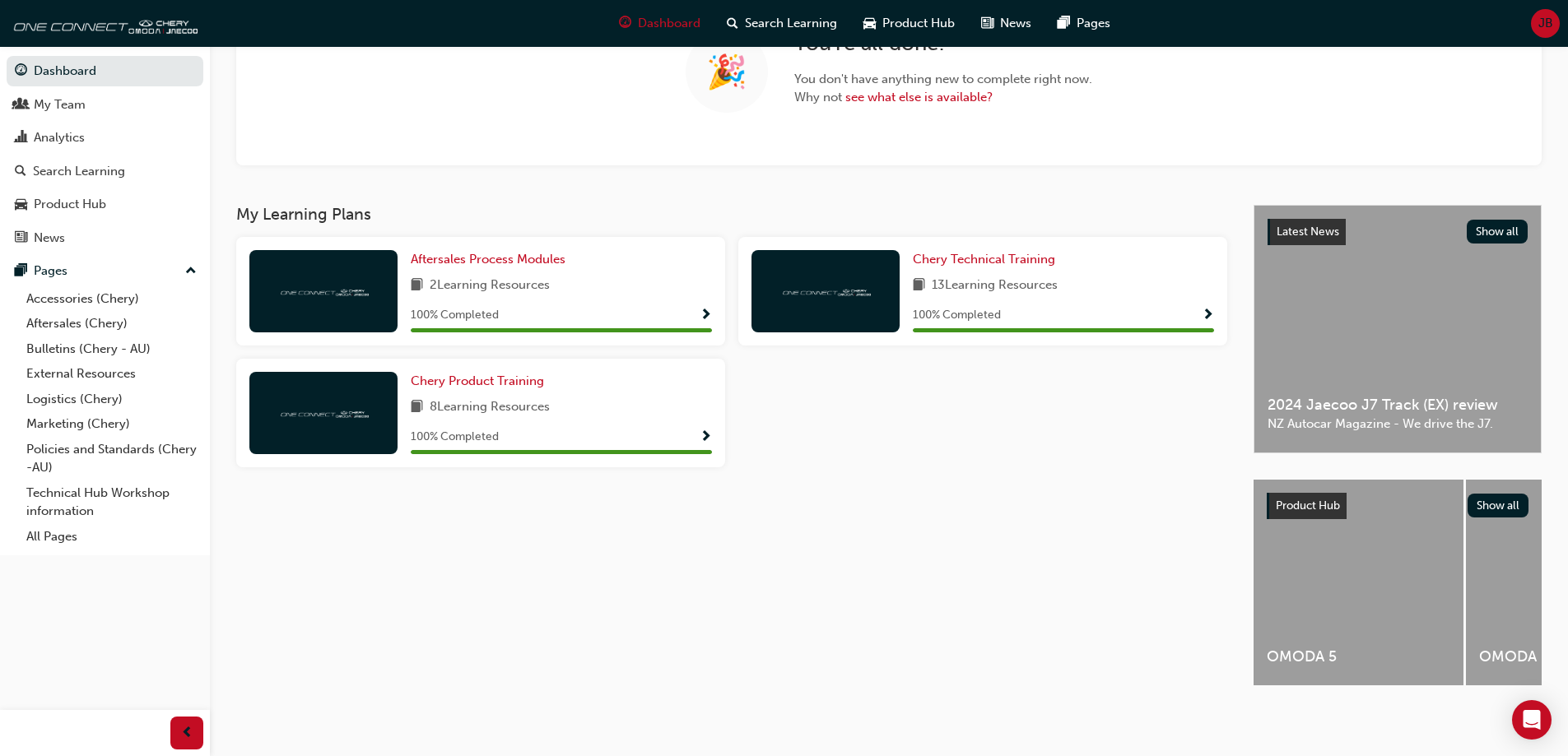
scroll to position [177, 0]
click at [128, 105] on div "My Team" at bounding box center [105, 104] width 181 height 20
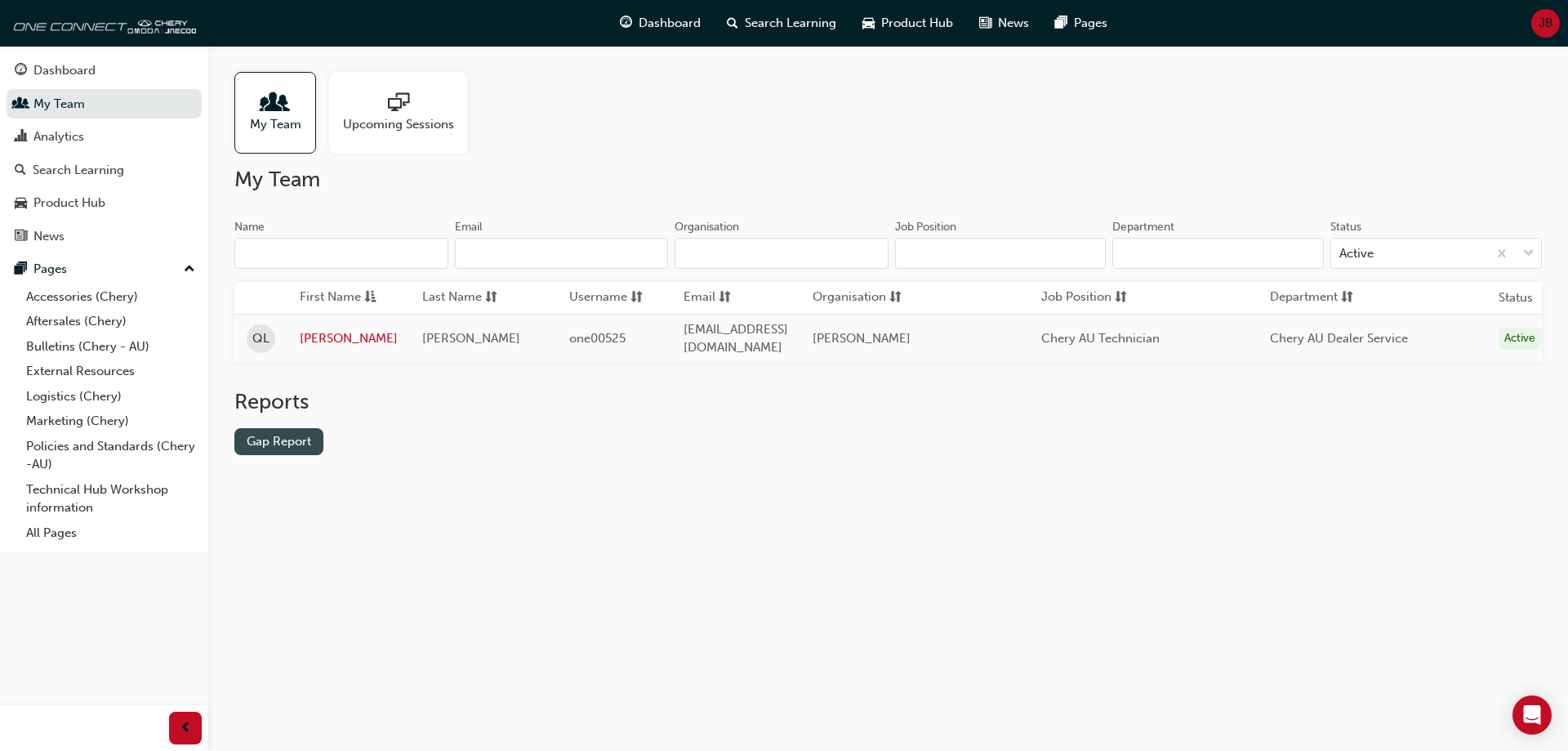
click at [285, 452] on link "Gap Report" at bounding box center [278, 441] width 89 height 27
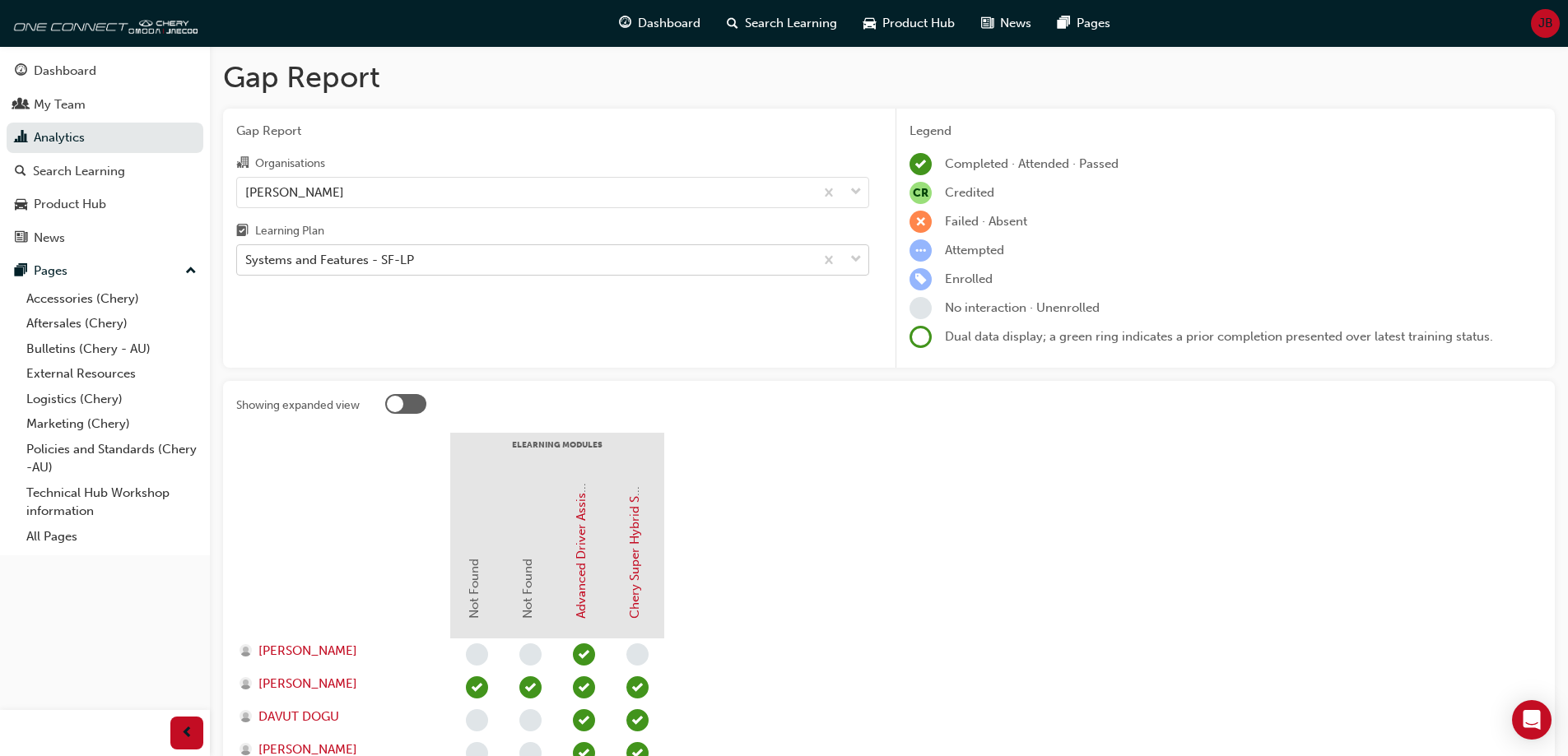
click at [624, 264] on div "Systems and Features - SF-LP" at bounding box center [525, 260] width 577 height 29
click at [247, 264] on input "Learning Plan Systems and Features - SF-LP" at bounding box center [246, 259] width 2 height 14
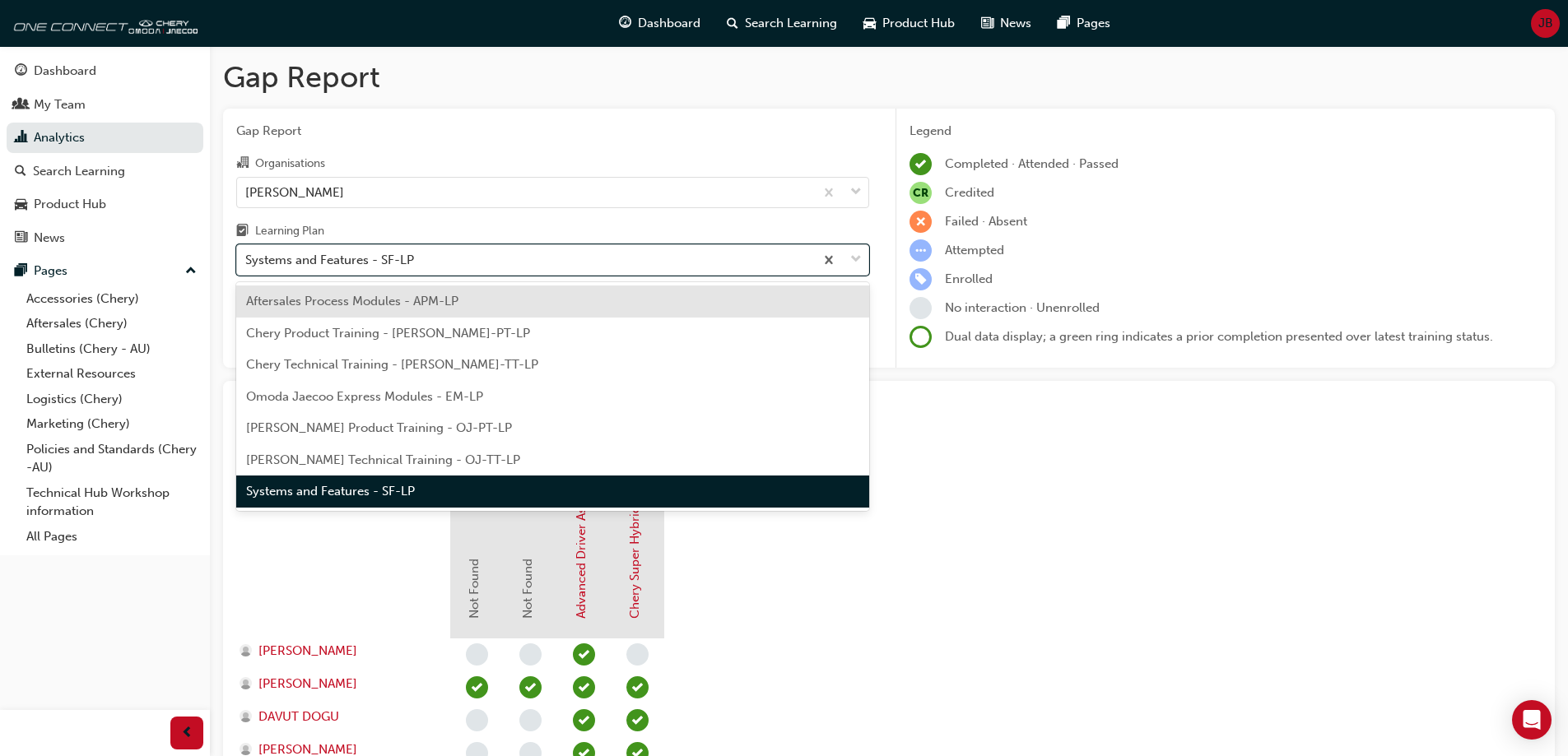
click at [557, 322] on div "Chery Product Training - [PERSON_NAME]-PT-LP" at bounding box center [552, 333] width 633 height 32
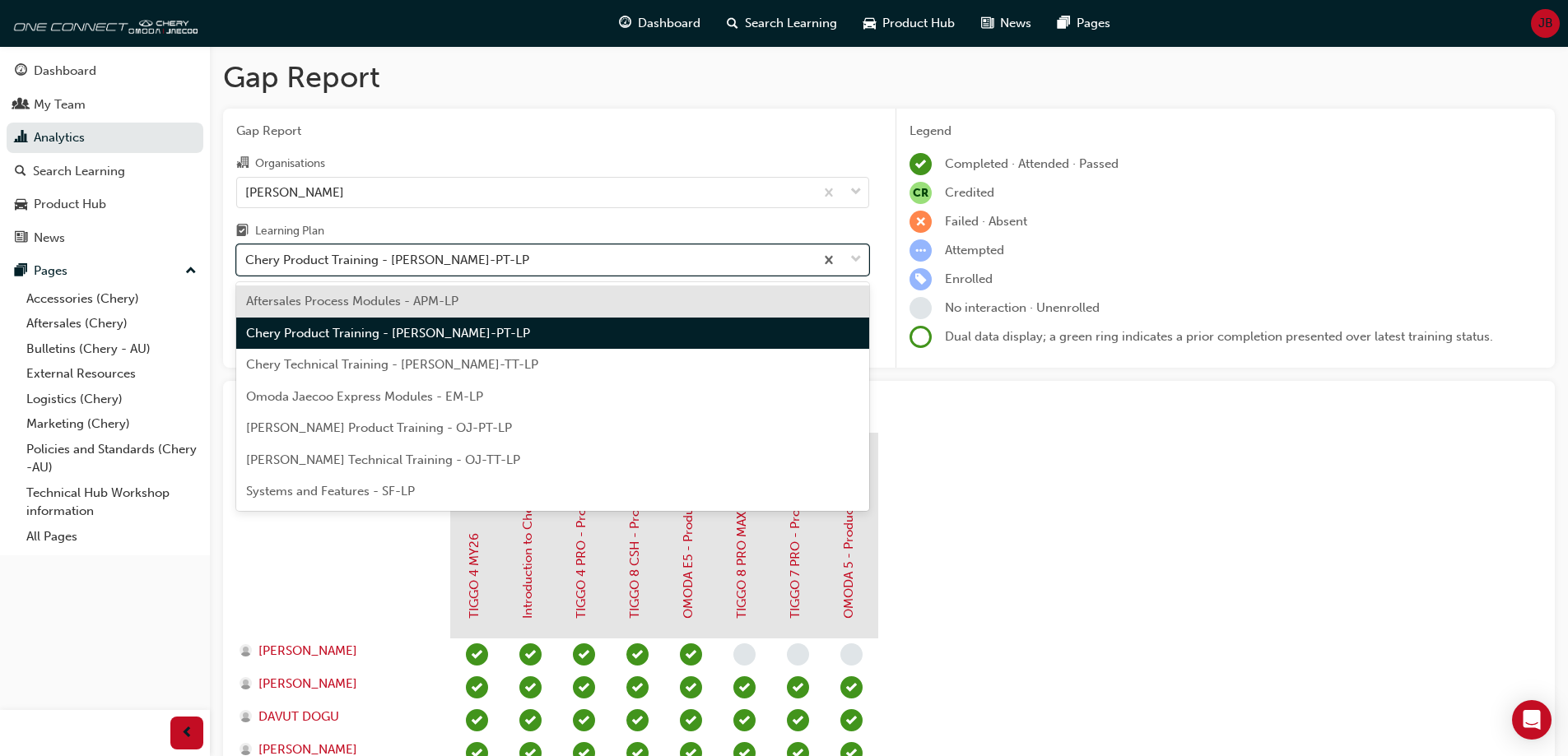
click at [479, 267] on div "Chery Product Training - [PERSON_NAME]-PT-LP" at bounding box center [525, 260] width 577 height 29
click at [247, 266] on input "Learning Plan option Chery Product Training - CHAU-PT-LP, selected. option Afte…" at bounding box center [246, 259] width 2 height 14
click at [441, 364] on span "Chery Technical Training - [PERSON_NAME]-TT-LP" at bounding box center [392, 364] width 292 height 15
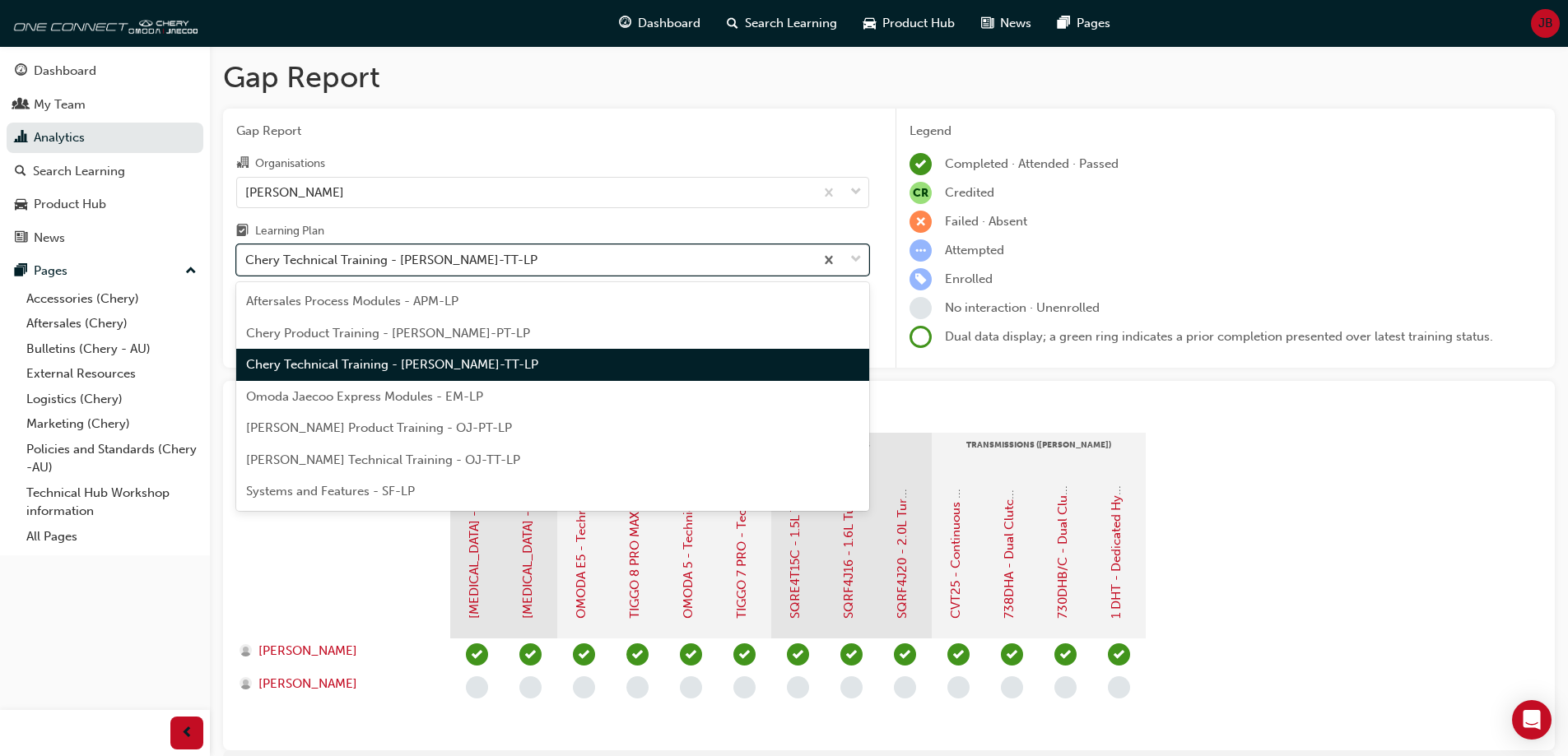
click at [507, 261] on div "Chery Technical Training - [PERSON_NAME]-TT-LP" at bounding box center [525, 260] width 577 height 29
click at [247, 261] on input "Learning Plan option Chery Technical Training - CHAU-TT-LP, selected. option Ch…" at bounding box center [246, 259] width 2 height 14
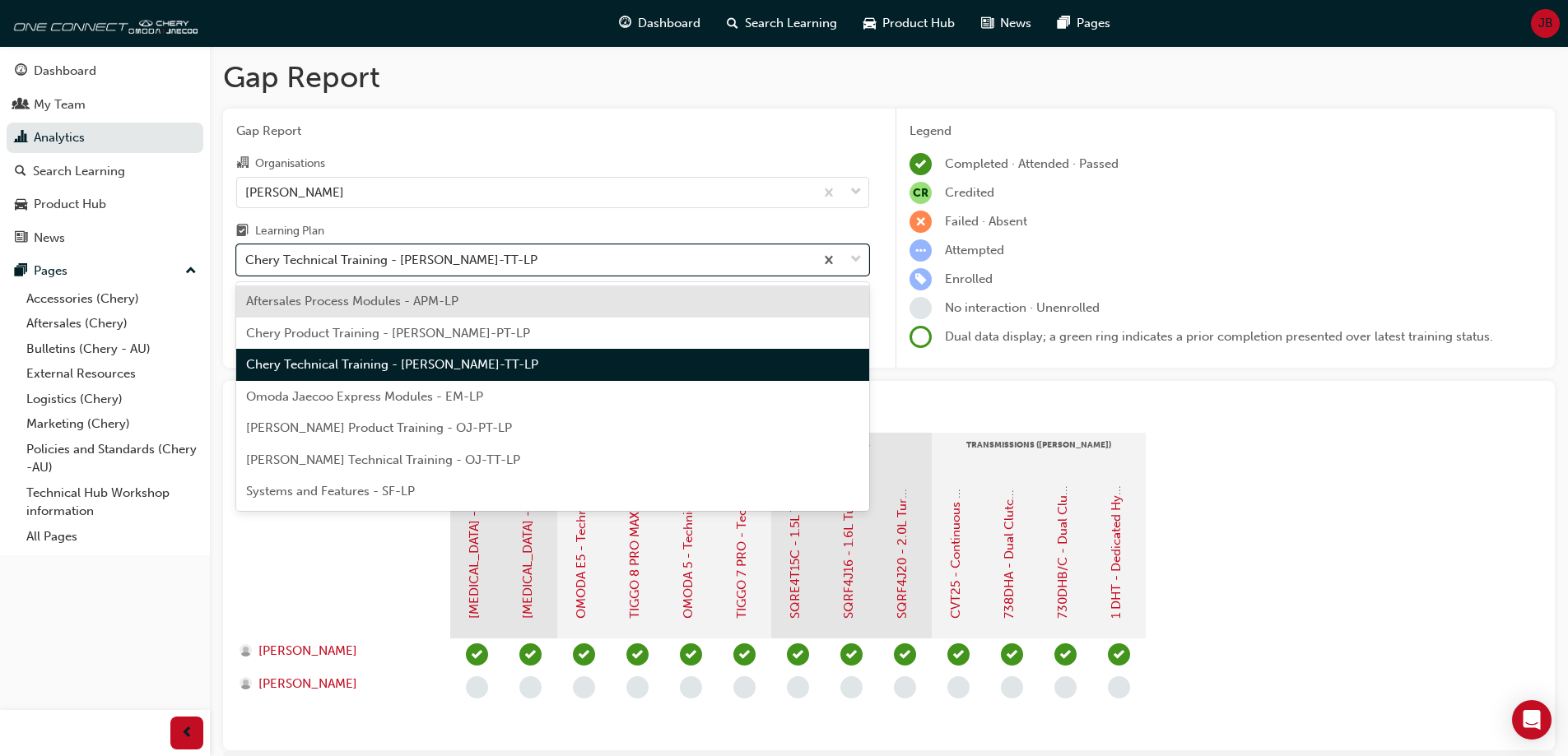
click at [451, 467] on div "[PERSON_NAME] Technical Training - OJ-TT-LP" at bounding box center [552, 460] width 633 height 32
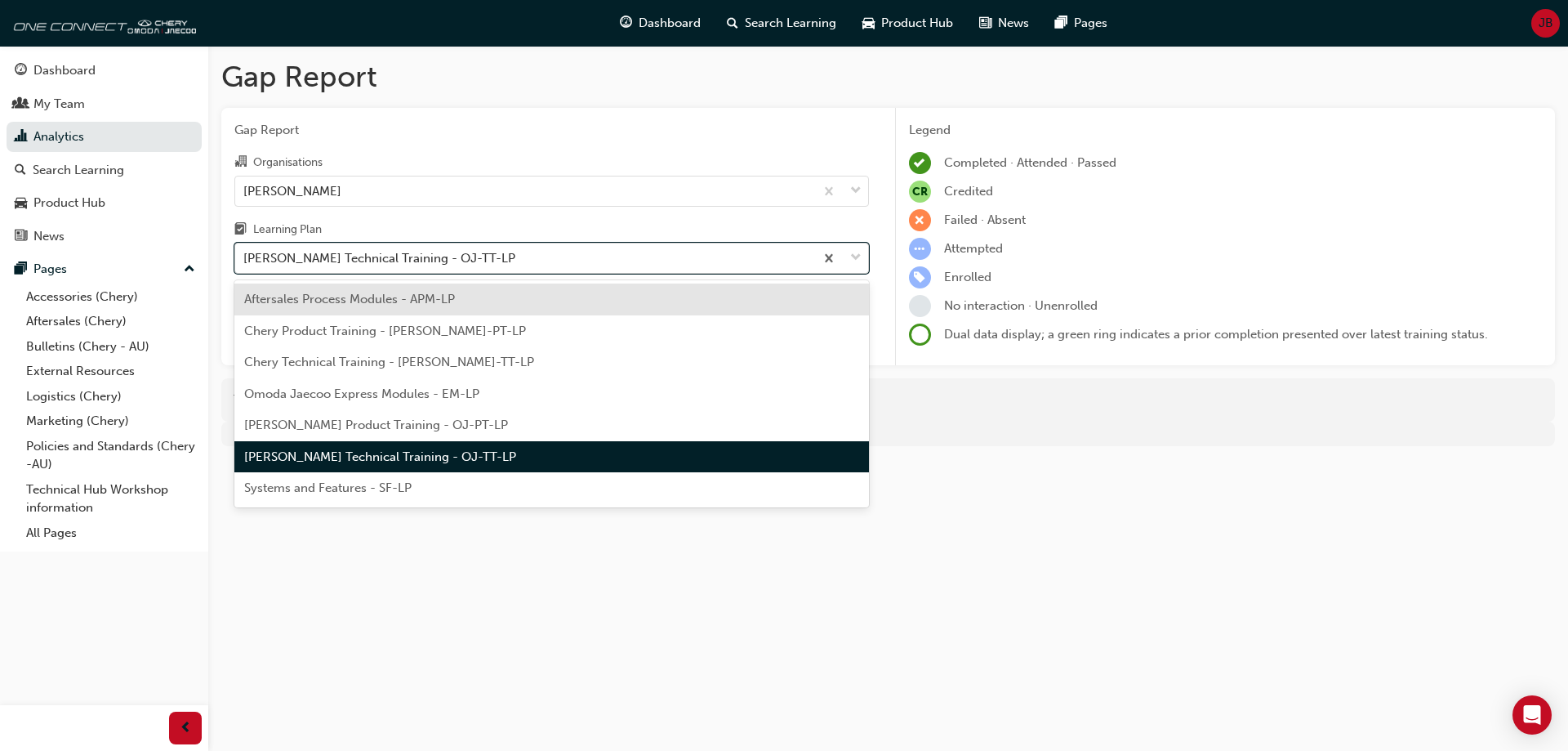
click at [466, 261] on div "[PERSON_NAME] Technical Training - OJ-TT-LP" at bounding box center [379, 258] width 272 height 19
click at [245, 261] on input "Learning Plan option Omoda Jaecoo Technical Training - OJ-TT-LP, selected. opti…" at bounding box center [244, 258] width 2 height 14
click at [378, 497] on div "Systems and Features - SF-LP" at bounding box center [551, 488] width 635 height 32
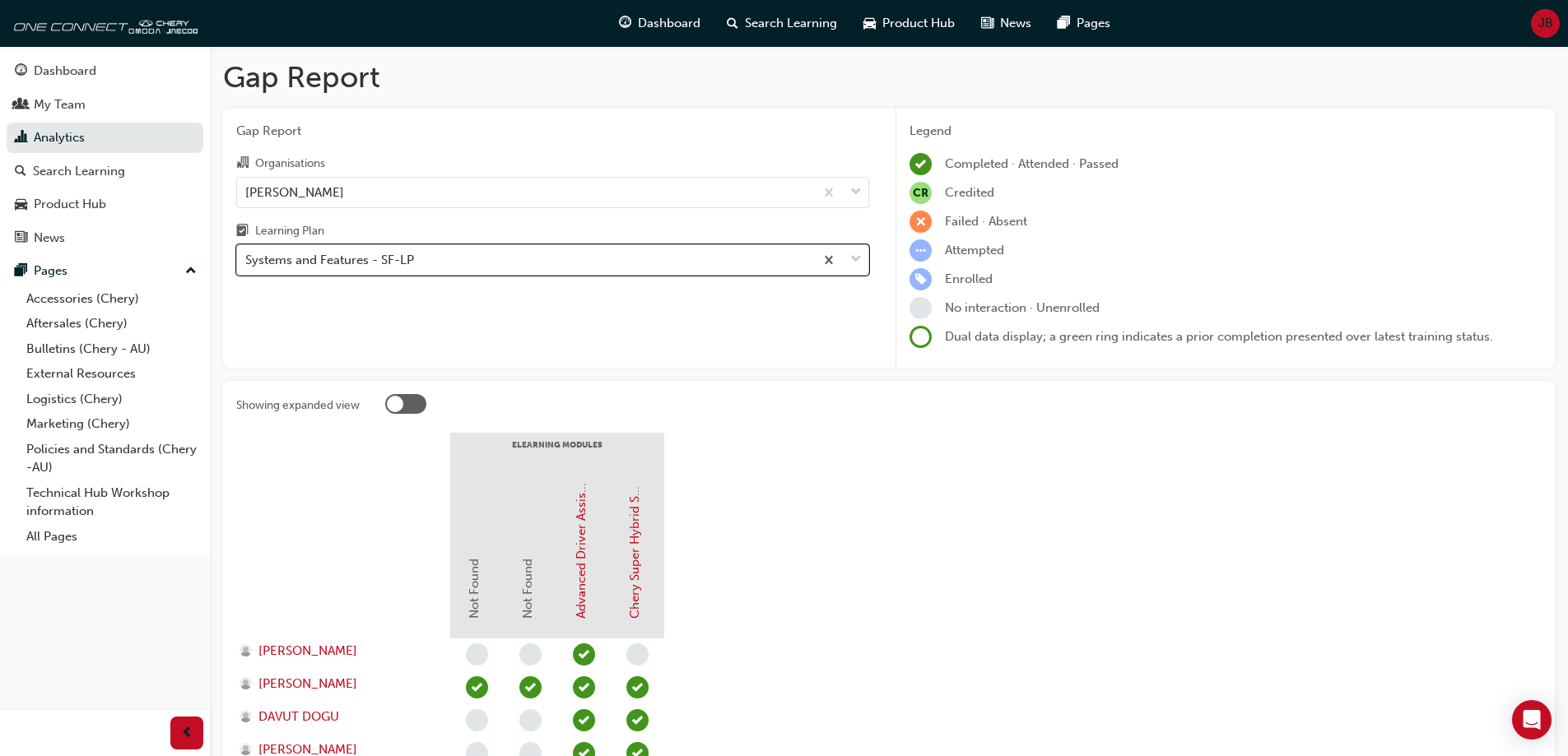
click at [522, 256] on div "Systems and Features - SF-LP" at bounding box center [525, 260] width 577 height 29
click at [247, 256] on input "Learning Plan option Systems and Features - SF-LP, selected. 0 results availabl…" at bounding box center [246, 259] width 2 height 14
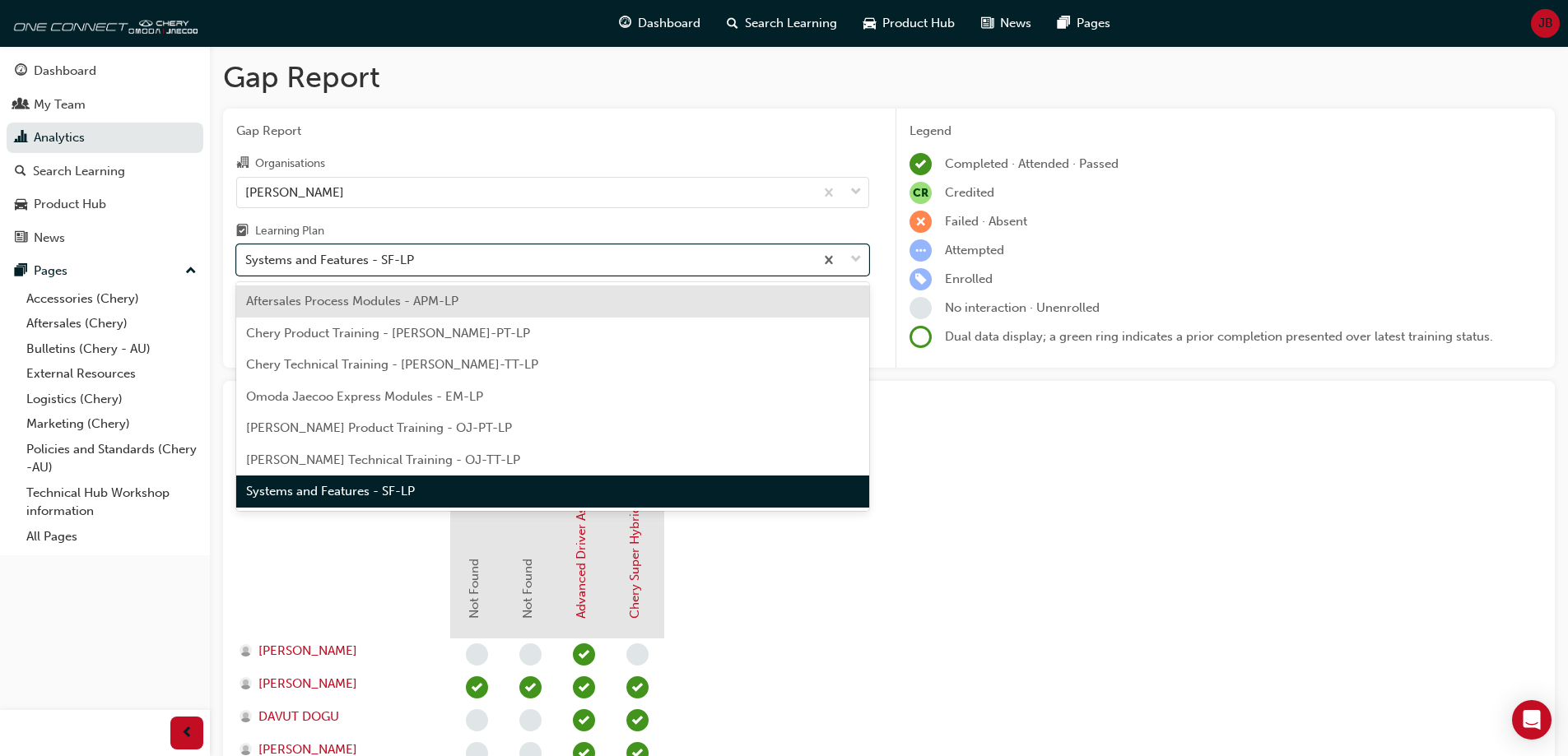
click at [458, 293] on span "Aftersales Process Modules - APM-LP" at bounding box center [352, 300] width 212 height 15
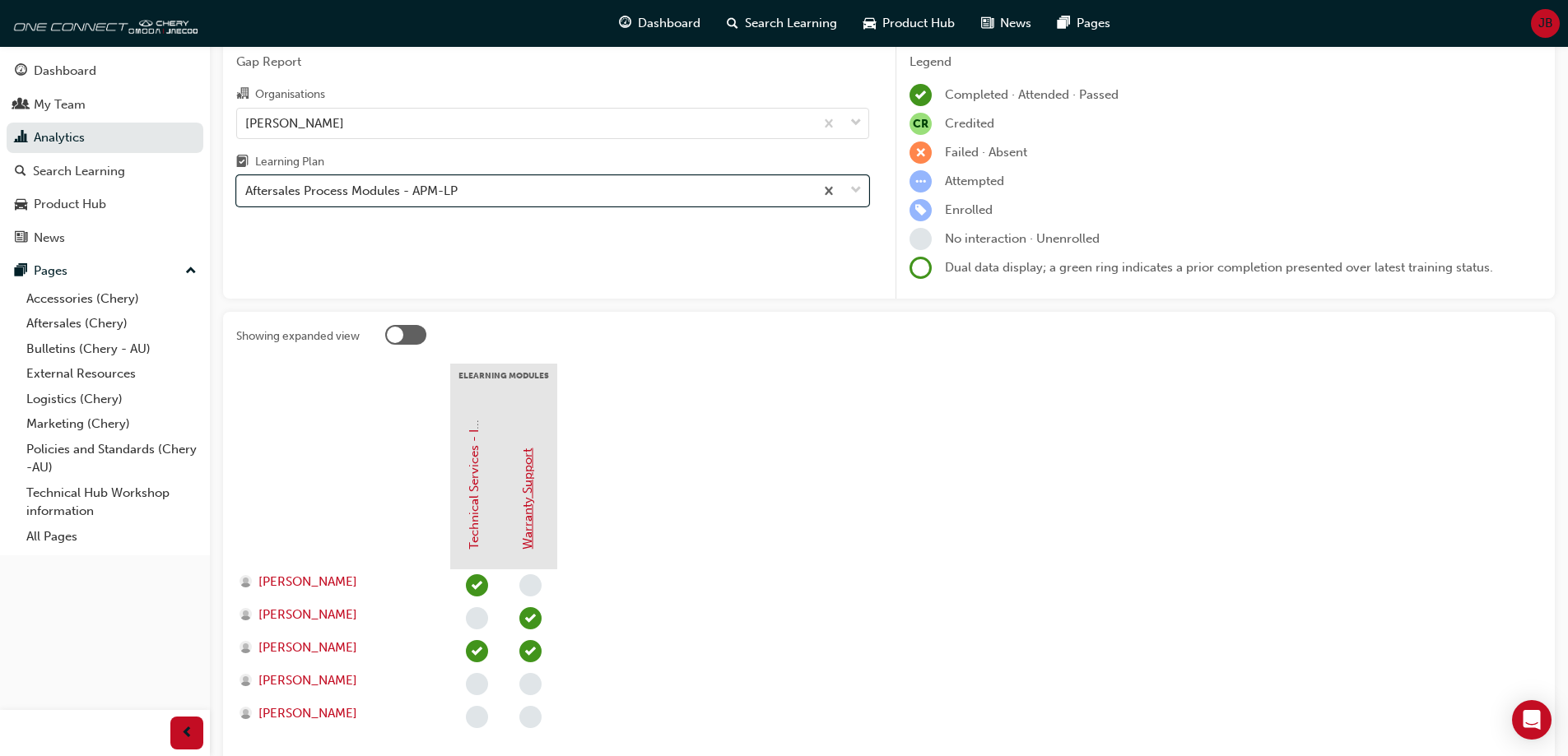
scroll to position [185, 0]
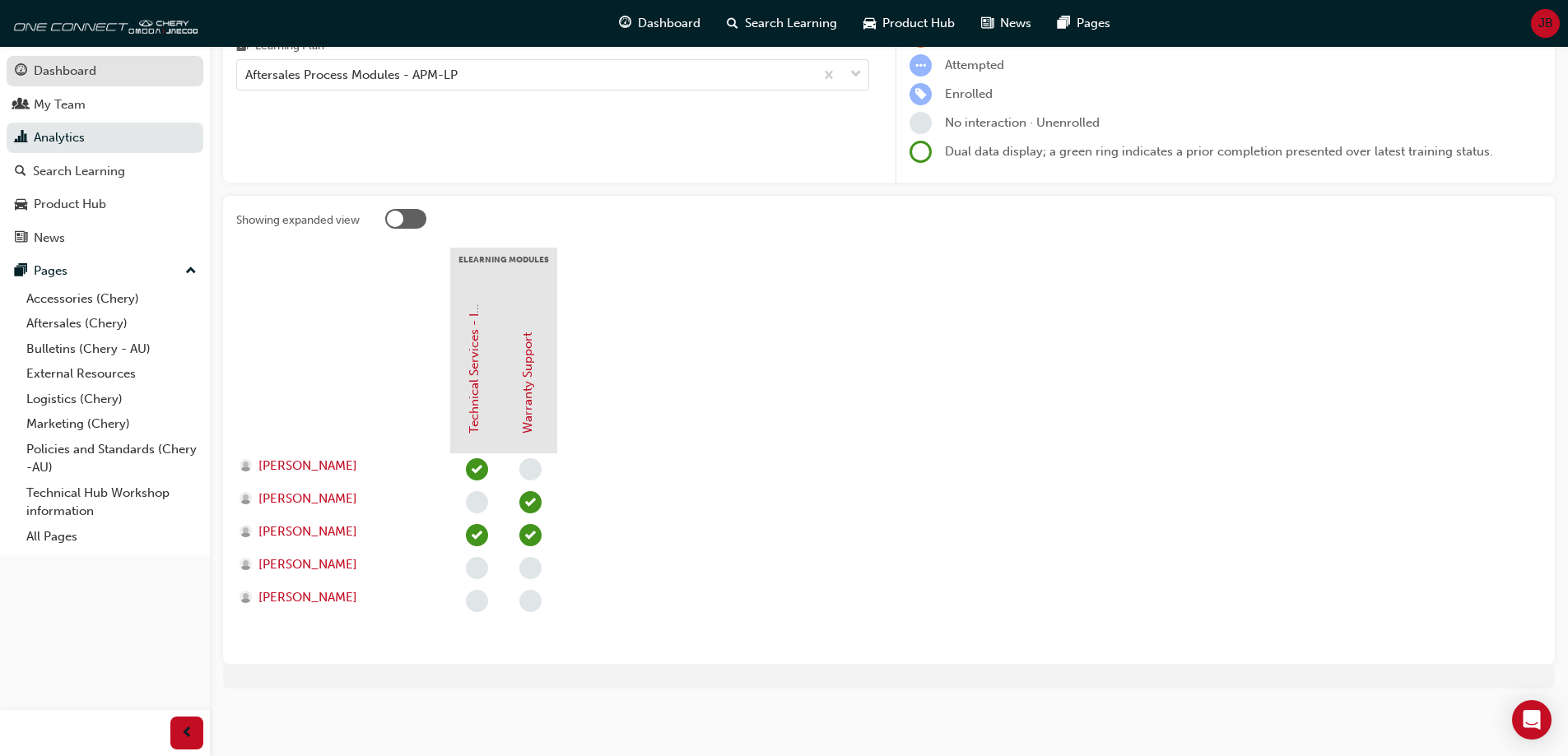
click at [92, 62] on div "Dashboard" at bounding box center [64, 71] width 62 height 19
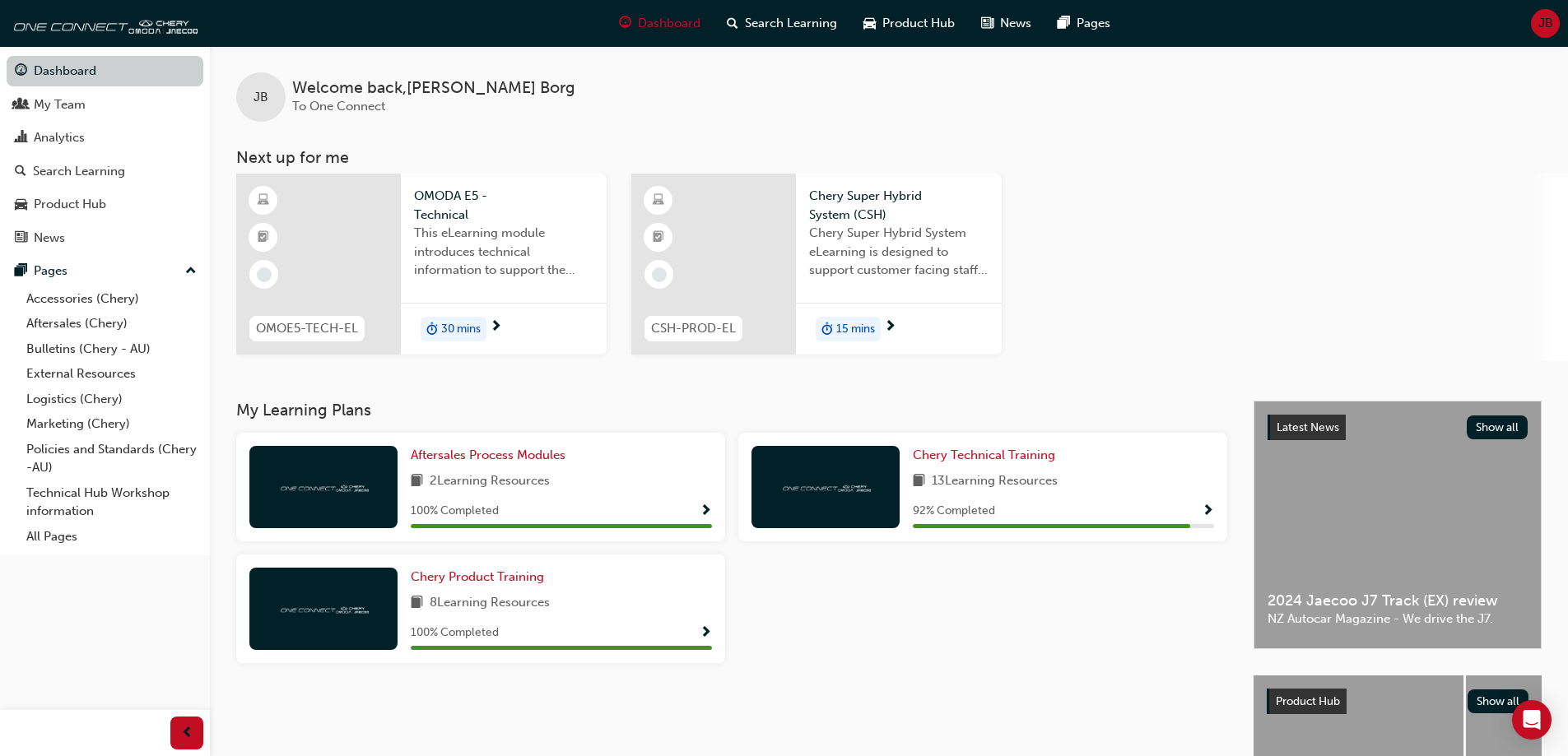
click at [56, 61] on link "Dashboard" at bounding box center [105, 71] width 196 height 31
click at [65, 79] on link "Dashboard" at bounding box center [105, 71] width 196 height 31
click at [77, 114] on div "My Team" at bounding box center [105, 104] width 181 height 20
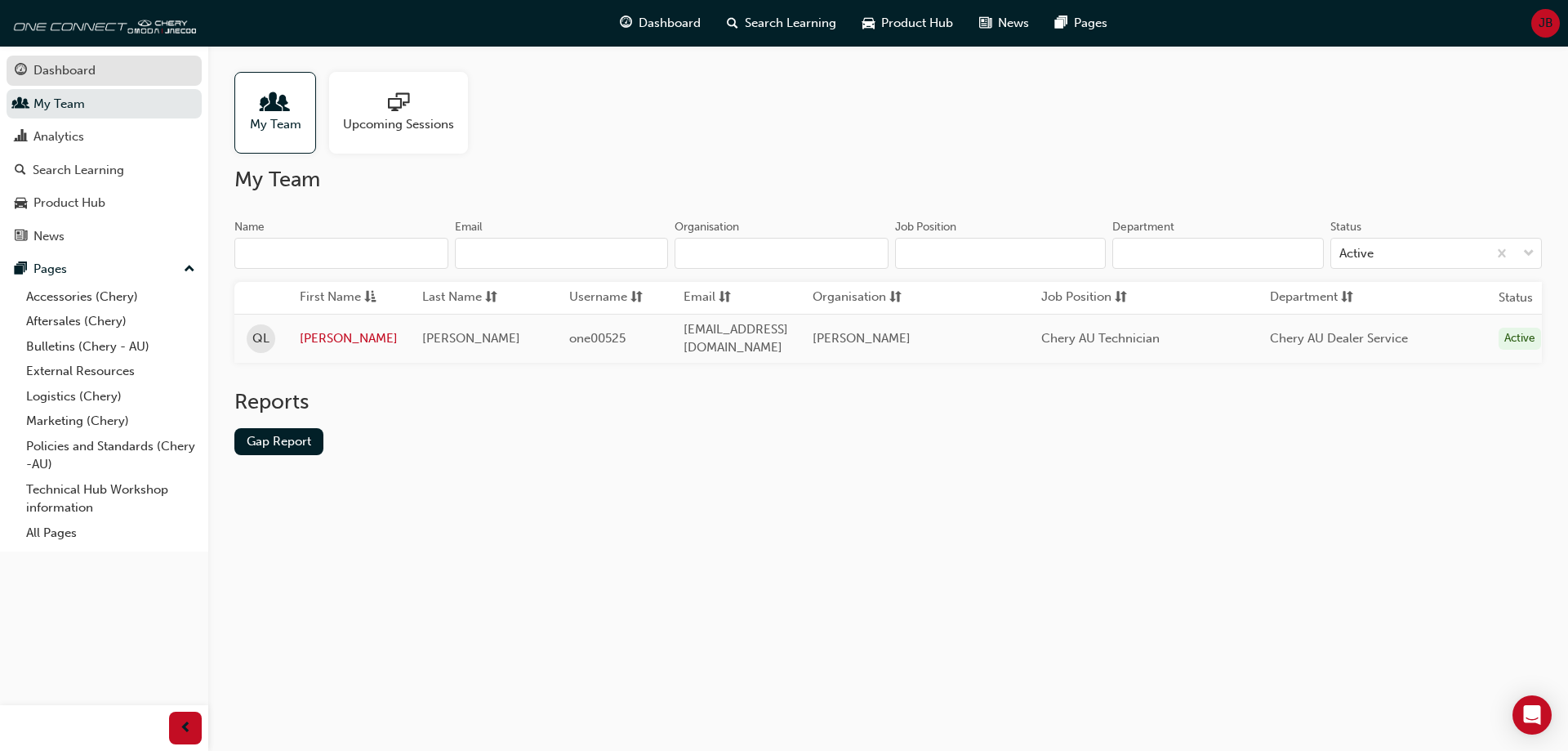
click at [70, 84] on link "Dashboard" at bounding box center [104, 70] width 195 height 30
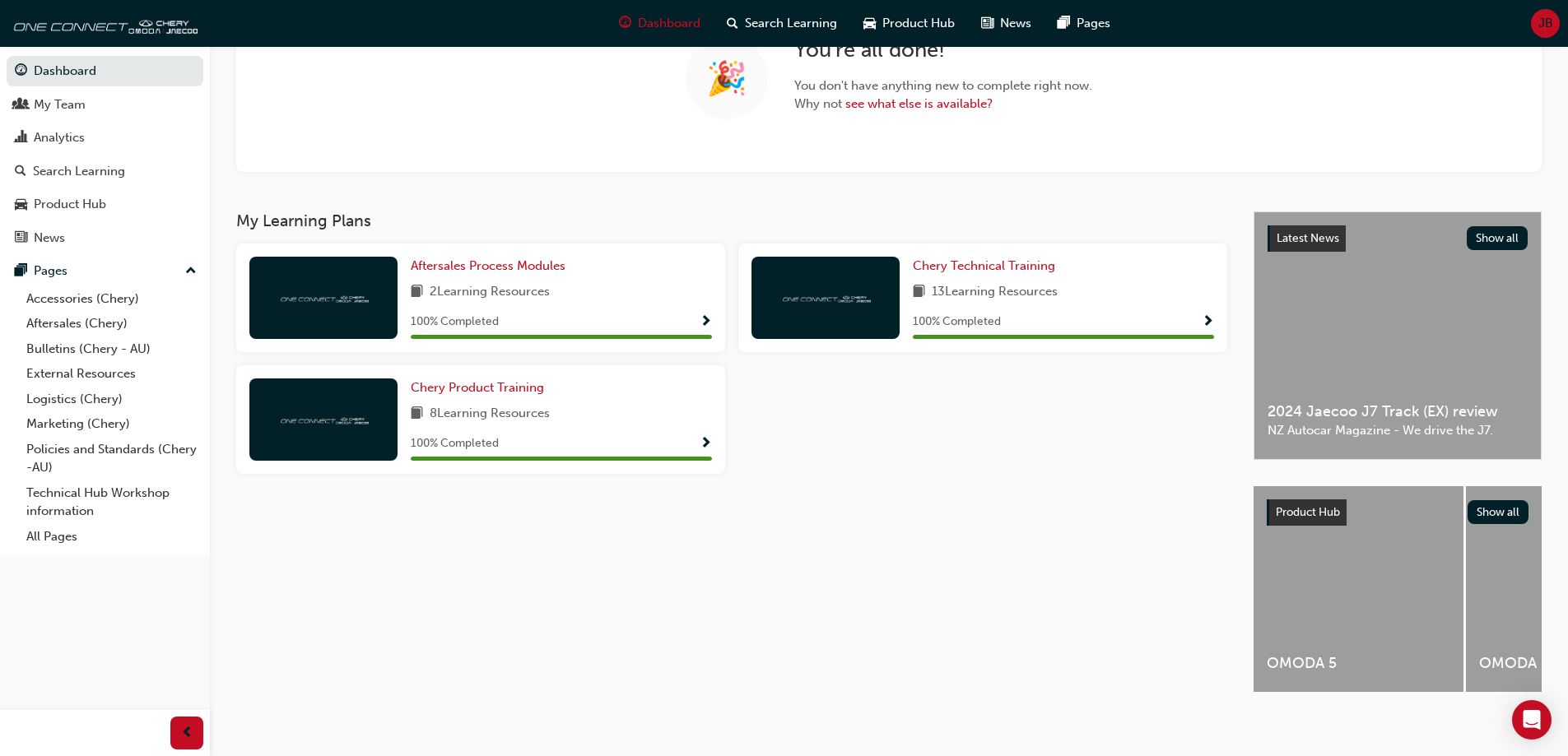
scroll to position [177, 0]
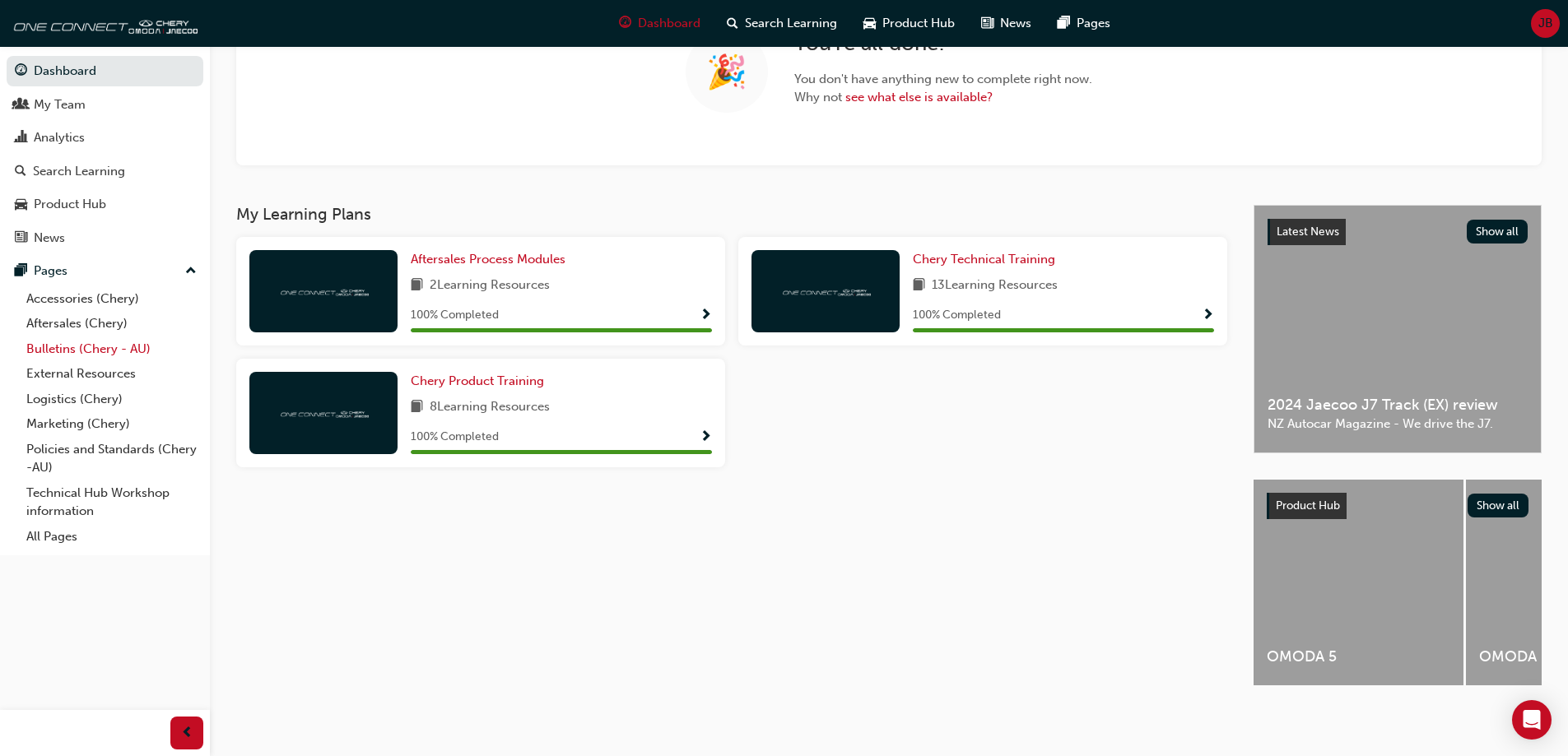
click at [94, 348] on link "Bulletins (Chery - AU)" at bounding box center [111, 349] width 183 height 25
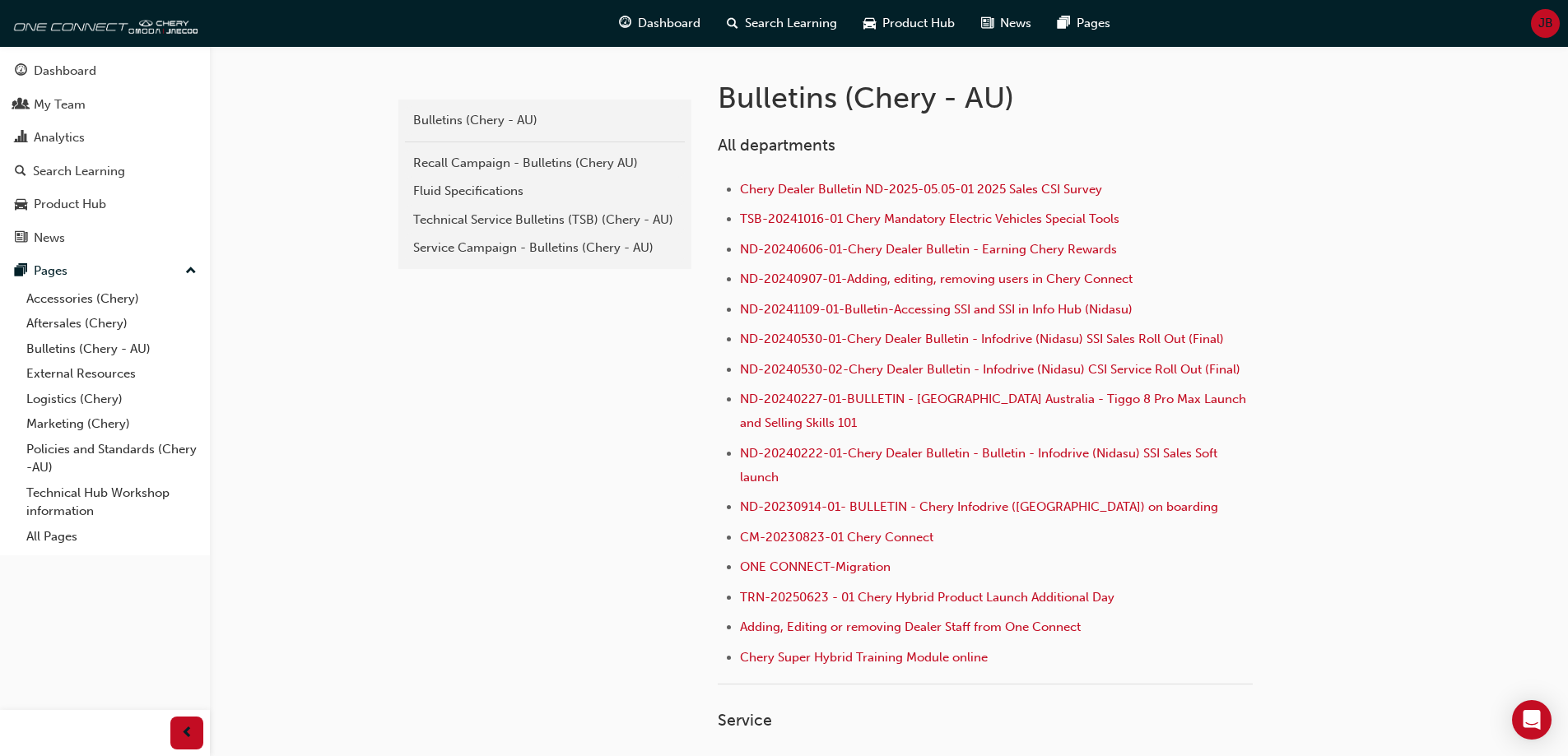
scroll to position [329, 0]
click at [595, 234] on link "Service Campaign - Bulletins (Chery - AU)" at bounding box center [544, 247] width 280 height 29
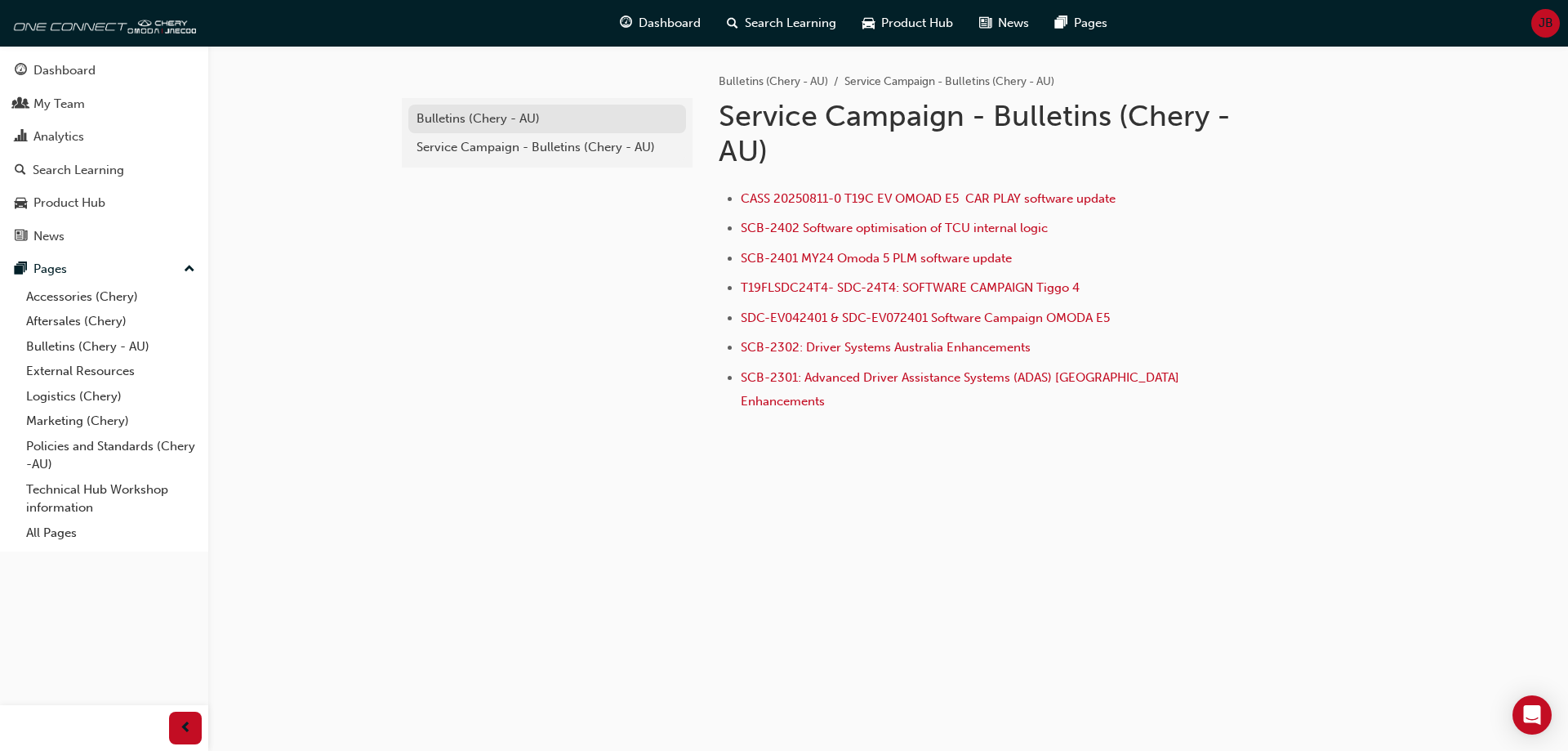
click at [533, 125] on div "Bulletins (Chery - AU)" at bounding box center [547, 119] width 261 height 19
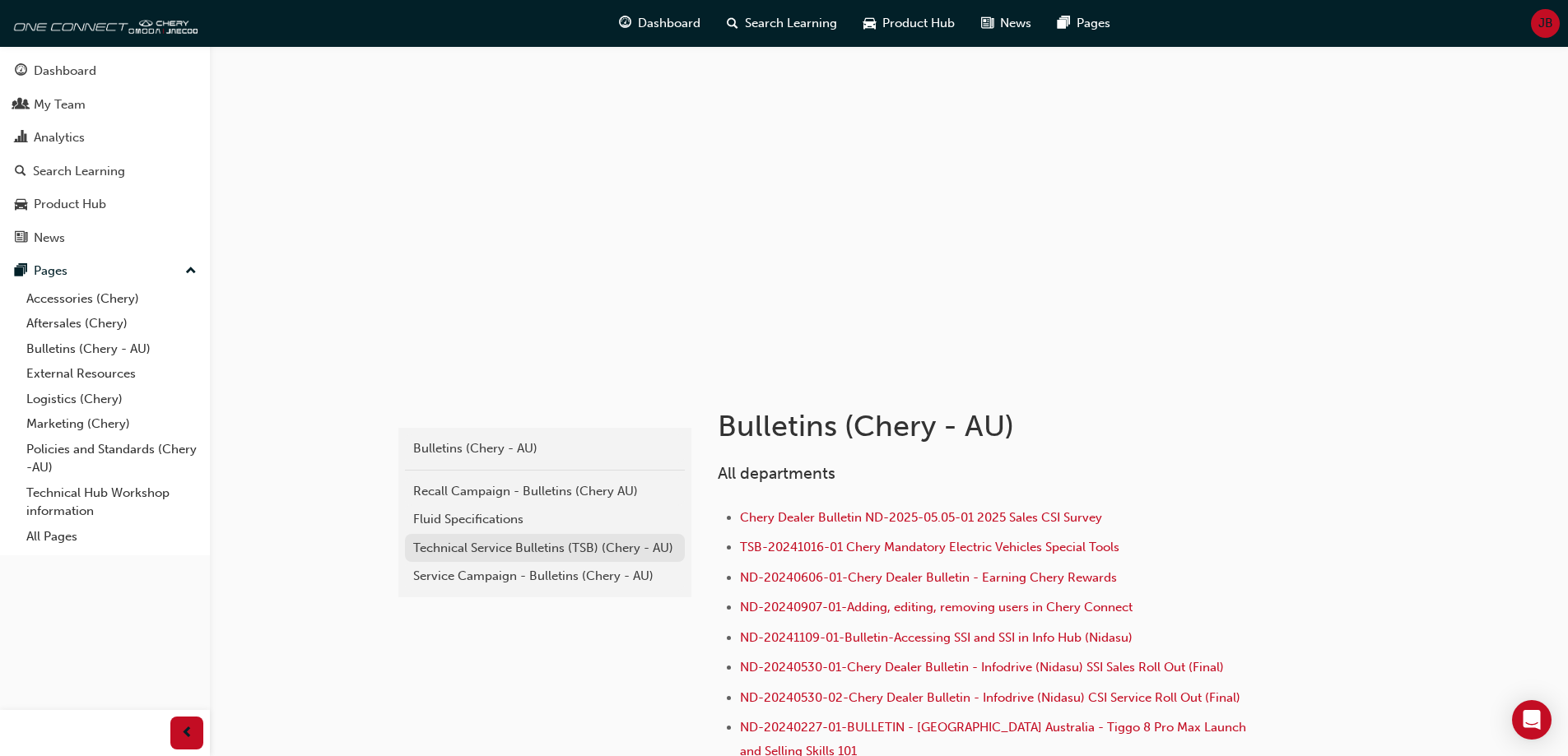
click at [589, 546] on div "Technical Service Bulletins (TSB) (Chery - AU)" at bounding box center [544, 548] width 263 height 19
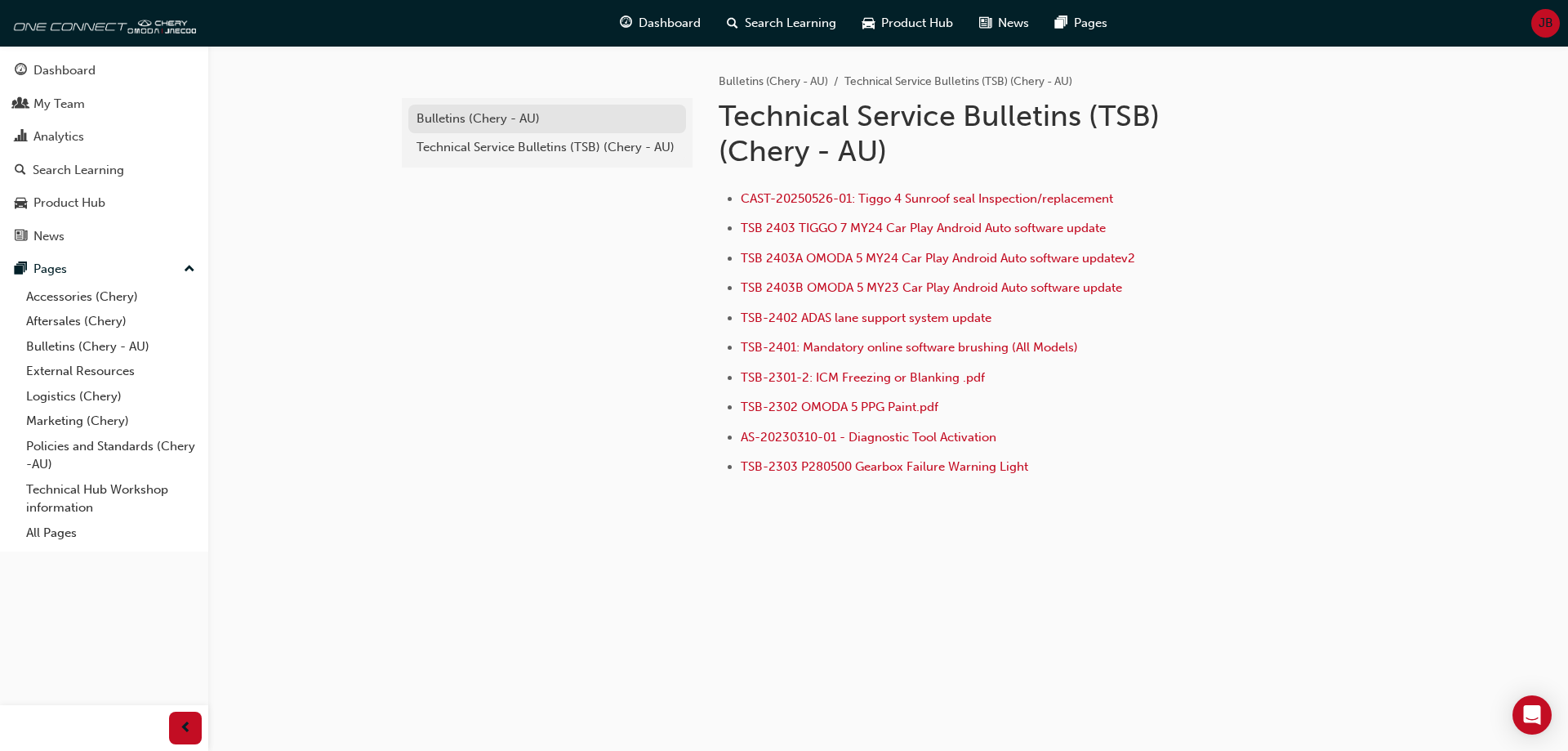
click at [546, 111] on div "Bulletins (Chery - AU)" at bounding box center [547, 119] width 261 height 19
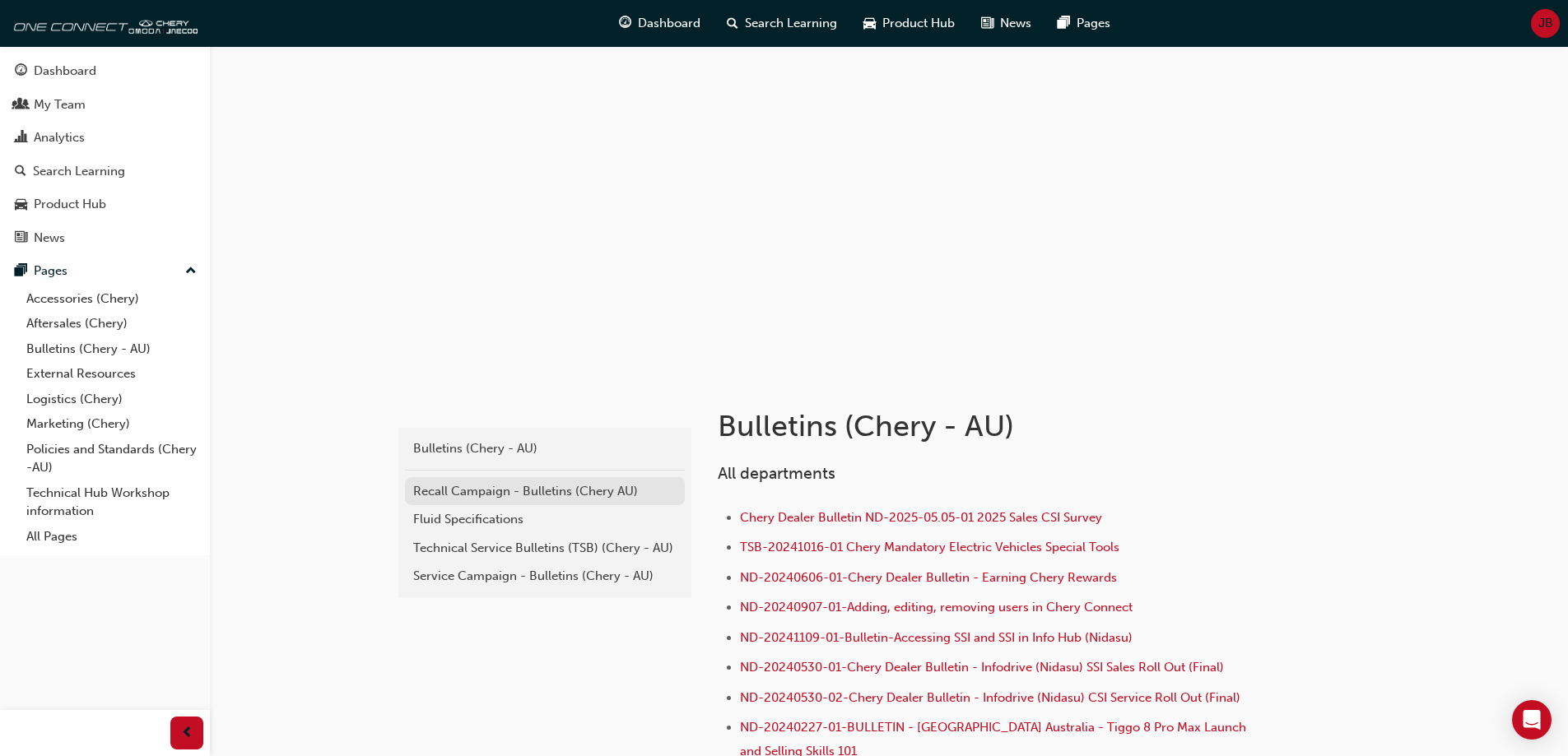
click at [519, 493] on div "Recall Campaign - Bulletins (Chery AU)" at bounding box center [544, 491] width 263 height 19
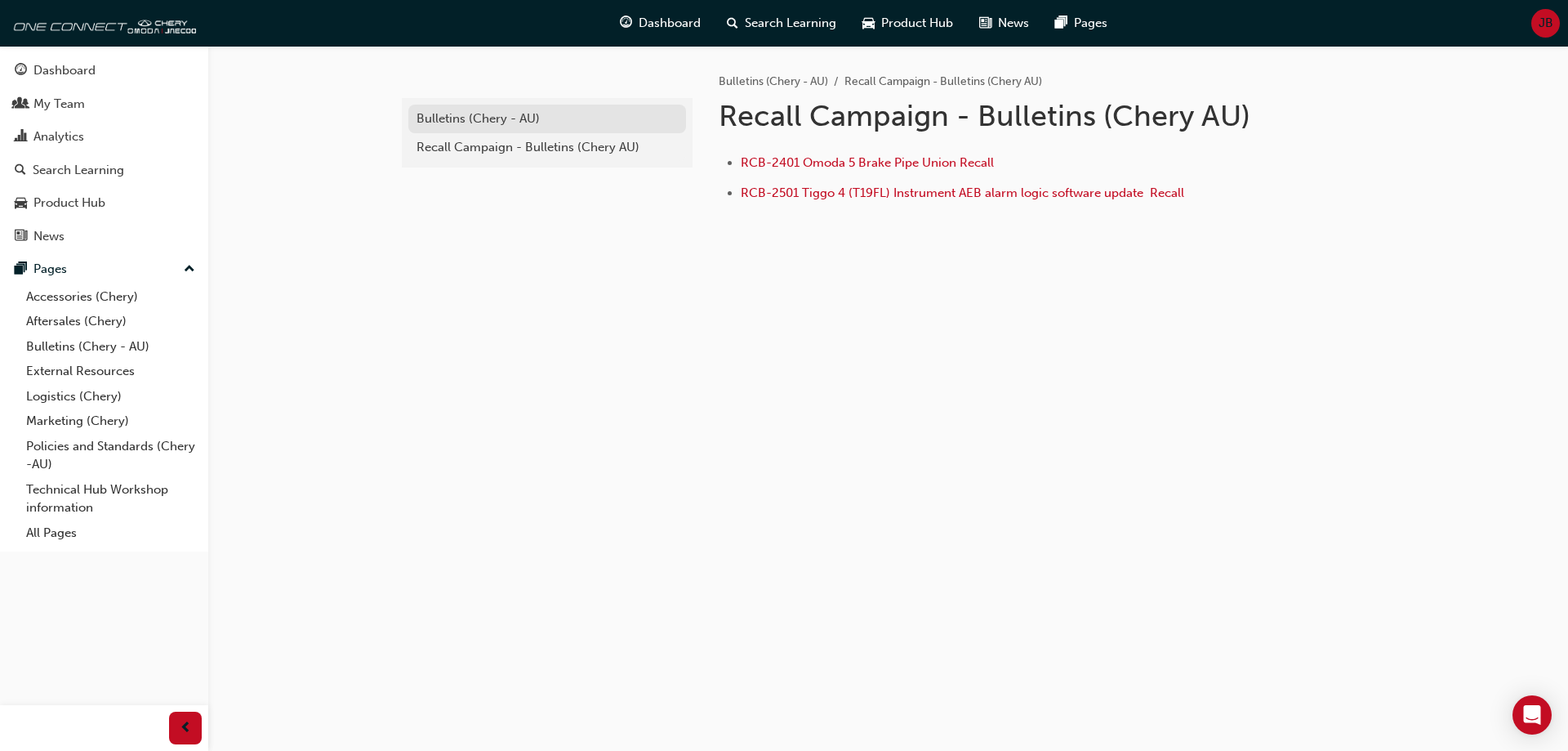
click at [544, 124] on div "Bulletins (Chery - AU)" at bounding box center [547, 119] width 261 height 19
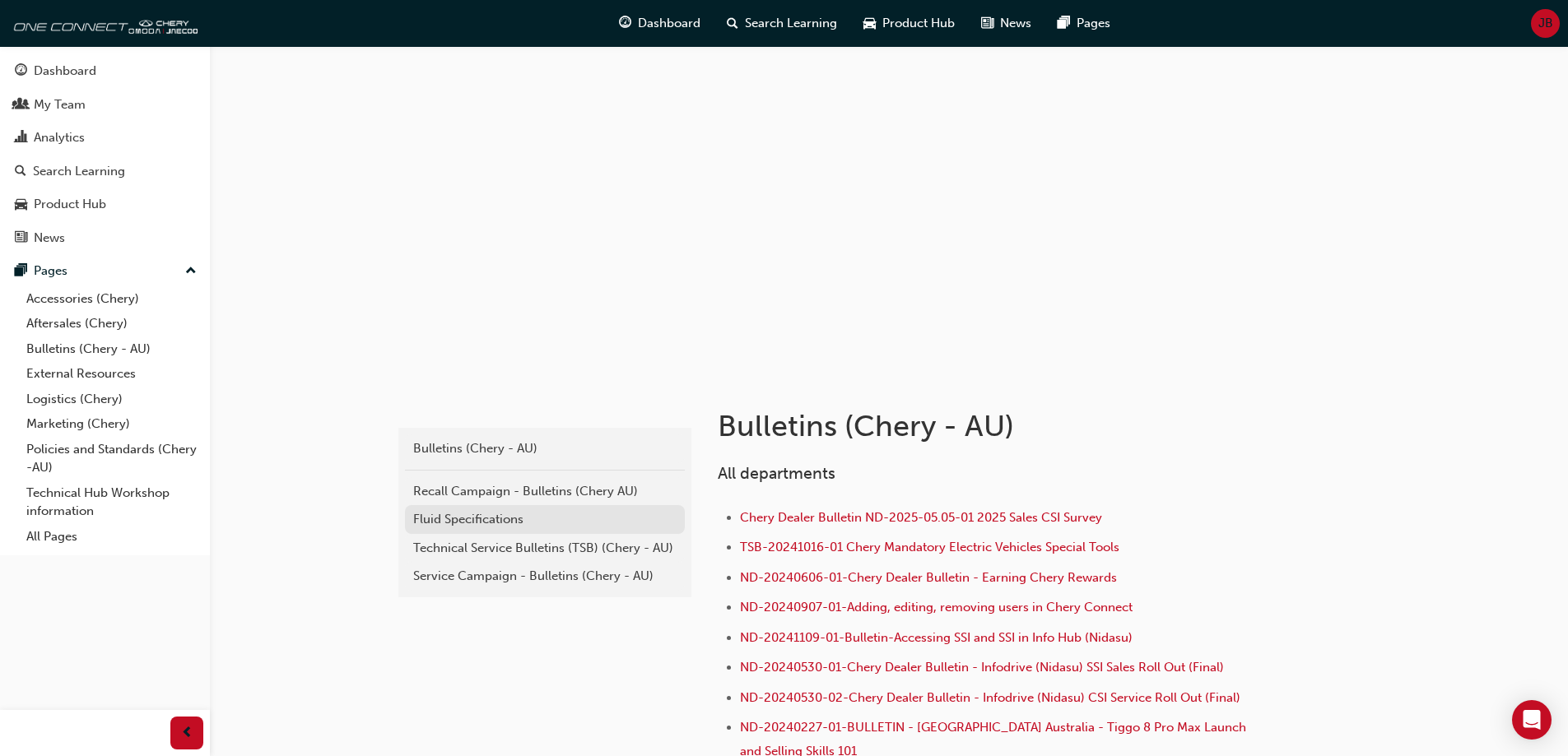
click at [486, 515] on div "Fluid Specifications" at bounding box center [544, 519] width 263 height 19
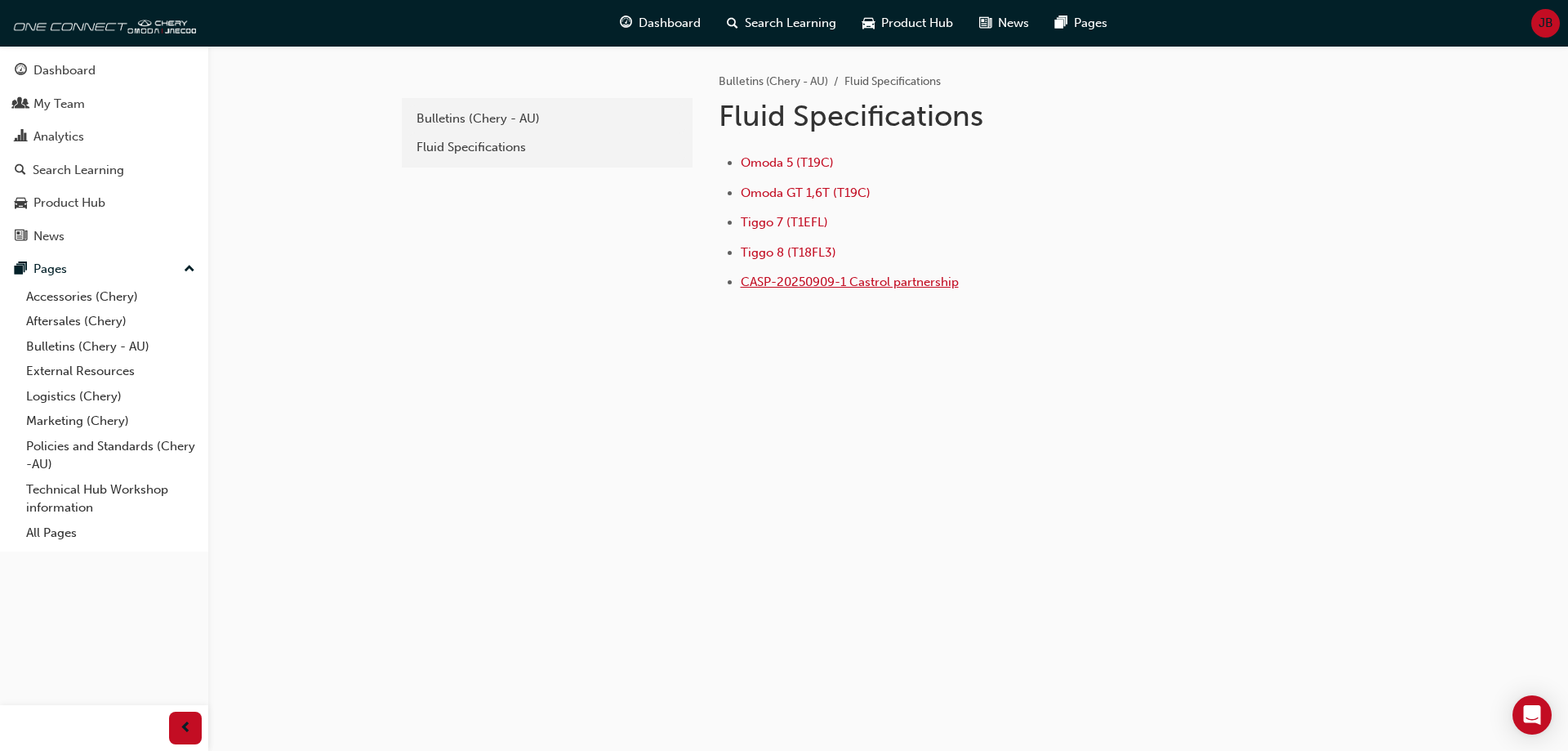
click at [899, 276] on span "CASP-20250909-1 Castrol partnership" at bounding box center [850, 281] width 218 height 15
click at [90, 325] on link "Aftersales (Chery)" at bounding box center [110, 321] width 182 height 25
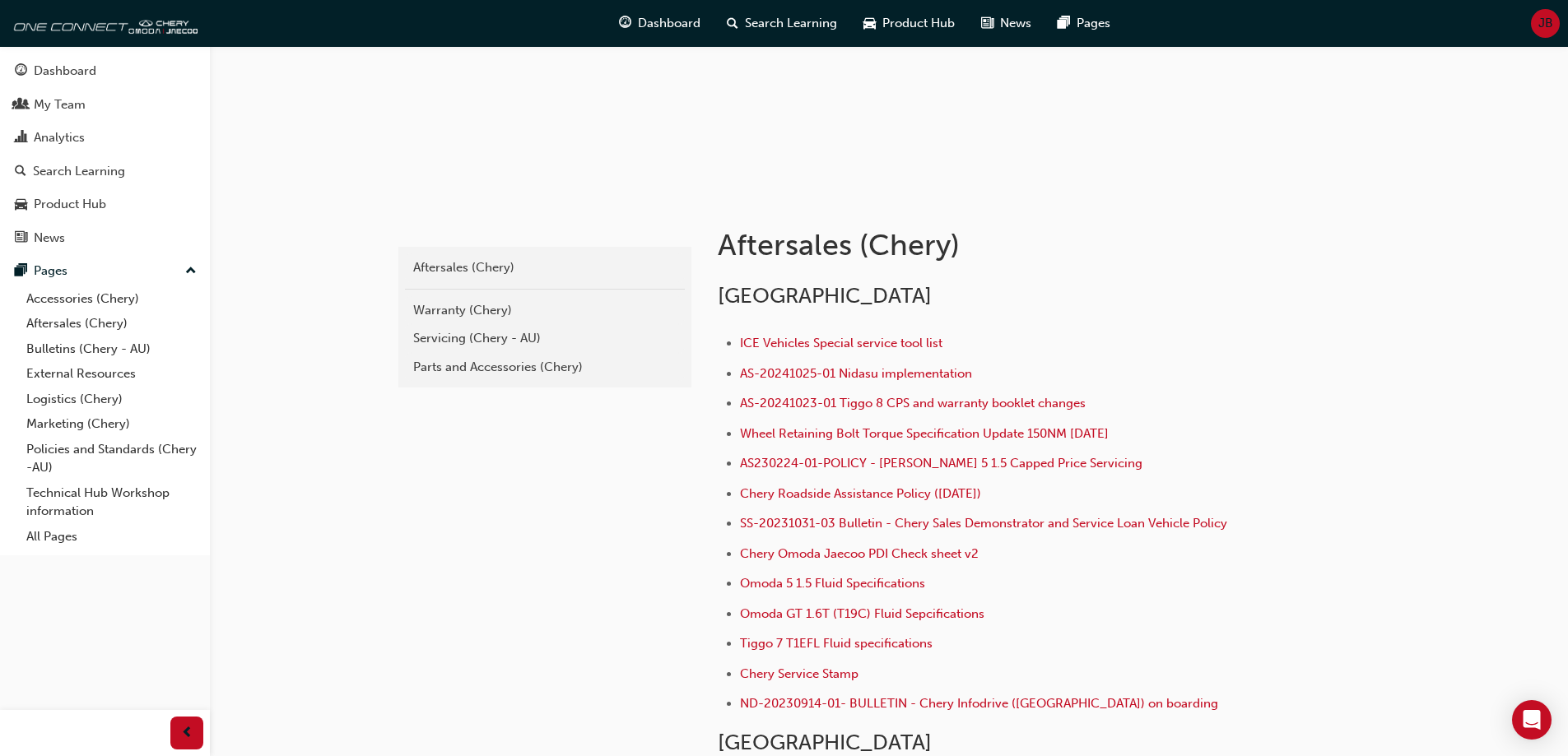
scroll to position [157, 0]
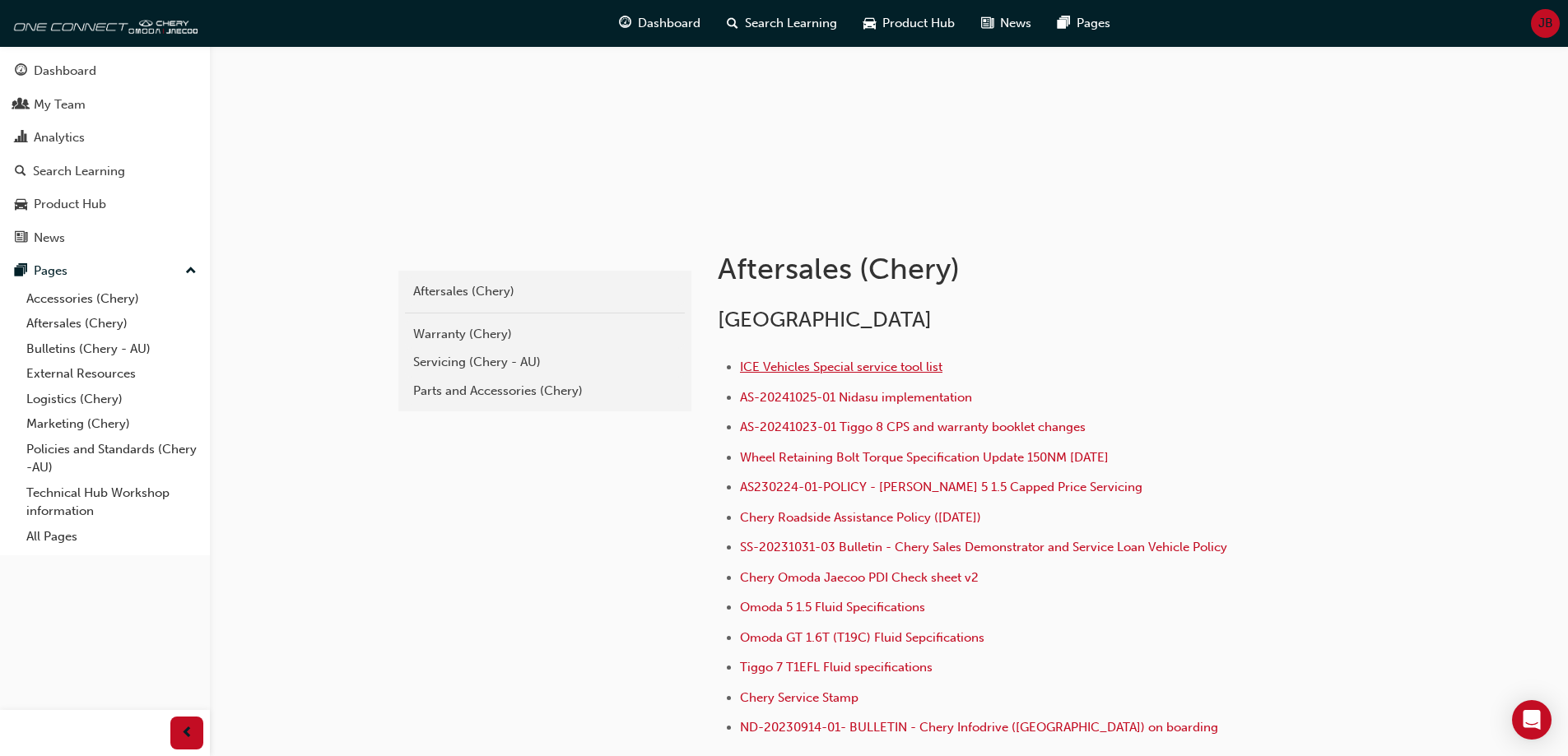
click at [874, 369] on span "ICE Vehicles Special service tool list" at bounding box center [841, 366] width 202 height 15
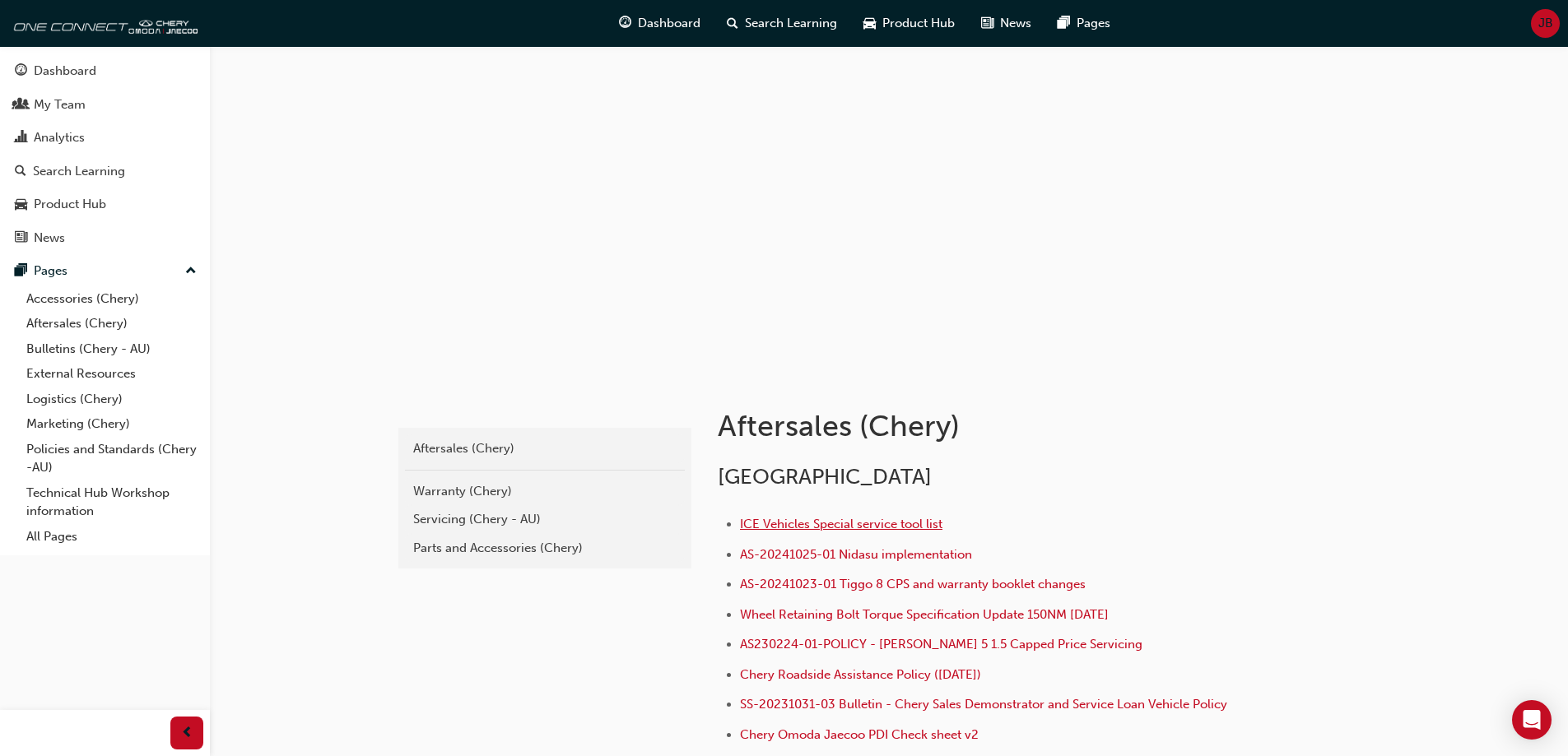
click at [891, 521] on span "ICE Vehicles Special service tool list" at bounding box center [841, 524] width 202 height 15
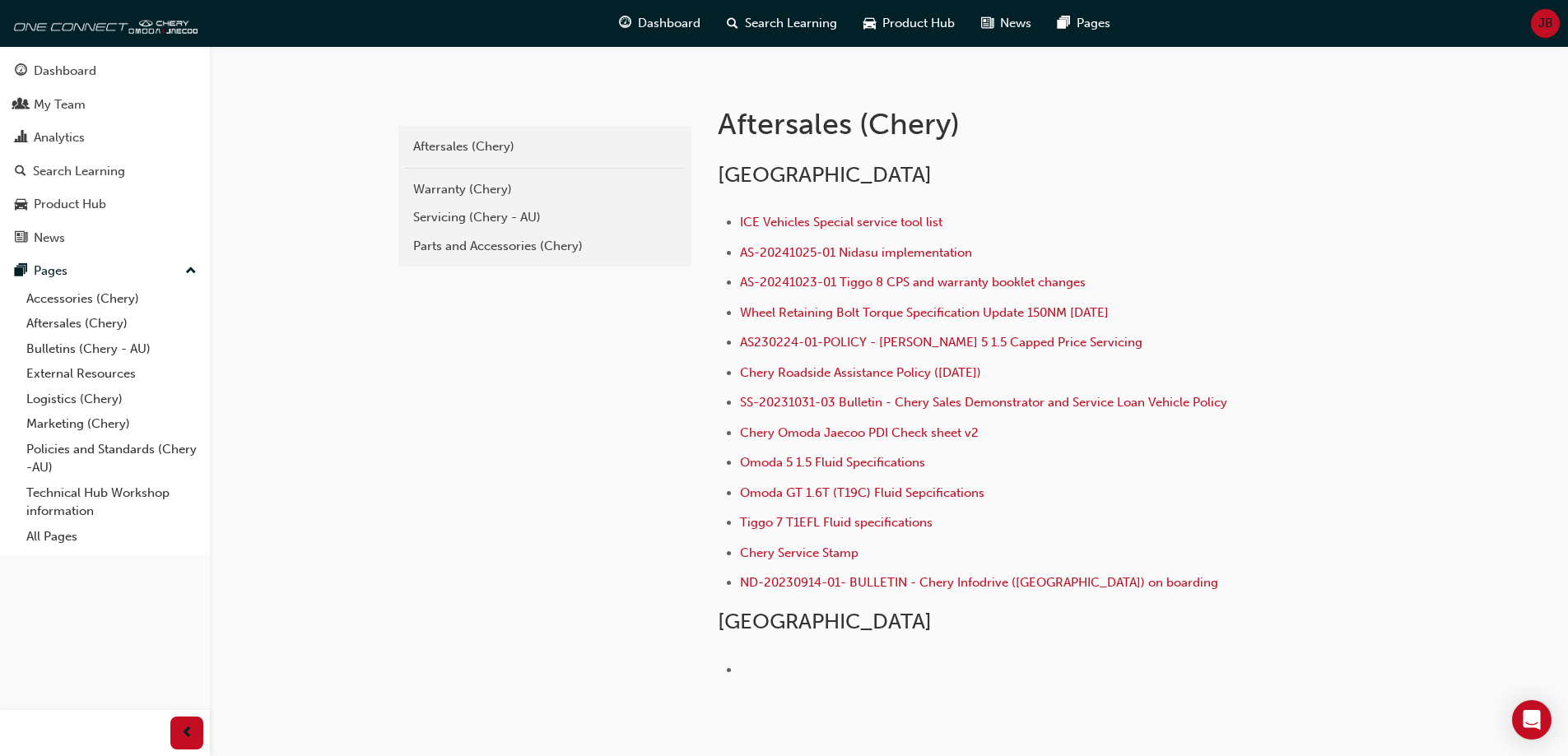
scroll to position [404, 0]
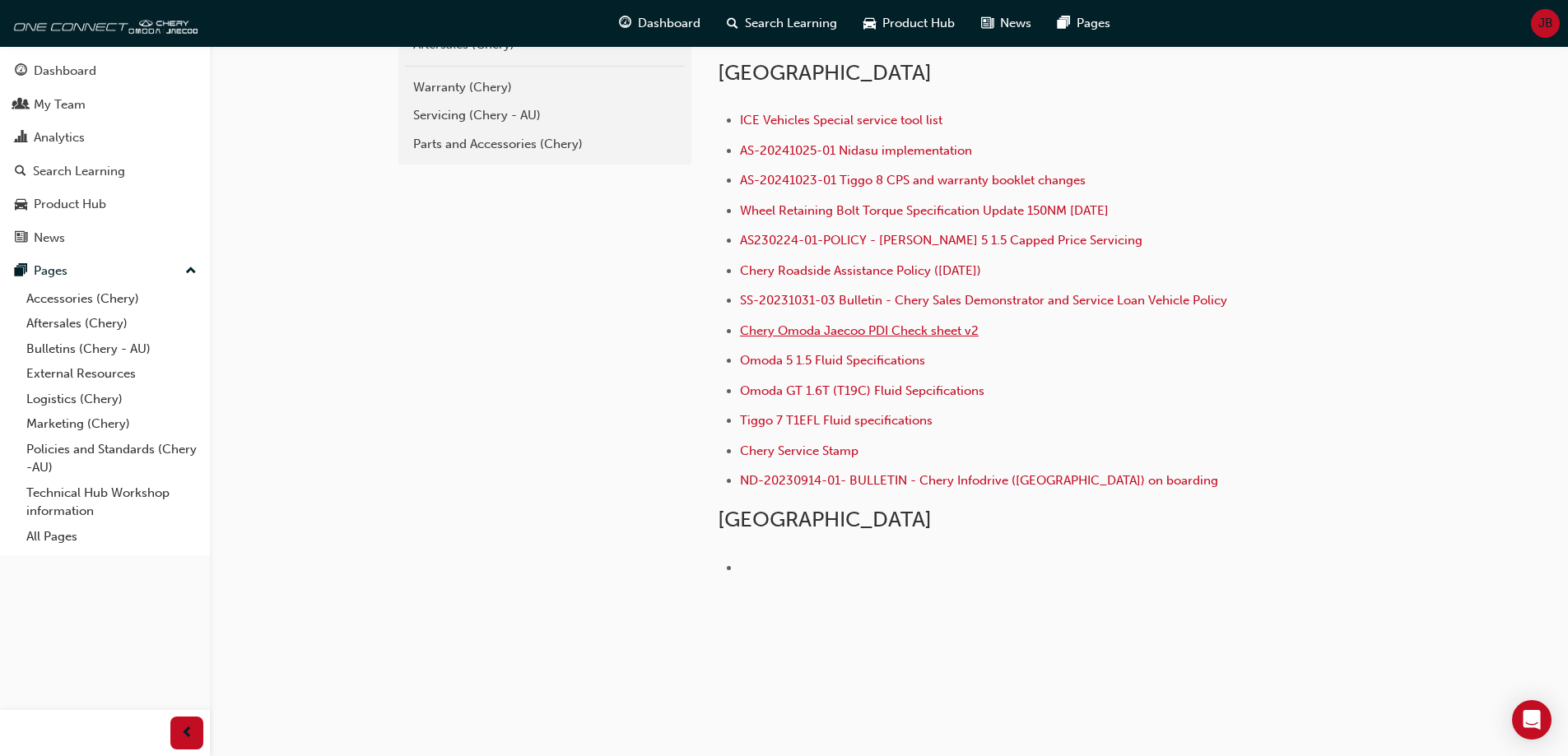
click at [912, 331] on span "Chery Omoda Jaecoo PDI Check sheet v2" at bounding box center [859, 330] width 238 height 15
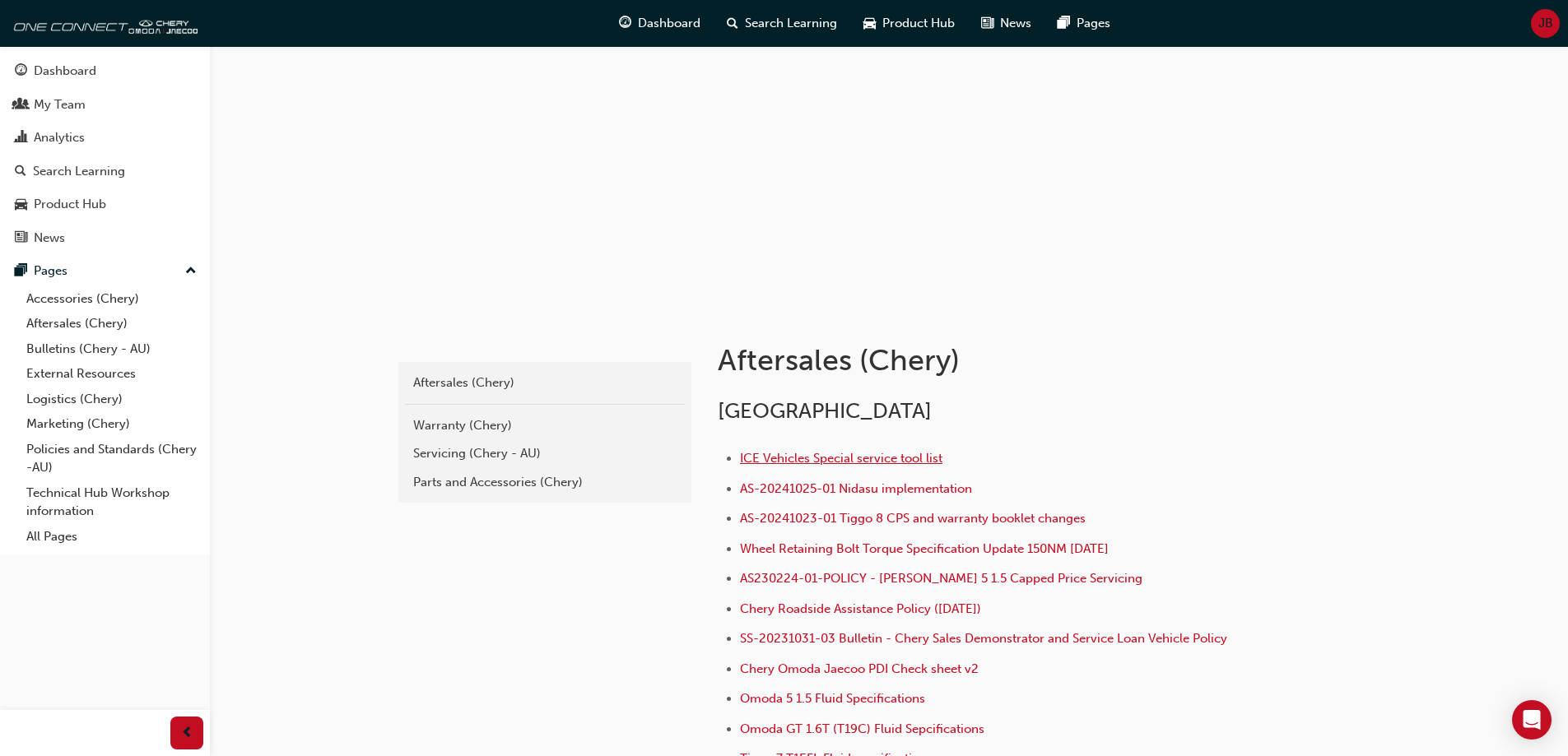
scroll to position [247, 0]
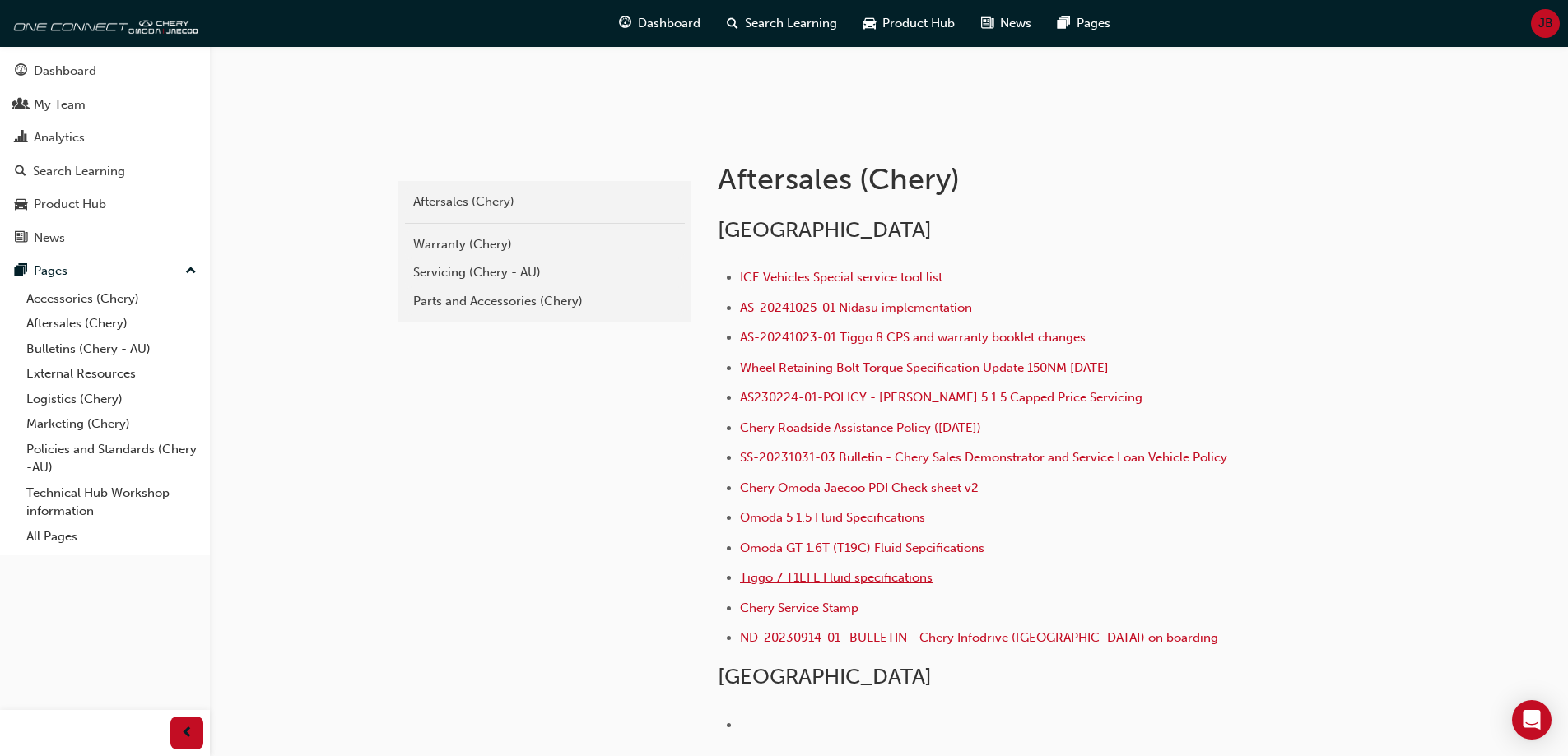
click at [869, 575] on span "Tiggo 7 T1EFL Fluid specifications" at bounding box center [836, 577] width 193 height 15
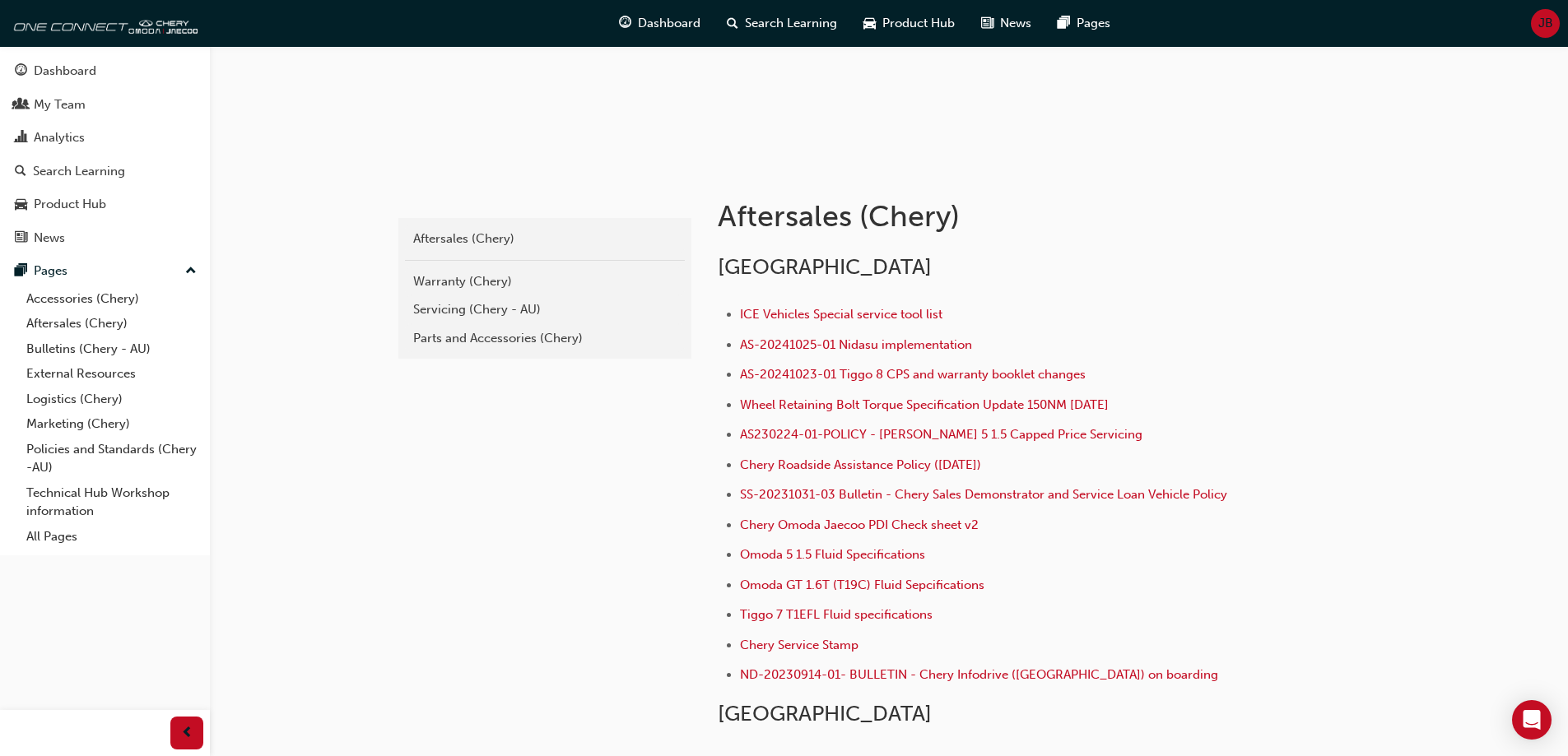
scroll to position [157, 0]
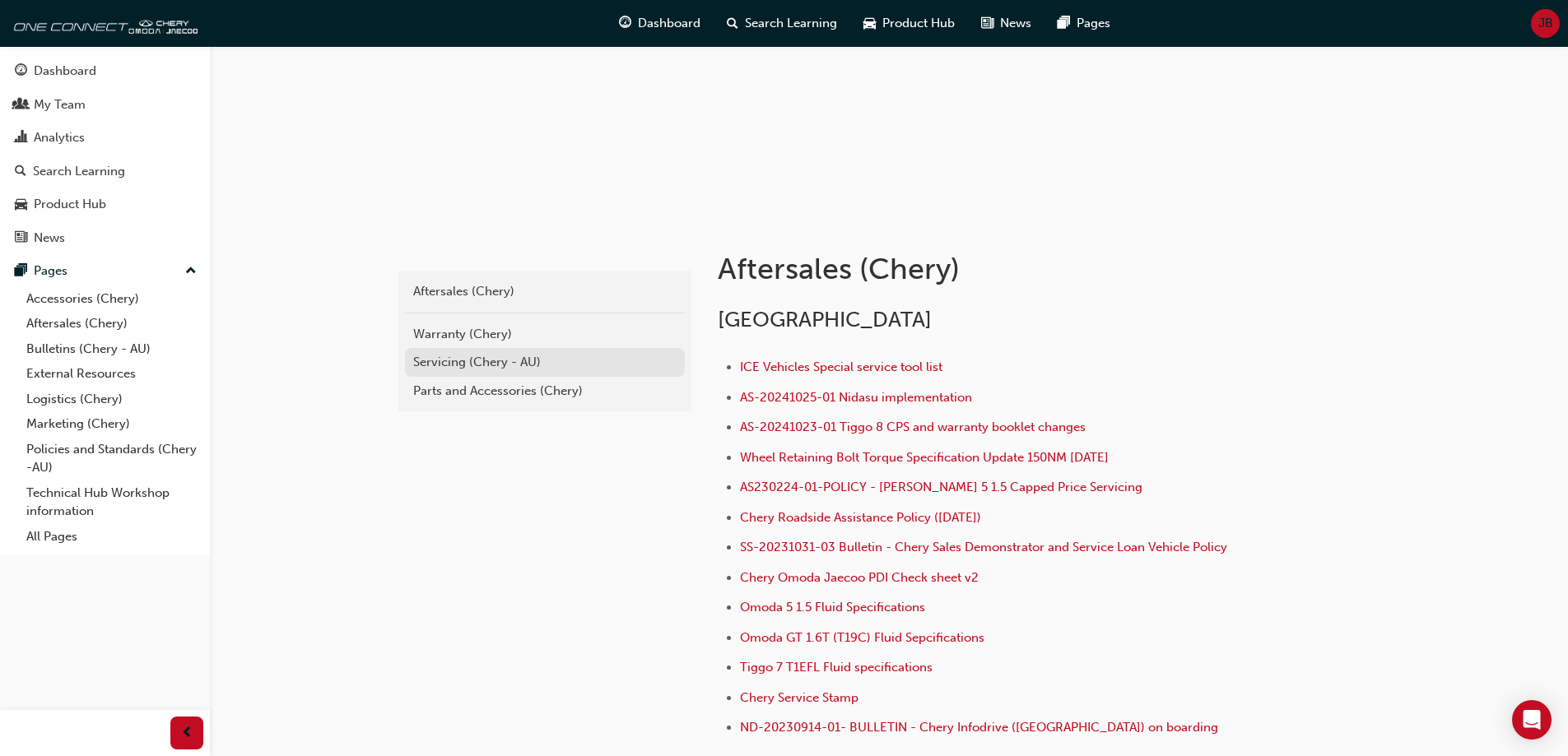
click at [446, 364] on div "Servicing (Chery - AU)" at bounding box center [544, 363] width 263 height 19
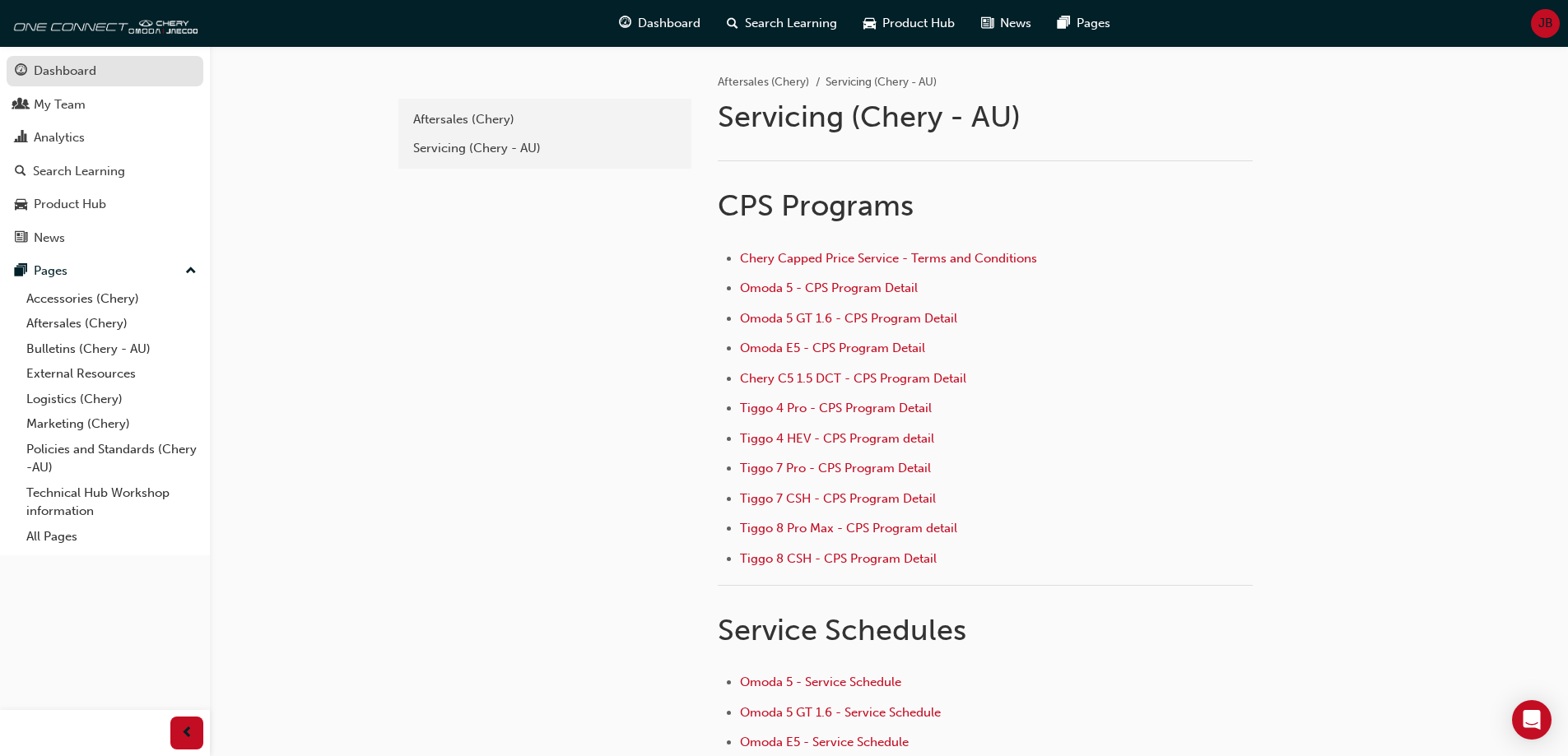
click at [55, 74] on div "Dashboard" at bounding box center [64, 71] width 62 height 19
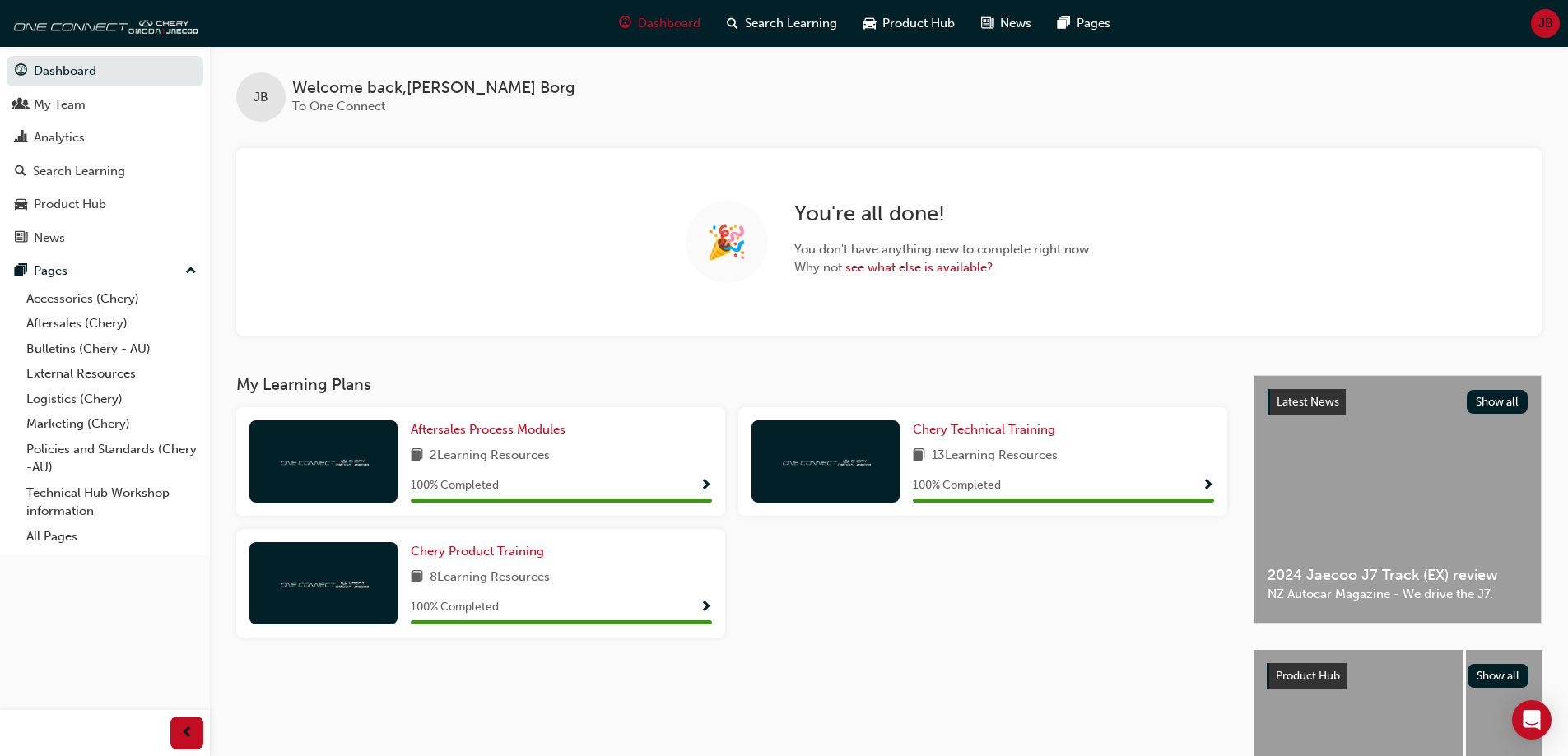
click at [1543, 26] on span "JB" at bounding box center [1545, 24] width 15 height 19
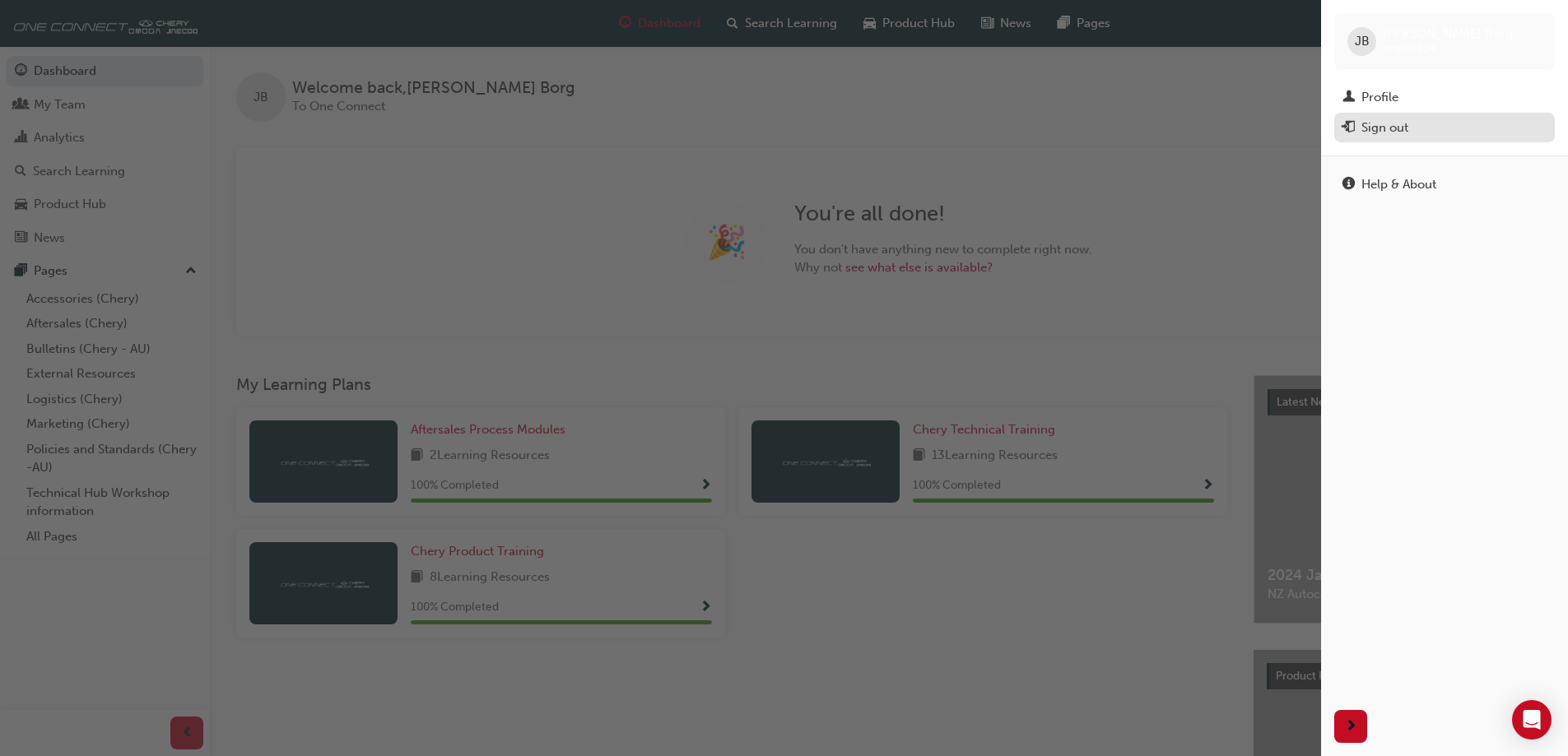
click at [1399, 128] on div "Sign out" at bounding box center [1385, 128] width 47 height 19
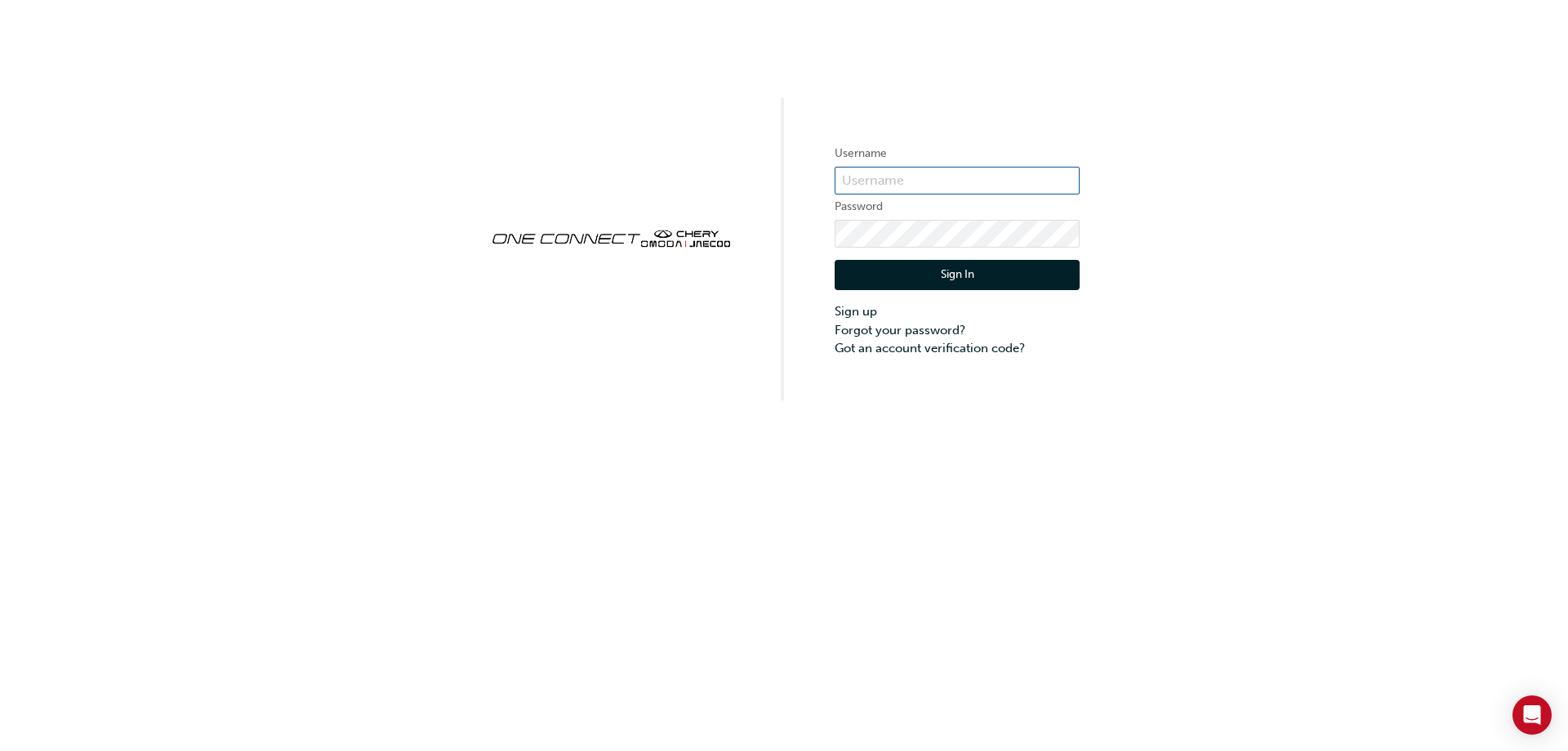
type input "ONE00524"
click at [991, 280] on button "Sign In" at bounding box center [957, 276] width 245 height 31
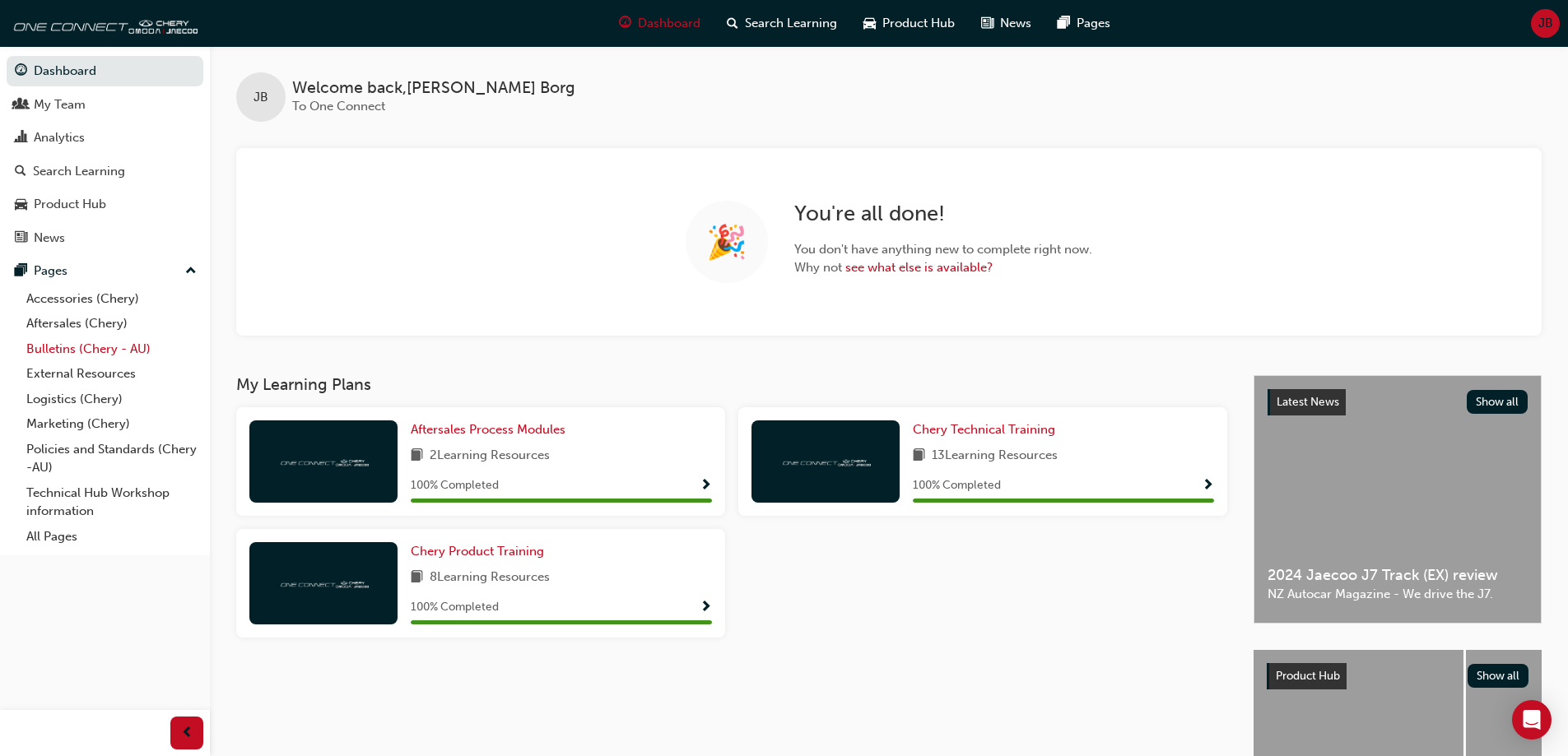
click at [96, 343] on link "Bulletins (Chery - AU)" at bounding box center [111, 349] width 183 height 25
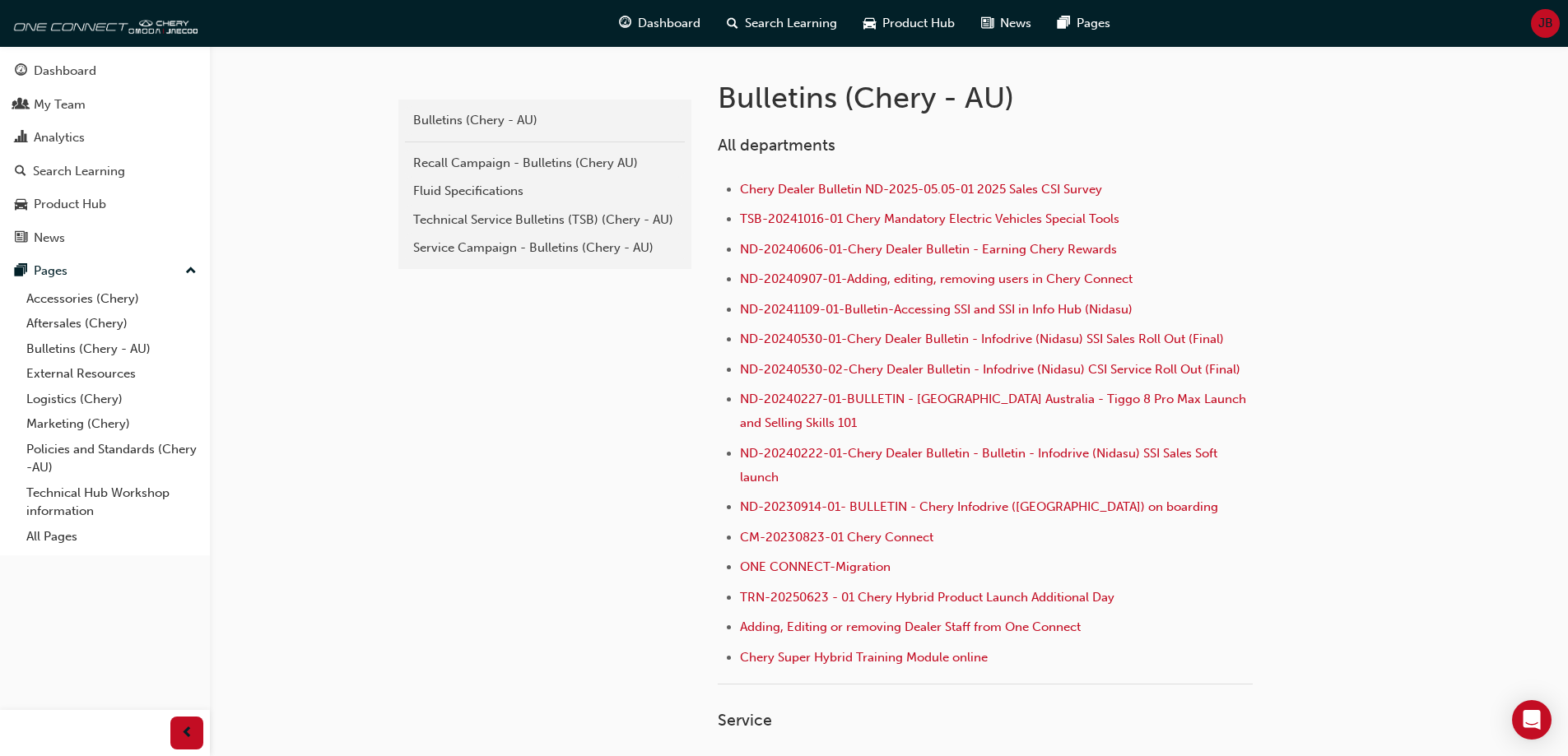
scroll to position [329, 0]
click at [88, 112] on div "My Team" at bounding box center [105, 104] width 181 height 20
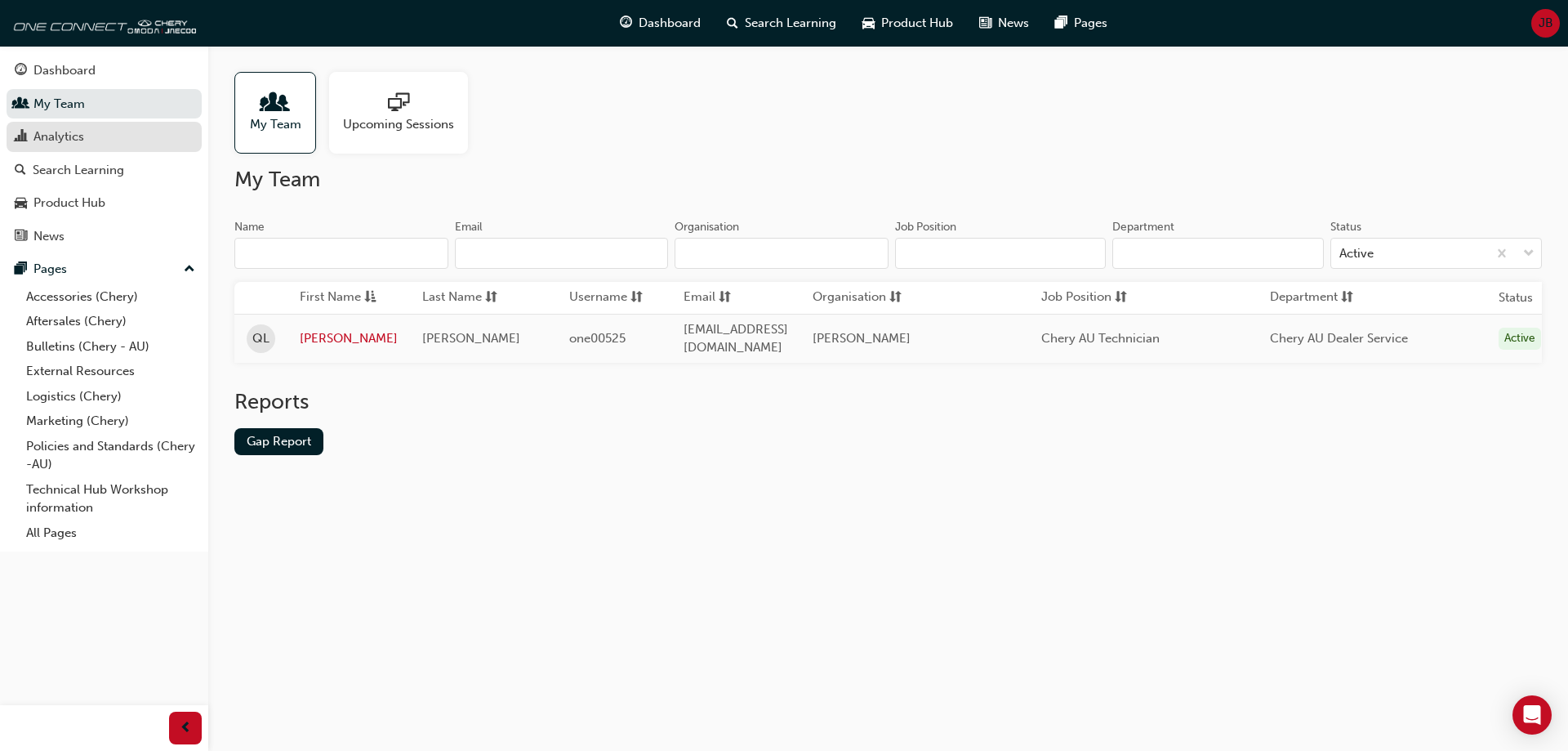
click at [81, 138] on div "Analytics" at bounding box center [58, 137] width 50 height 19
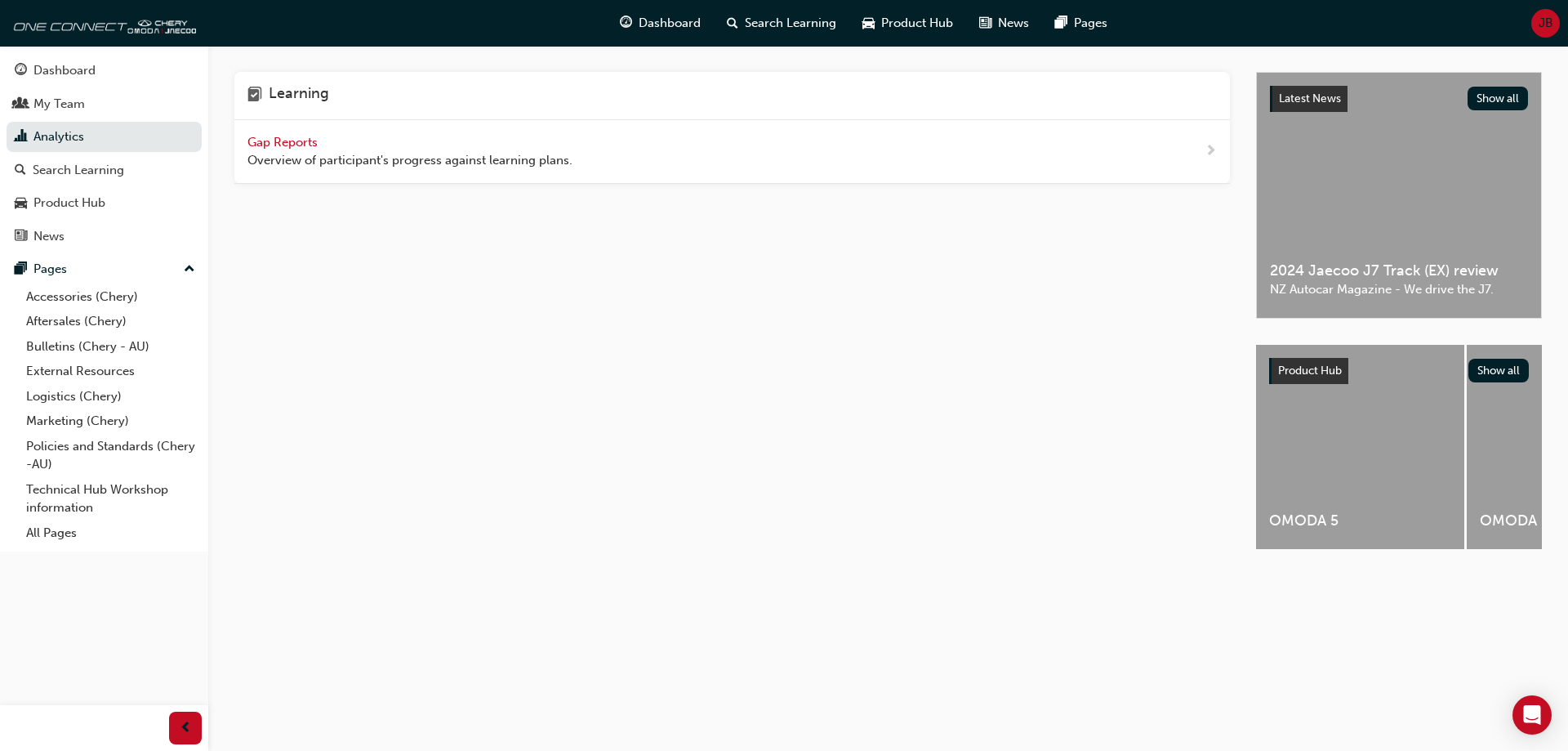
click at [287, 141] on span "Gap Reports" at bounding box center [284, 142] width 74 height 15
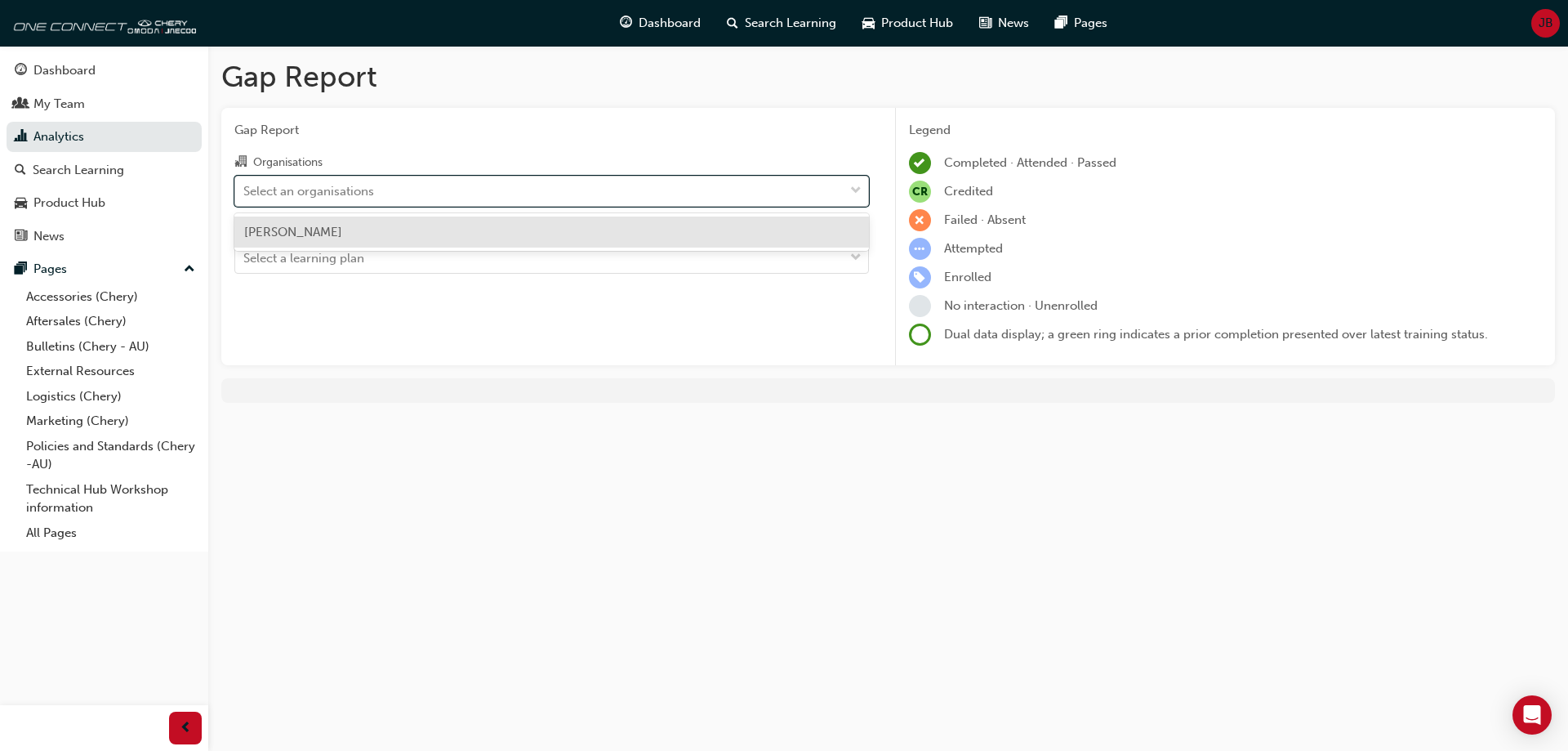
click at [369, 192] on div "Select an organisations" at bounding box center [309, 191] width 130 height 19
click at [245, 192] on input "Organisations option [PERSON_NAME] focused, 1 of 1. 1 result available. Use Up …" at bounding box center [244, 190] width 2 height 14
click at [348, 229] on div "[PERSON_NAME]" at bounding box center [551, 232] width 635 height 32
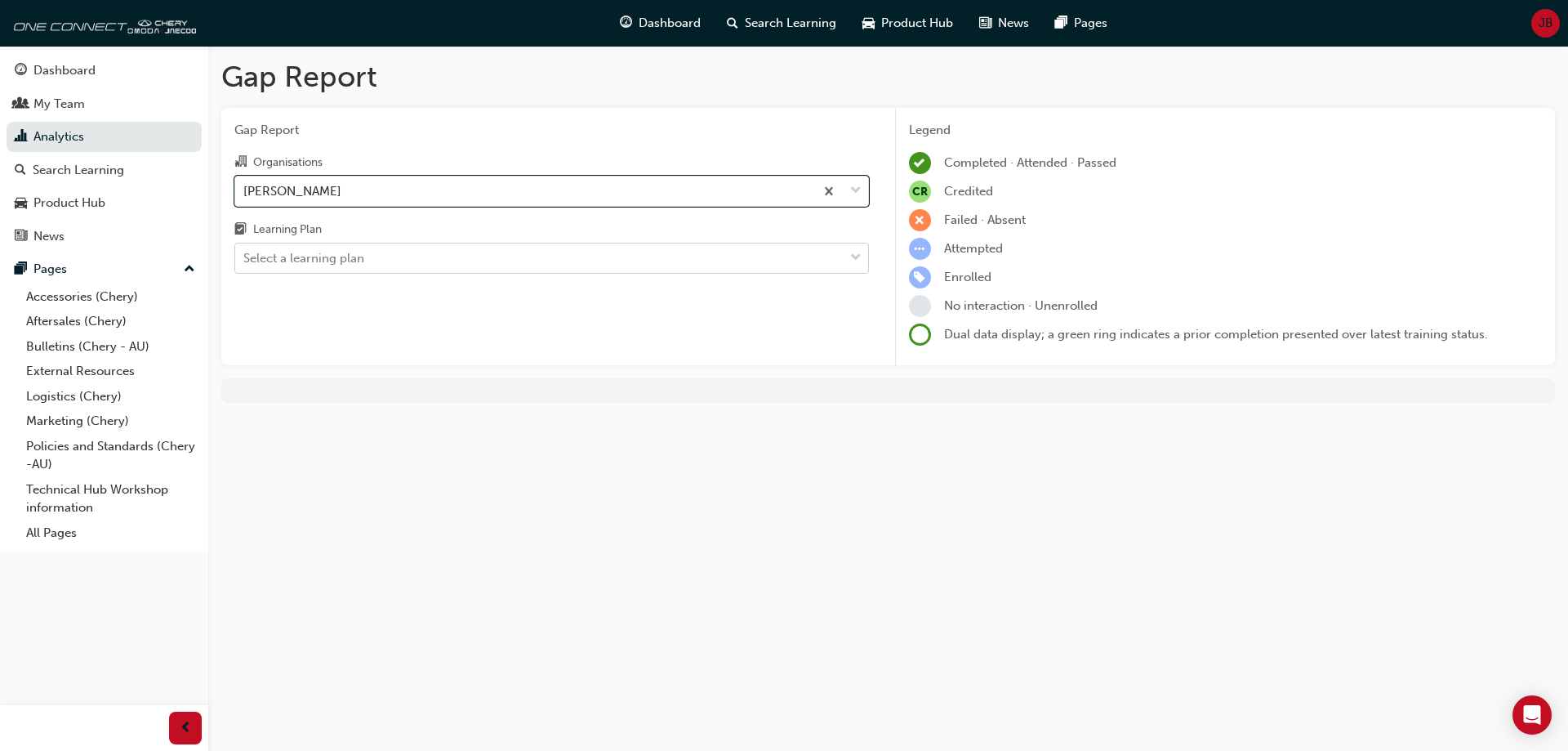
click at [343, 262] on div "Select a learning plan" at bounding box center [304, 258] width 121 height 19
click at [245, 262] on input "Learning Plan Select a learning plan" at bounding box center [244, 258] width 2 height 14
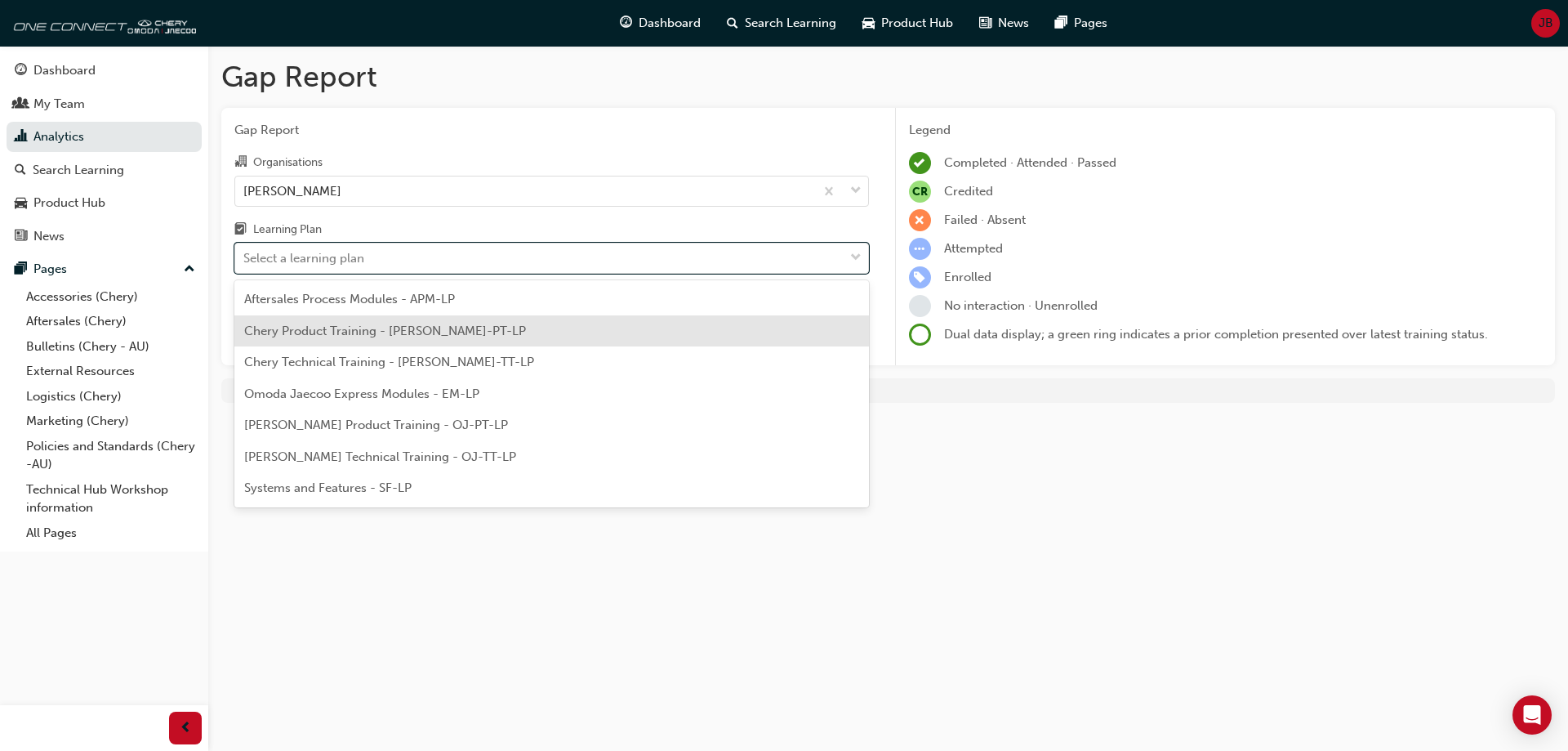
click at [357, 333] on span "Chery Product Training - [PERSON_NAME]-PT-LP" at bounding box center [385, 331] width 282 height 15
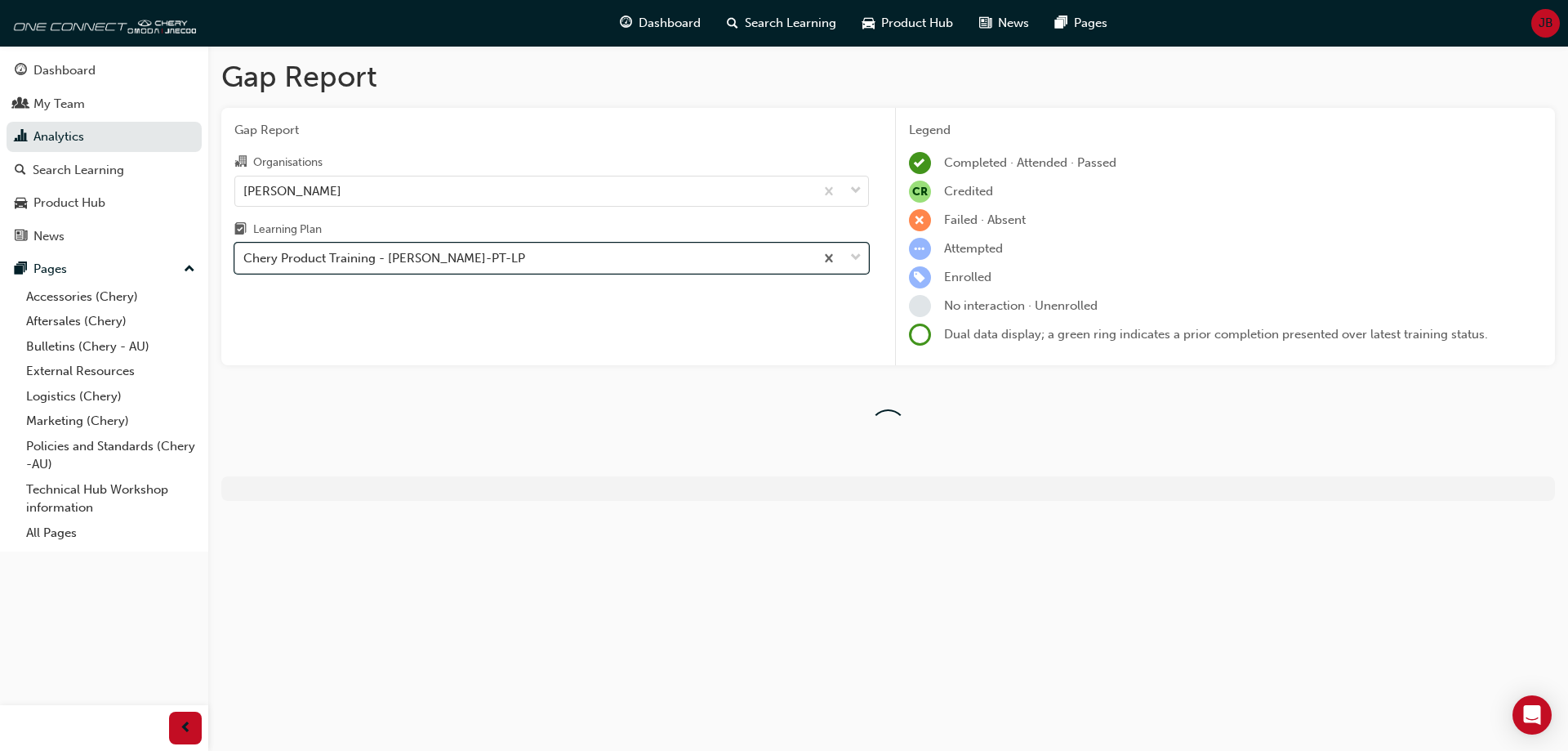
click at [403, 254] on div "Chery Product Training - [PERSON_NAME]-PT-LP" at bounding box center [384, 258] width 282 height 19
click at [245, 254] on input "Learning Plan option Chery Product Training - [PERSON_NAME]-PT-LP, selected. 0 …" at bounding box center [244, 258] width 2 height 14
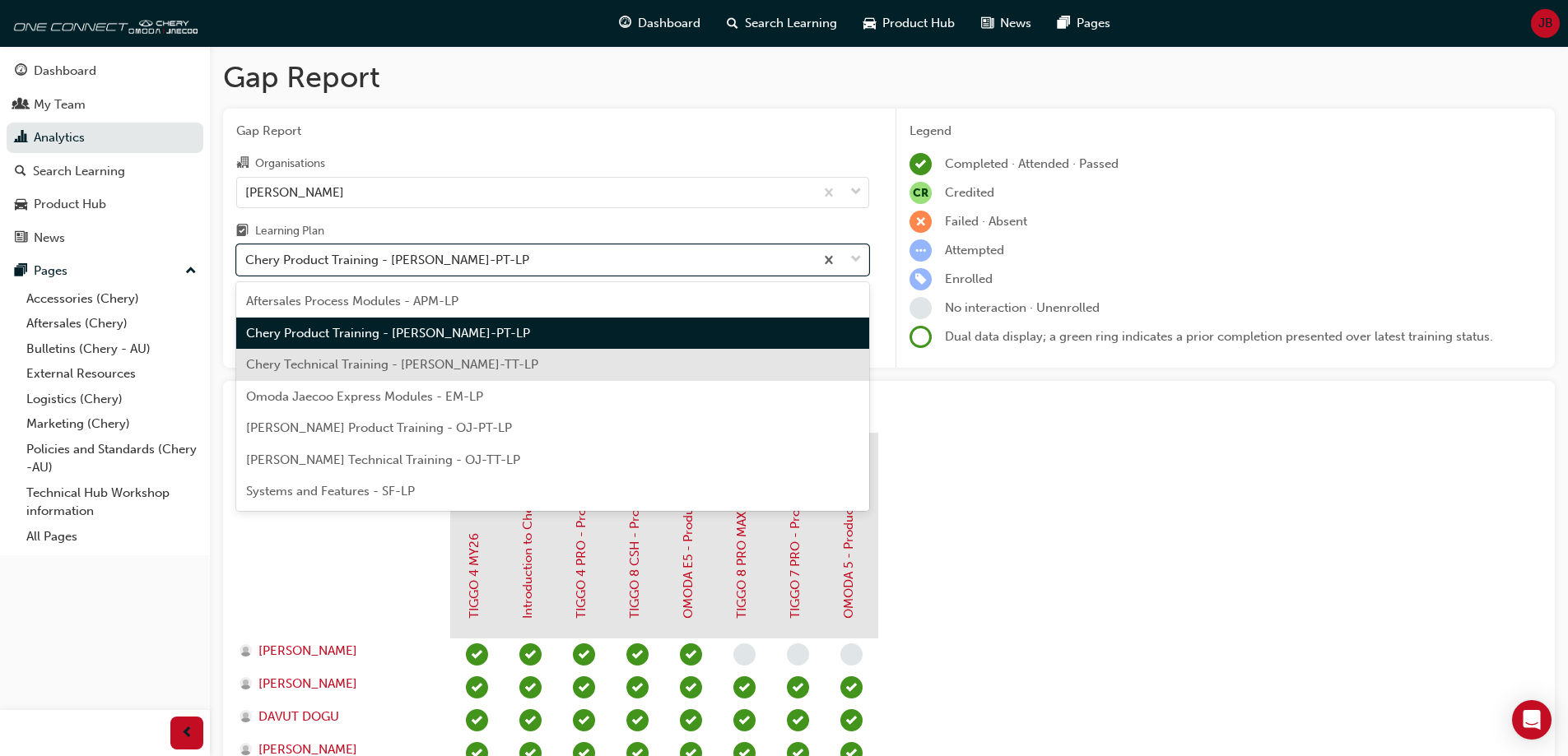
click at [344, 357] on div "Chery Technical Training - [PERSON_NAME]-TT-LP" at bounding box center [552, 364] width 633 height 32
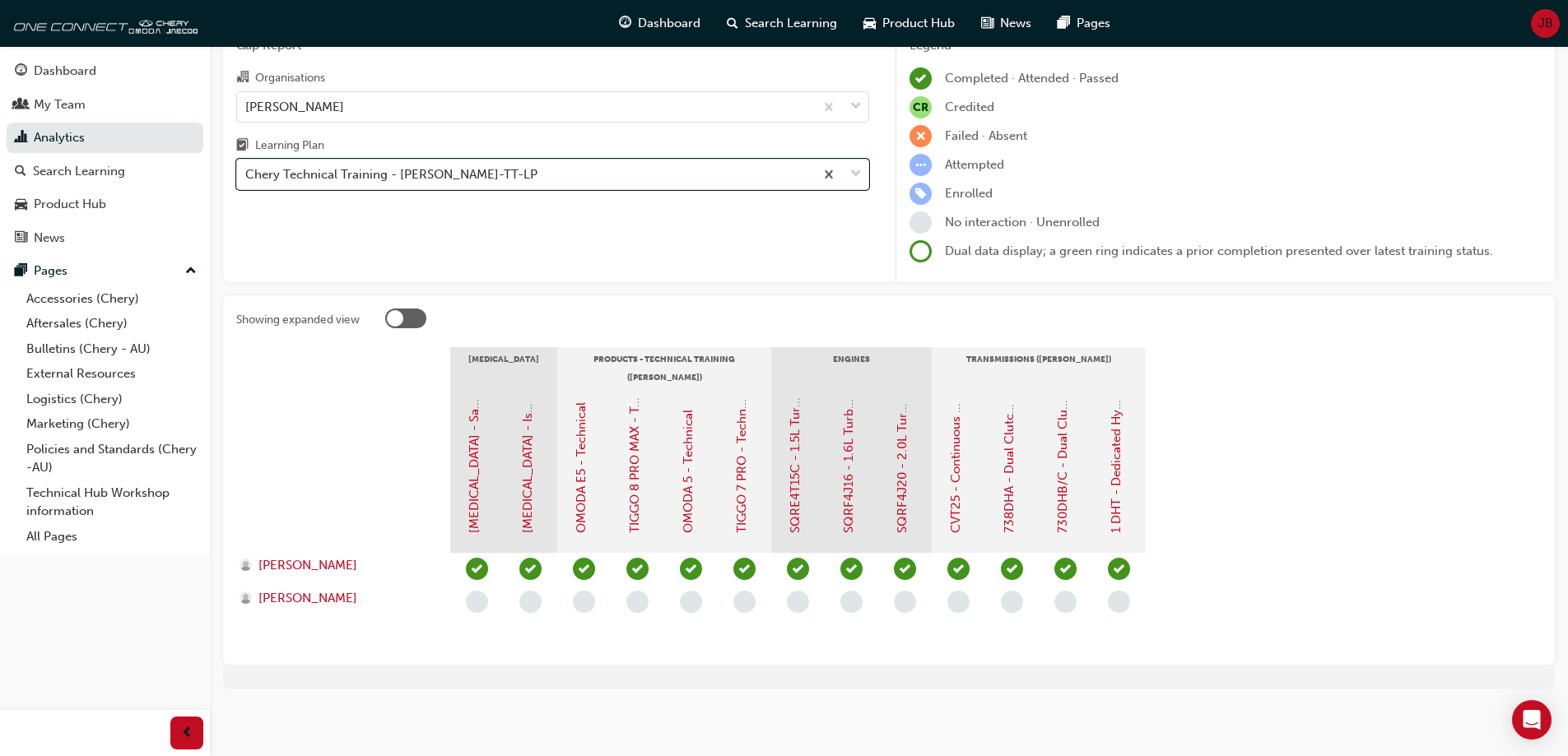
scroll to position [87, 0]
click at [532, 508] on link "[MEDICAL_DATA] - Isolation Process" at bounding box center [527, 428] width 15 height 208
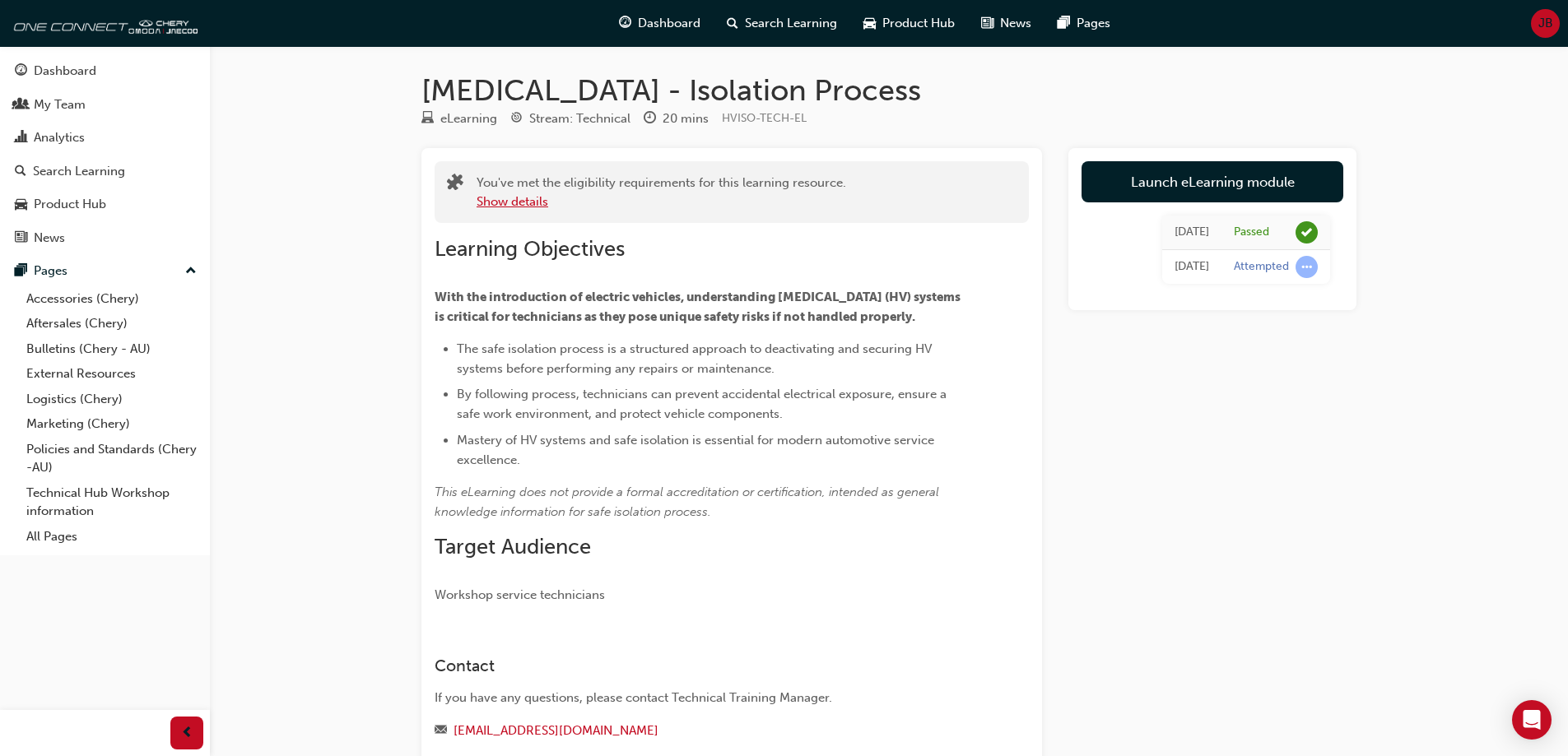
click at [518, 206] on button "Show details" at bounding box center [513, 202] width 72 height 19
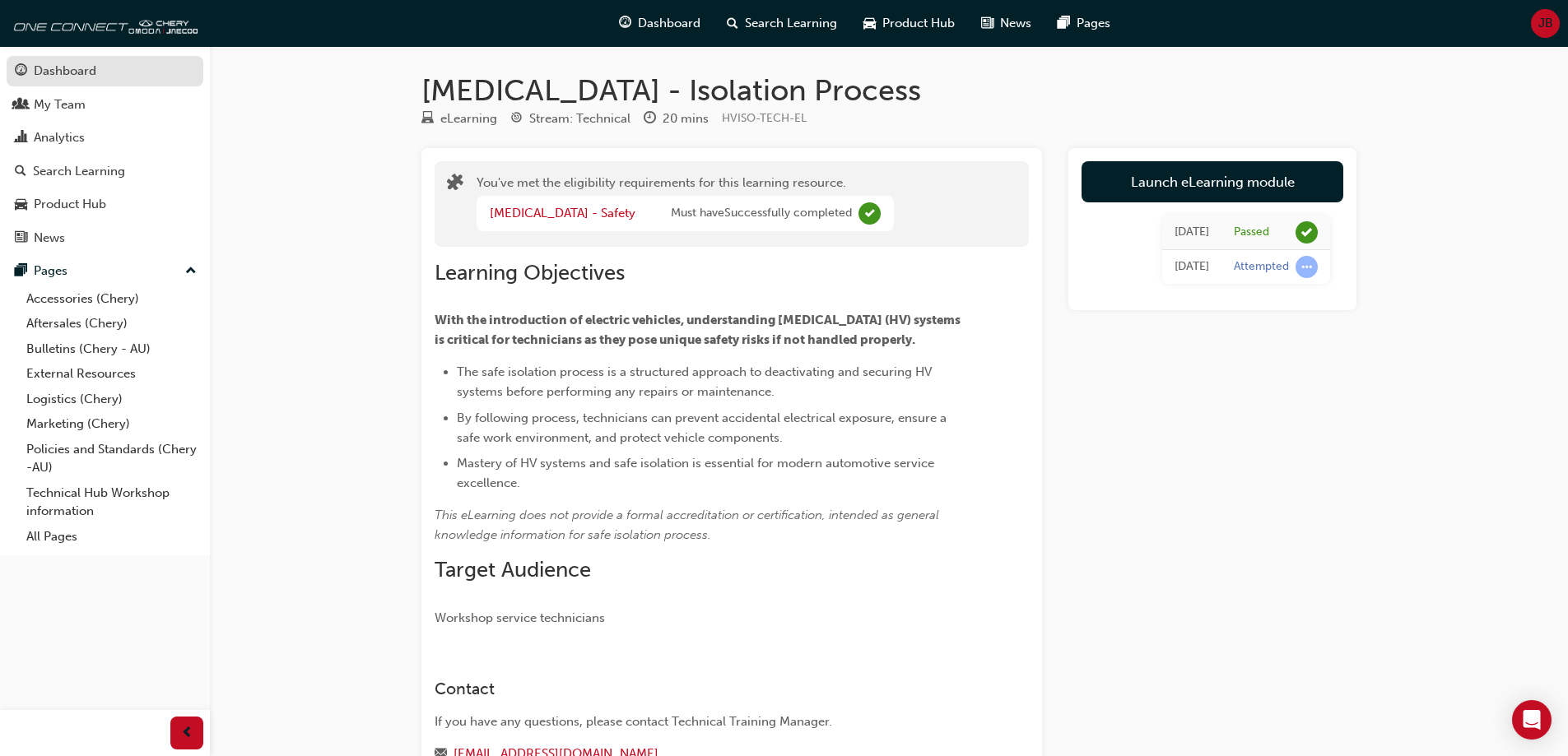
click at [67, 72] on div "Dashboard" at bounding box center [64, 71] width 62 height 19
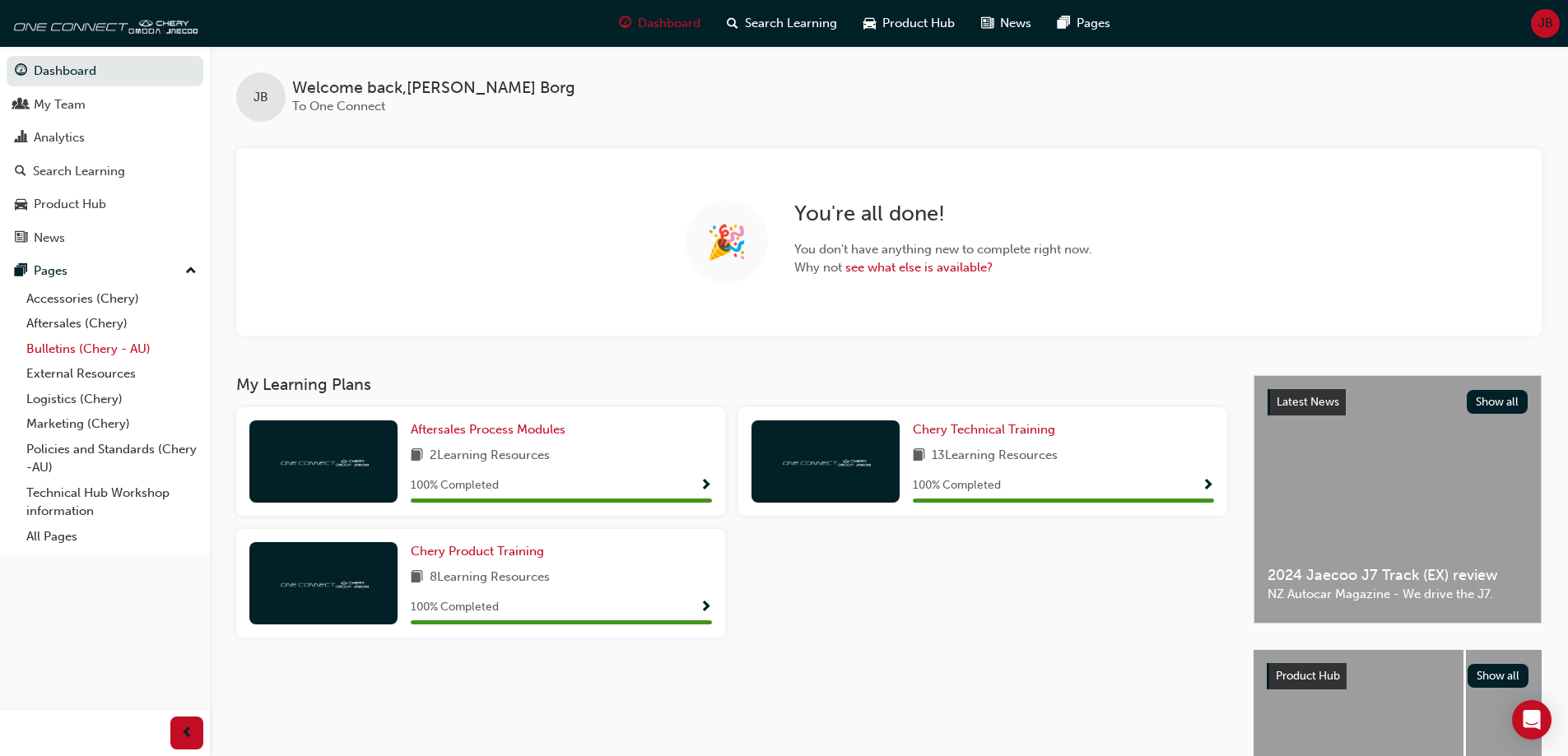
click at [76, 345] on link "Bulletins (Chery - AU)" at bounding box center [111, 349] width 183 height 25
